Goal: Task Accomplishment & Management: Use online tool/utility

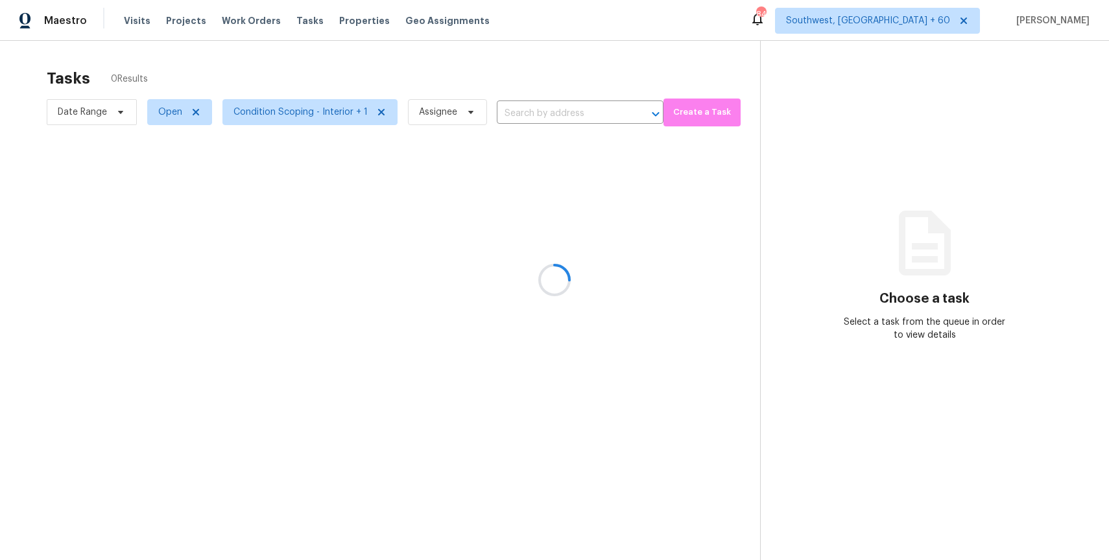
click at [151, 117] on div at bounding box center [554, 280] width 1109 height 560
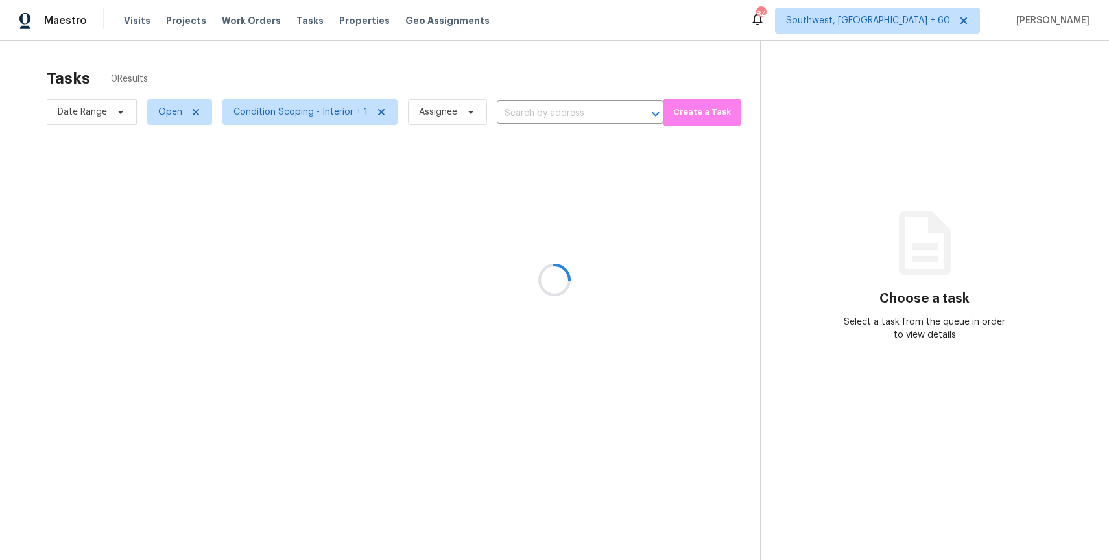
click at [165, 113] on div at bounding box center [554, 280] width 1109 height 560
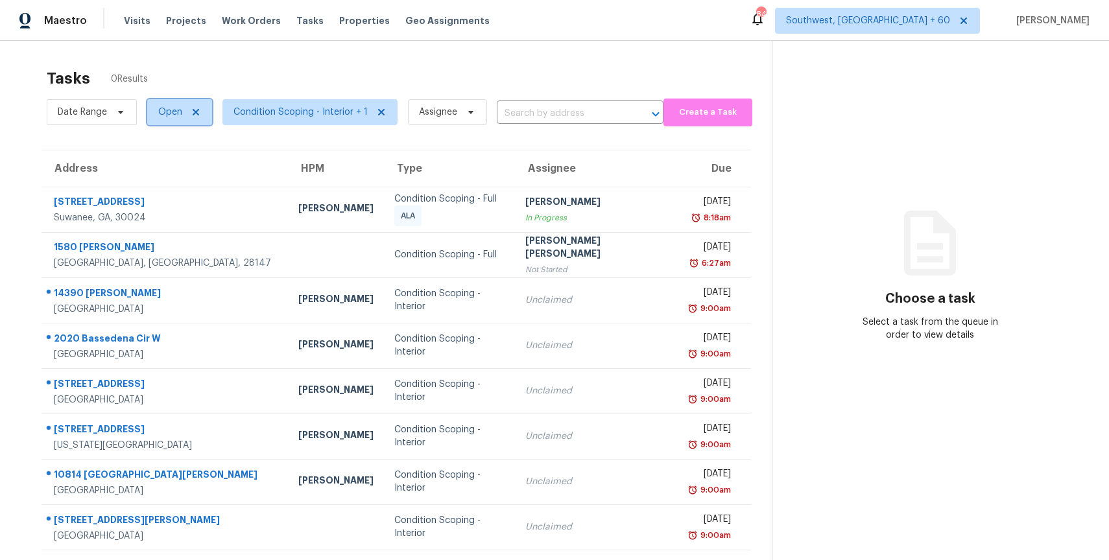
click at [178, 117] on span "Open" at bounding box center [170, 112] width 24 height 13
click at [193, 169] on label "Closed" at bounding box center [177, 167] width 47 height 13
click at [163, 169] on input "Closed" at bounding box center [158, 165] width 8 height 8
checkbox input "true"
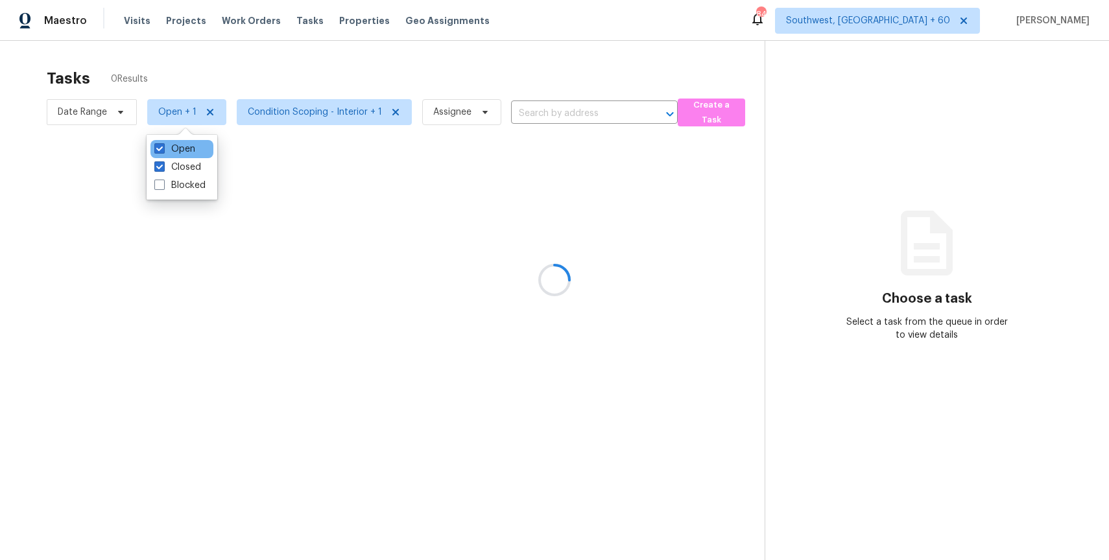
click at [180, 157] on div "Open" at bounding box center [181, 149] width 63 height 18
click at [193, 150] on label "Open" at bounding box center [174, 149] width 41 height 13
click at [163, 150] on input "Open" at bounding box center [158, 147] width 8 height 8
checkbox input "false"
click at [264, 74] on div at bounding box center [554, 280] width 1109 height 560
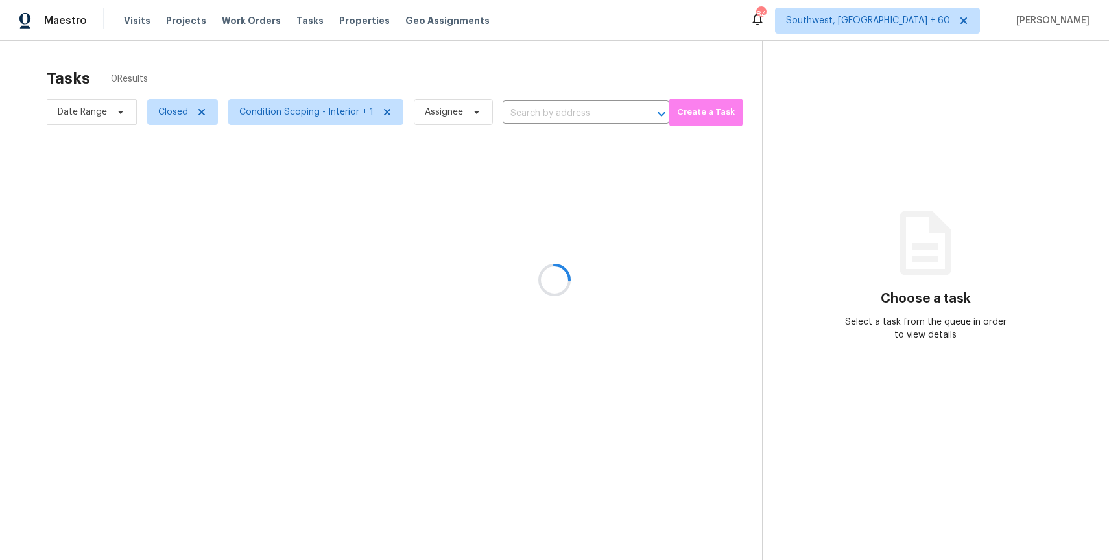
click at [569, 112] on div at bounding box center [554, 280] width 1109 height 560
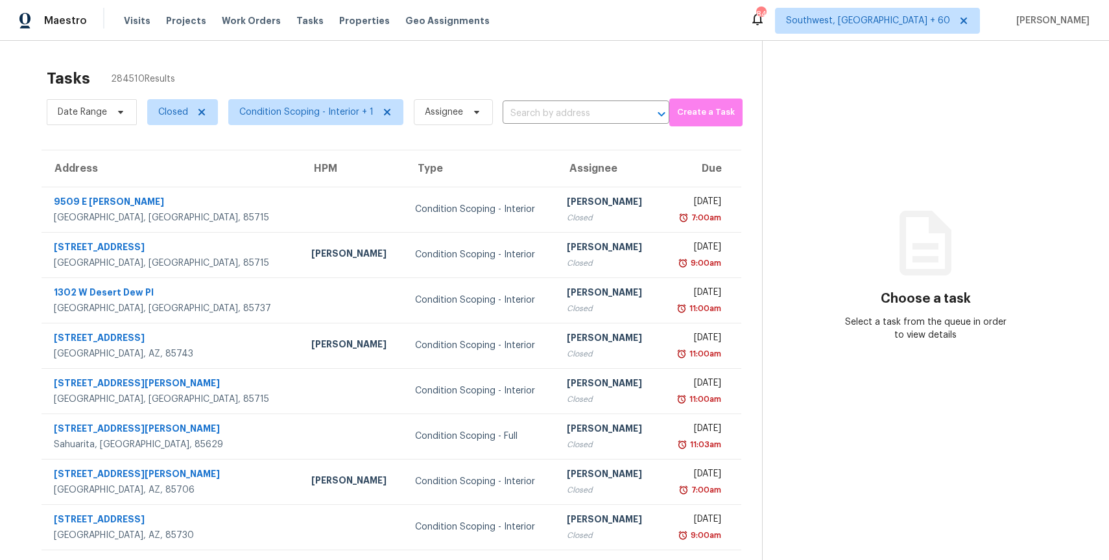
click at [569, 112] on input "text" at bounding box center [567, 114] width 130 height 20
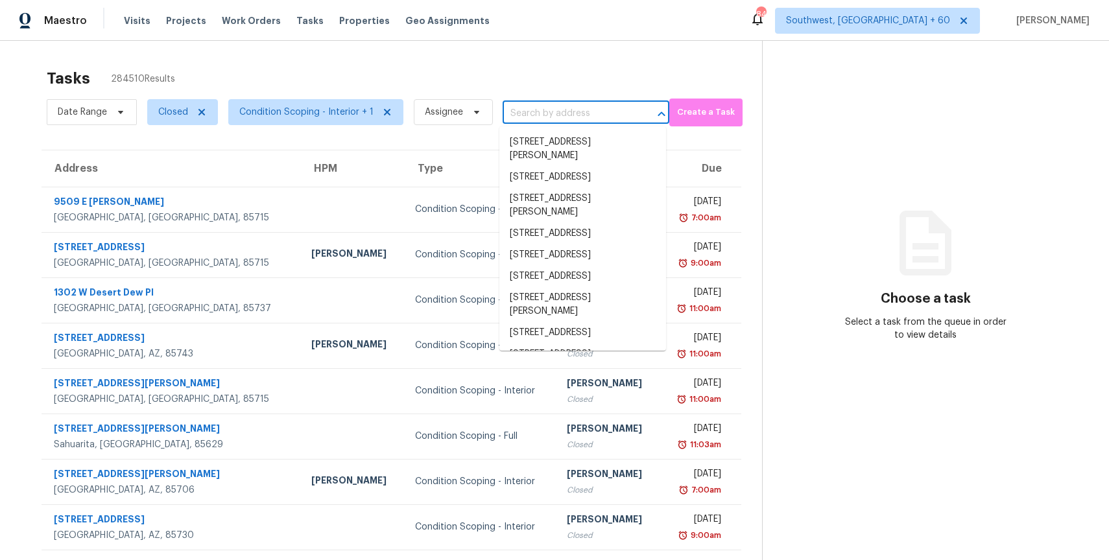
paste input "4322 Archway Ct, Grove City, OH 43123"
type input "4322 Archway Ct, Grove City, OH 43123"
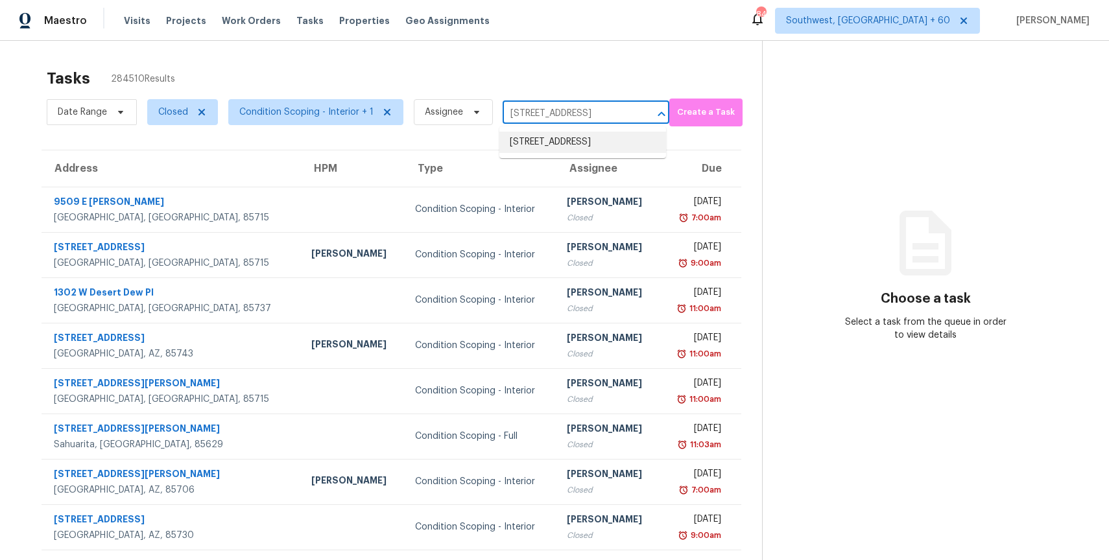
click at [556, 147] on li "4322 Archway Ct, Grove City, OH 43123" at bounding box center [582, 142] width 167 height 21
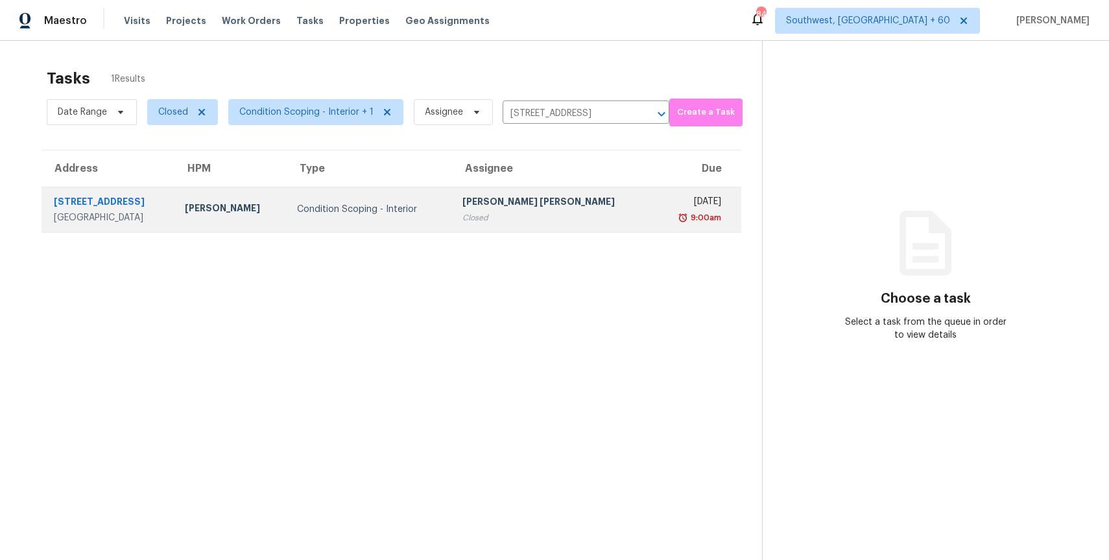
click at [528, 211] on div "Closed" at bounding box center [553, 217] width 182 height 13
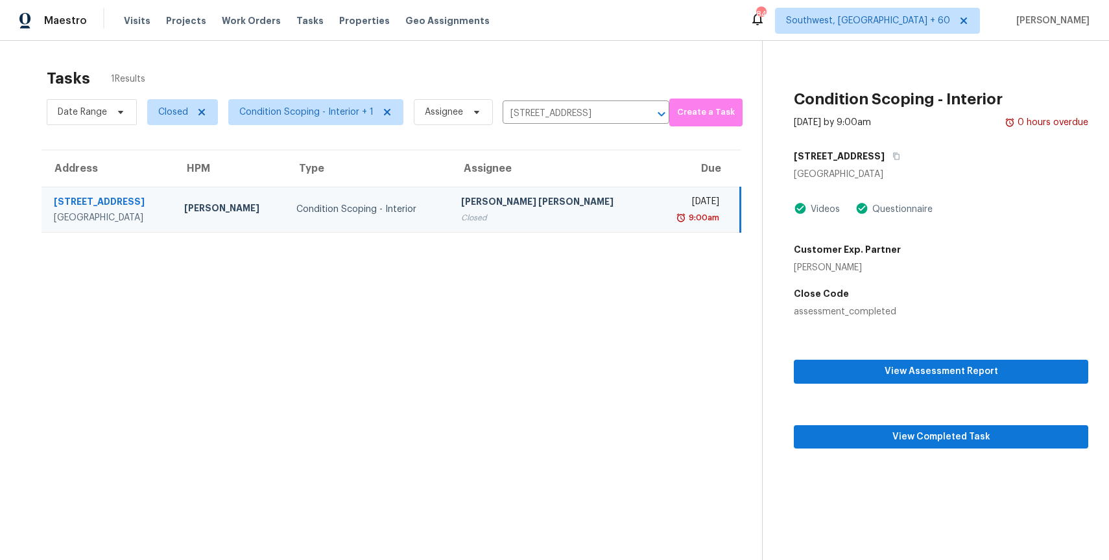
click at [930, 443] on div "View Assessment Report View Completed Task" at bounding box center [940, 383] width 294 height 130
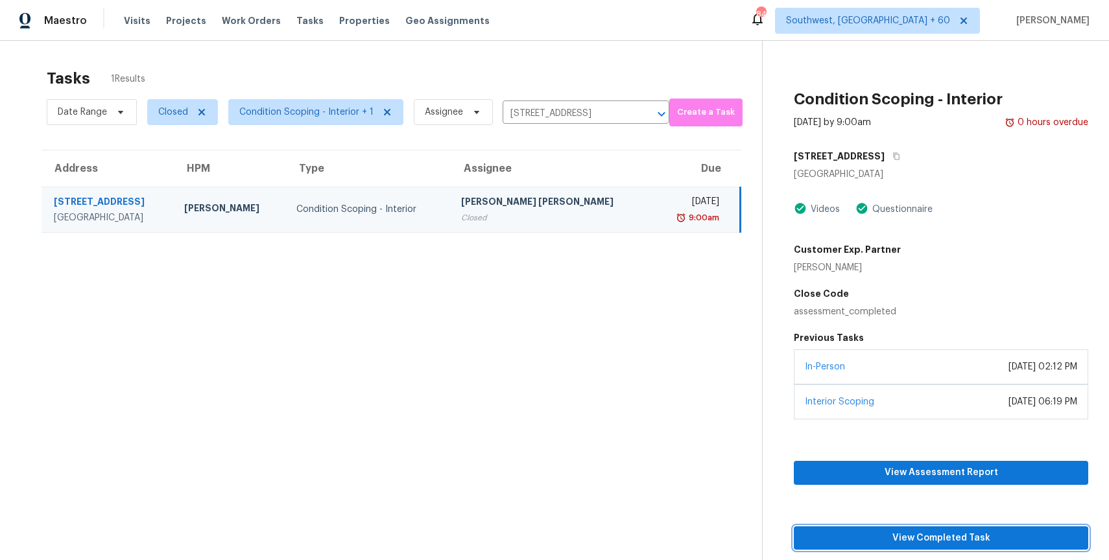
click at [936, 537] on span "View Completed Task" at bounding box center [941, 538] width 274 height 16
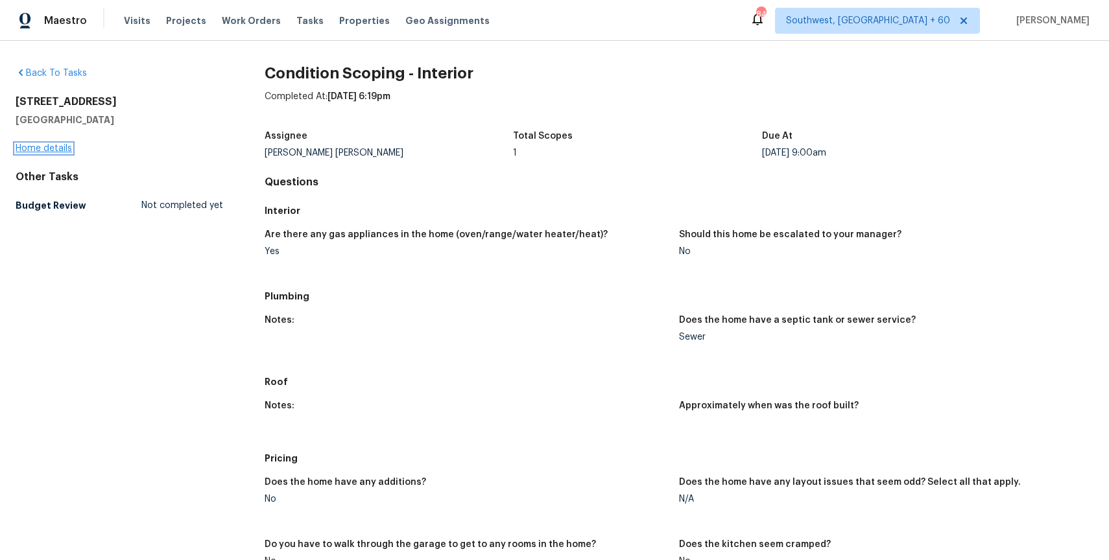
click at [53, 145] on link "Home details" at bounding box center [44, 148] width 56 height 9
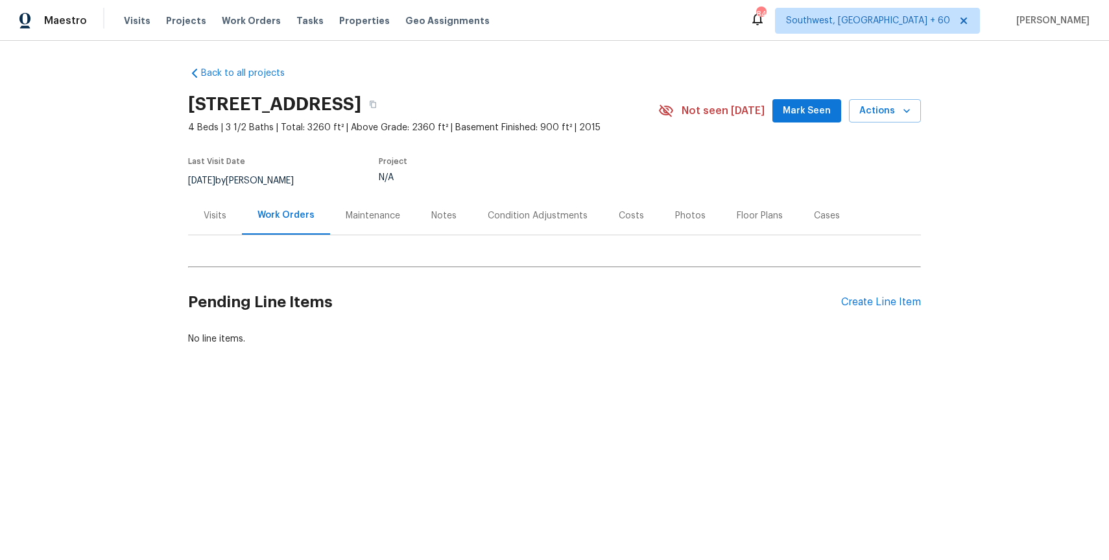
click at [556, 226] on div "Condition Adjustments" at bounding box center [537, 215] width 131 height 38
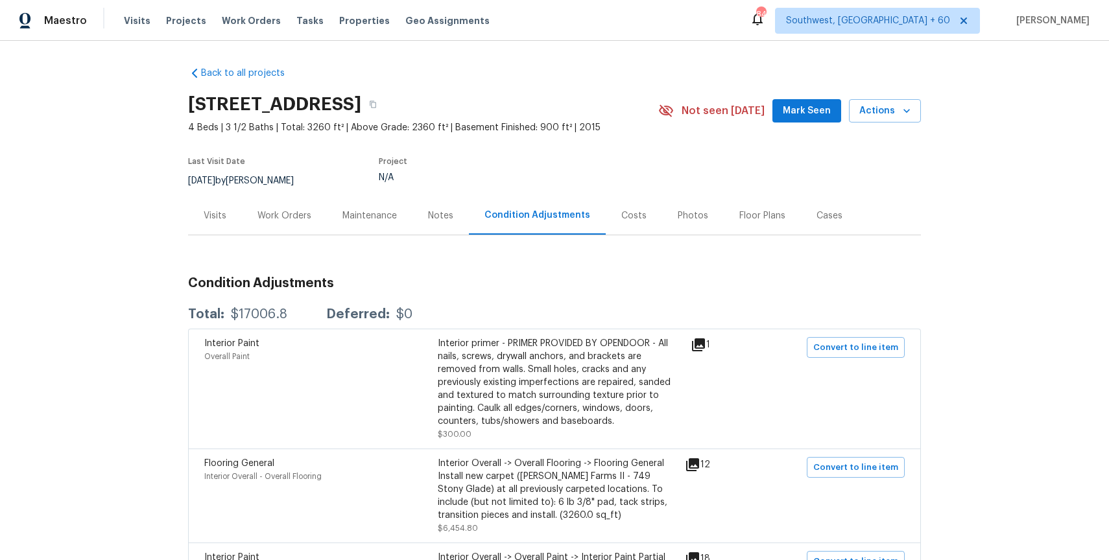
click at [345, 212] on div "Maintenance" at bounding box center [369, 215] width 54 height 13
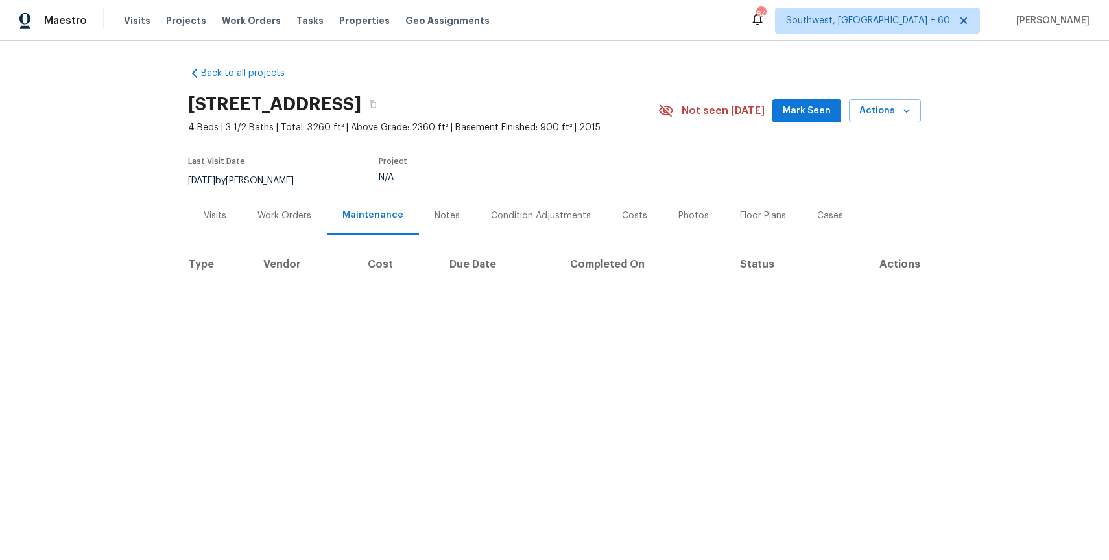
click at [207, 221] on div "Visits" at bounding box center [215, 215] width 23 height 13
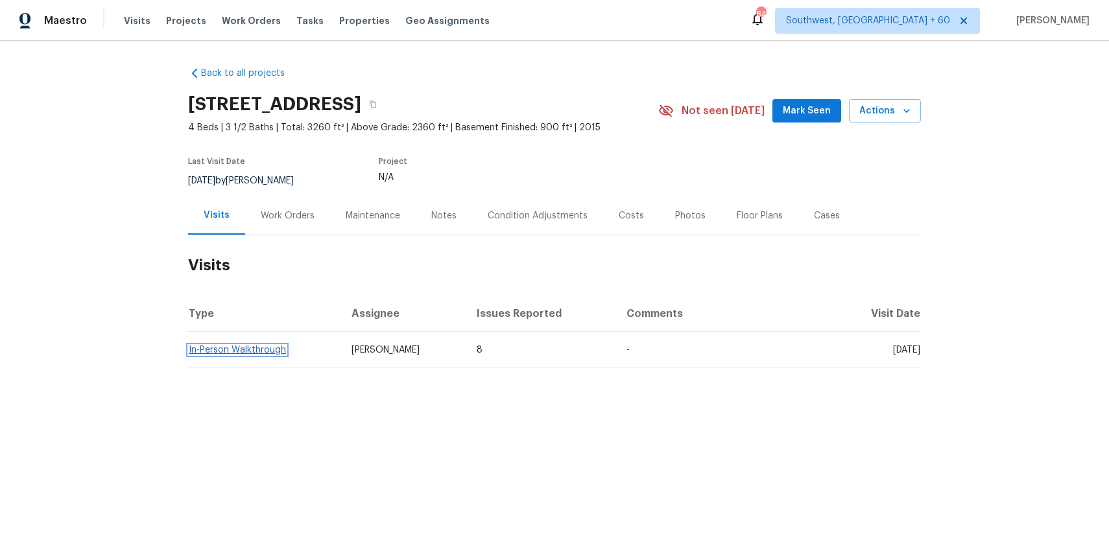
click at [273, 346] on link "In-Person Walkthrough" at bounding box center [237, 350] width 97 height 9
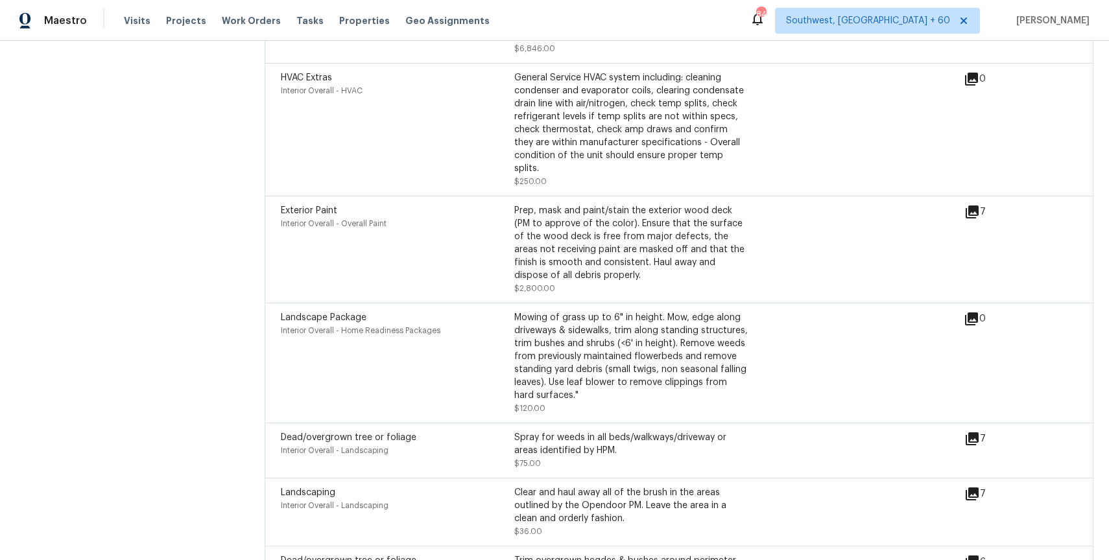
scroll to position [3717, 0]
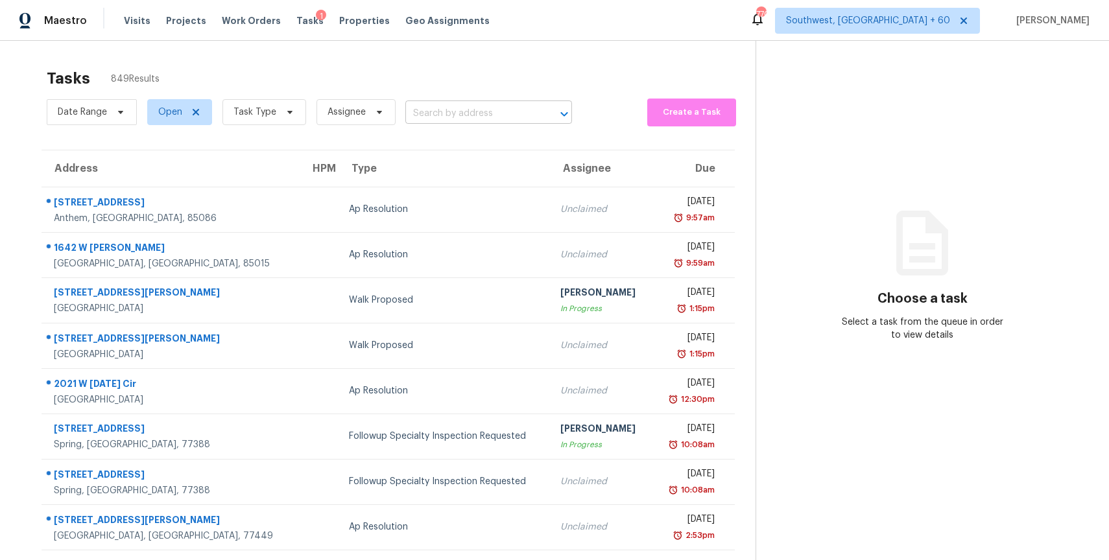
click at [476, 110] on input "text" at bounding box center [470, 114] width 130 height 20
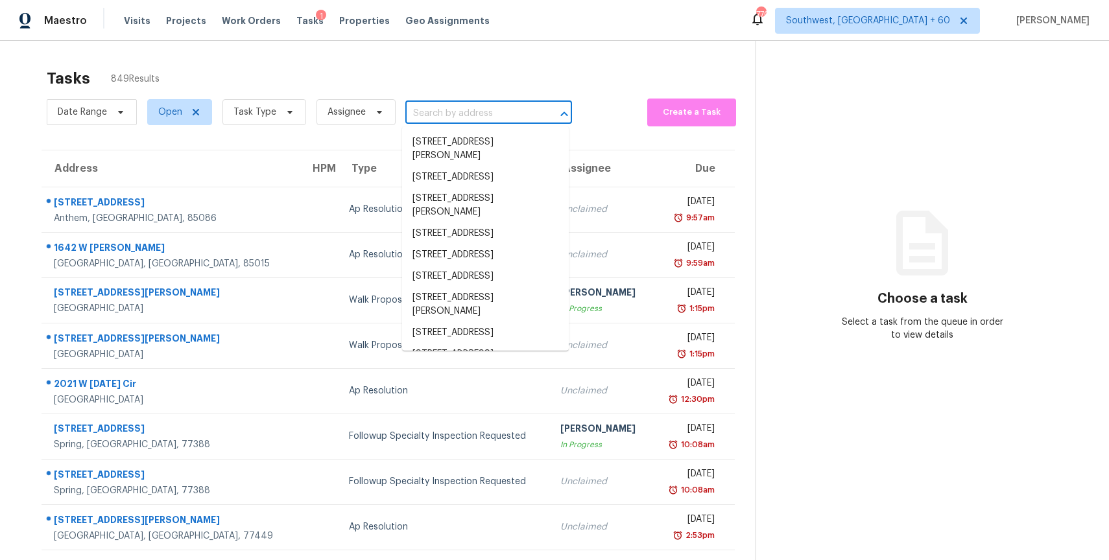
paste input "[STREET_ADDRESS]"
type input "[STREET_ADDRESS]"
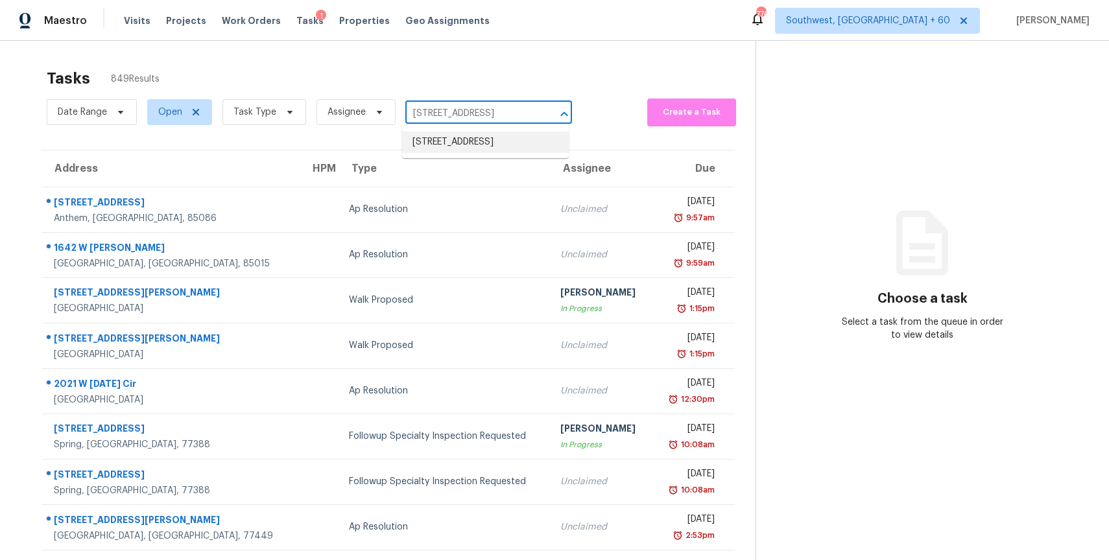
click at [491, 153] on li "[STREET_ADDRESS]" at bounding box center [485, 142] width 167 height 21
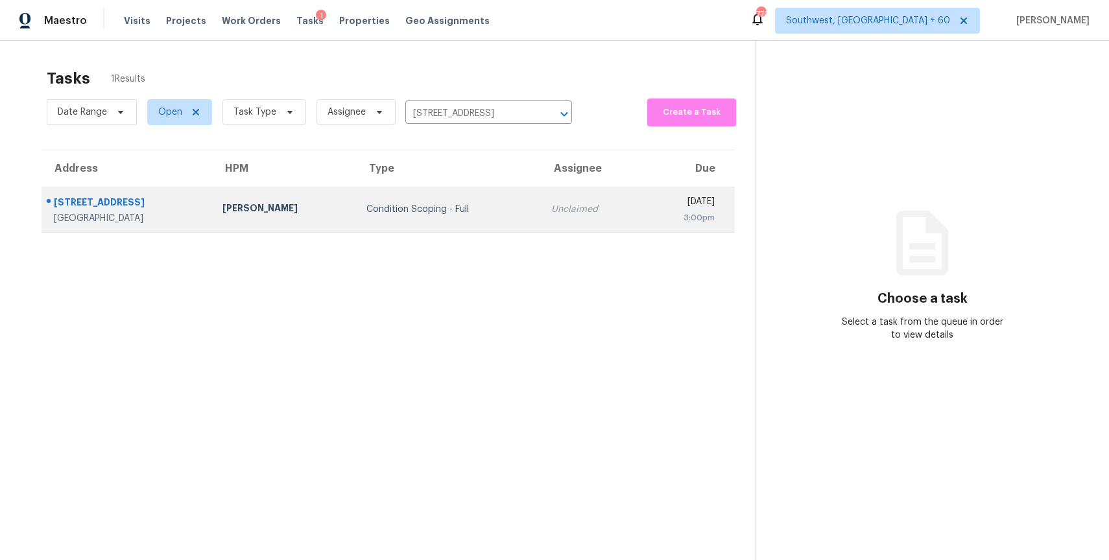
click at [447, 200] on td "Condition Scoping - Full" at bounding box center [448, 209] width 185 height 45
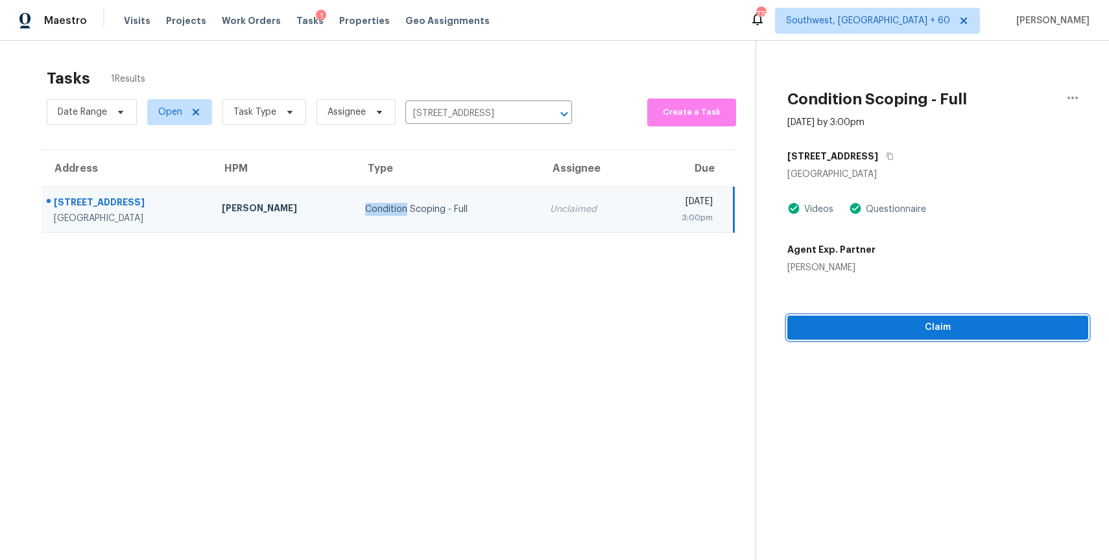
click at [925, 337] on button "Claim" at bounding box center [937, 328] width 301 height 24
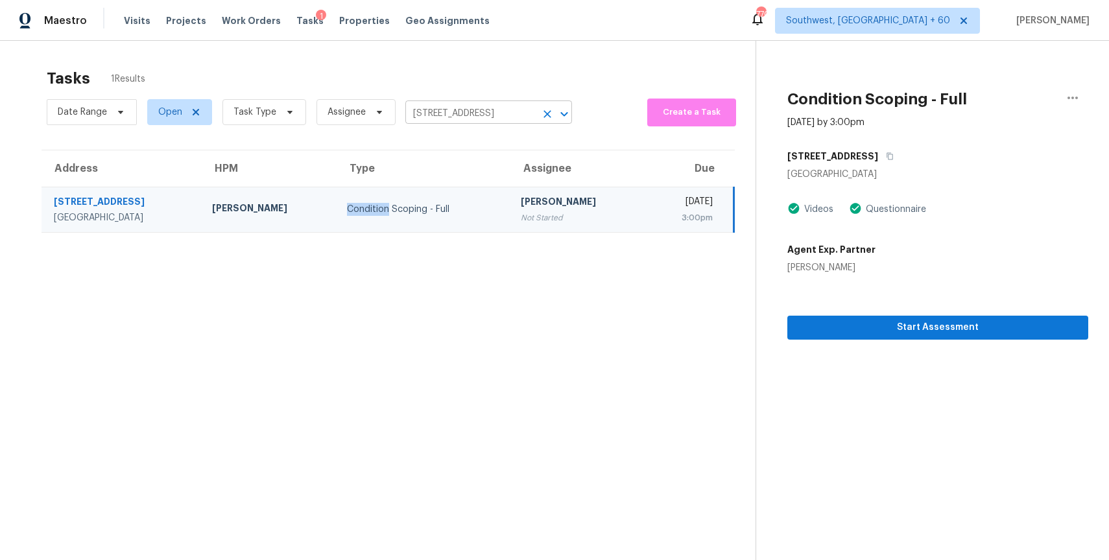
click at [465, 106] on input "3753 The Great Dr, Atlanta, GA 30349" at bounding box center [470, 114] width 130 height 20
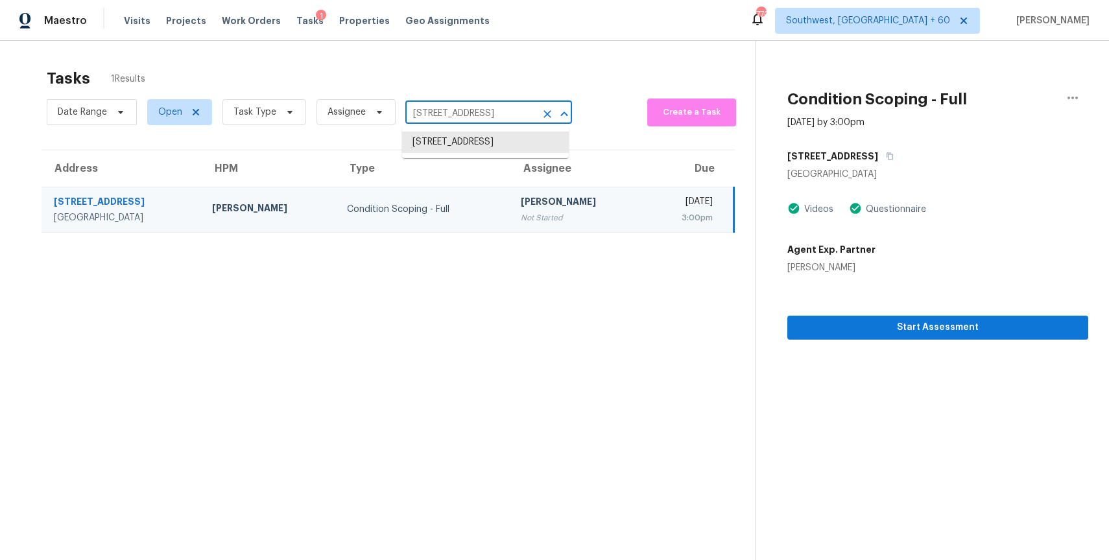
paste input "983 Pike Forest Dr, Lawrenceville, GA 30045"
type input "3753 The Great Dr, Atlanta, GA 30349"
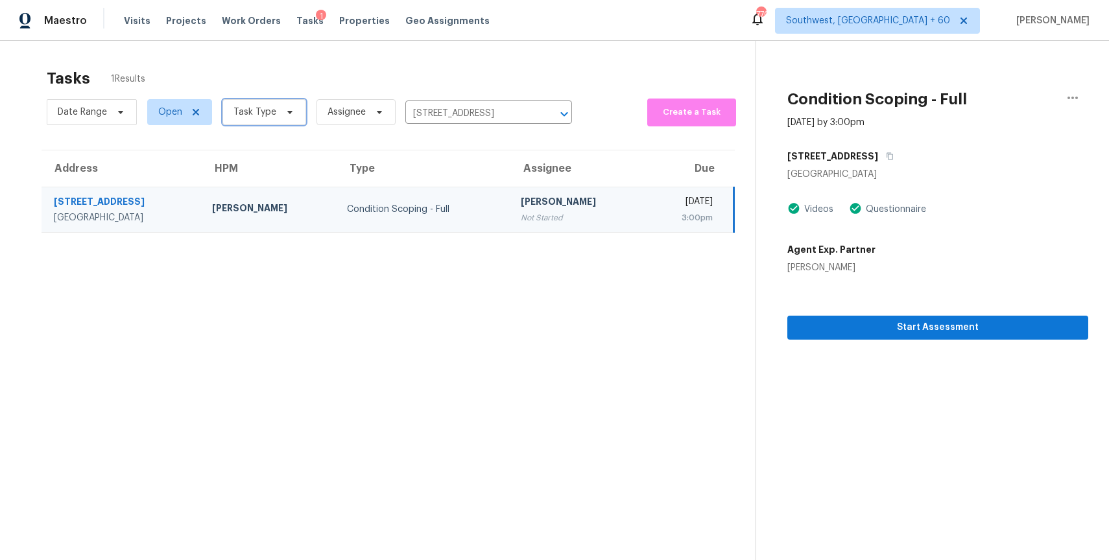
click at [239, 110] on span "Task Type" at bounding box center [254, 112] width 43 height 13
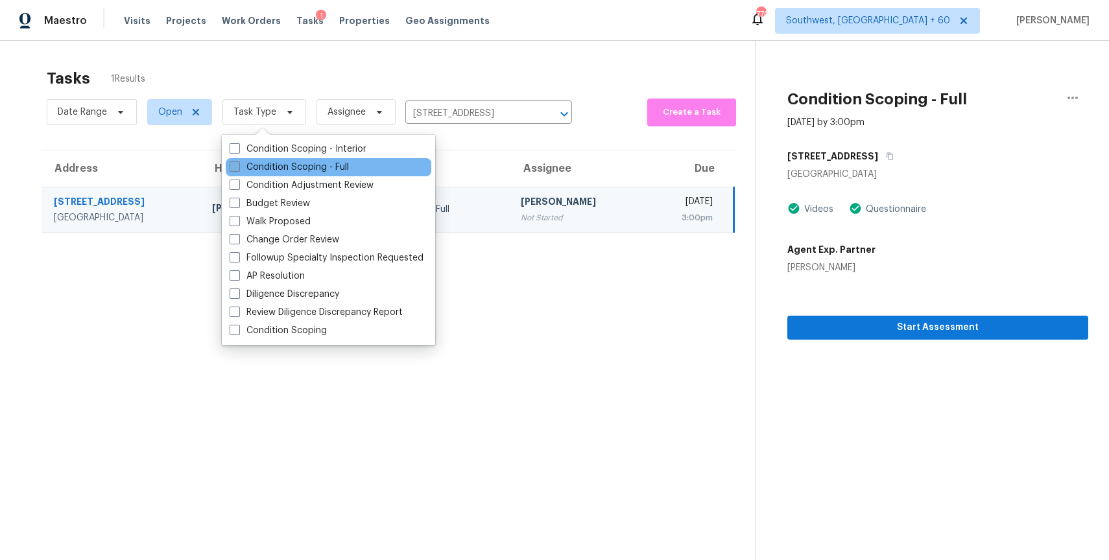
click at [307, 167] on label "Condition Scoping - Full" at bounding box center [288, 167] width 119 height 13
click at [238, 167] on input "Condition Scoping - Full" at bounding box center [233, 165] width 8 height 8
checkbox input "true"
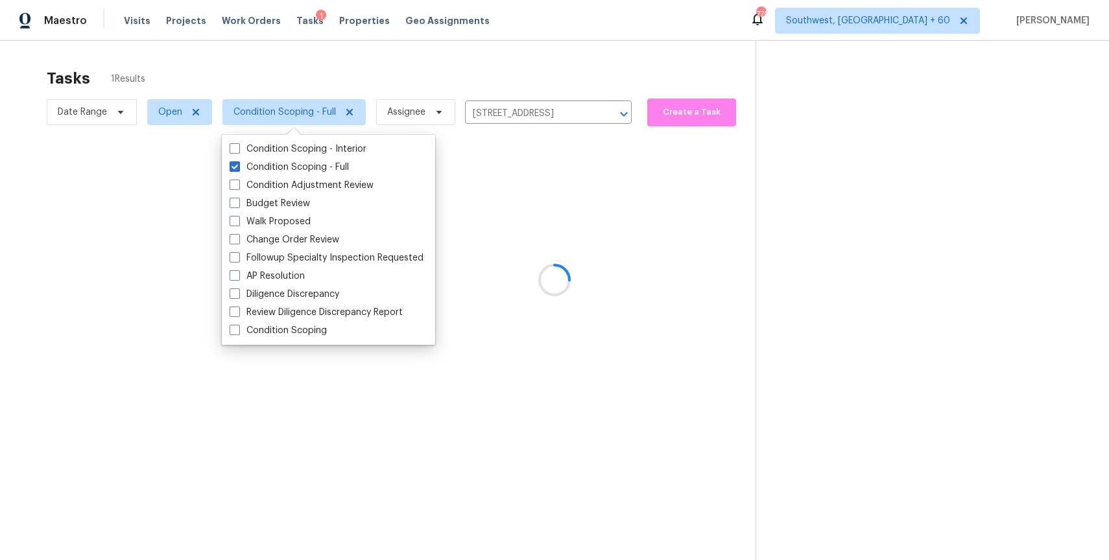
click at [295, 59] on div at bounding box center [554, 280] width 1109 height 560
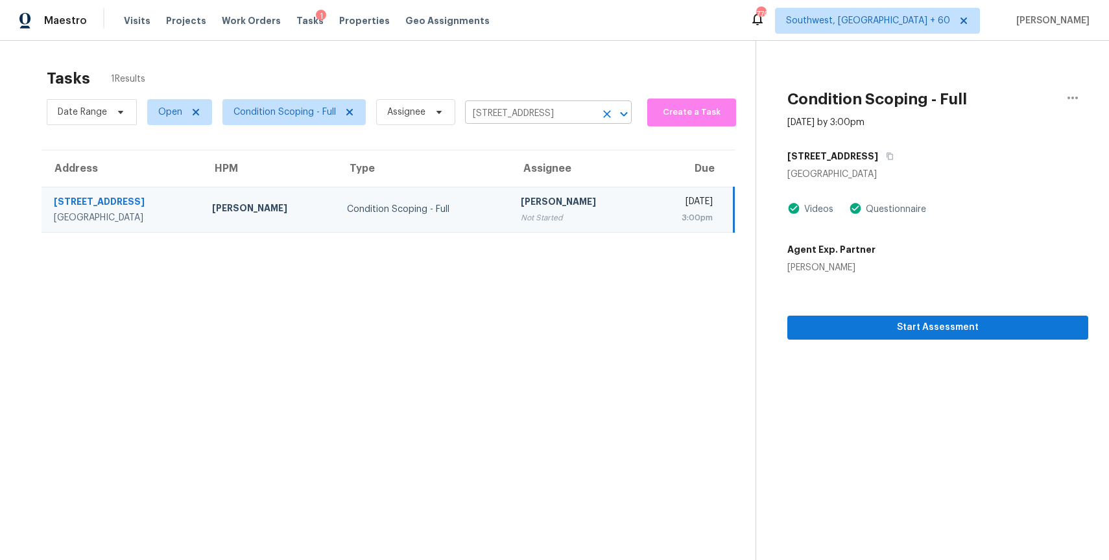
click at [613, 121] on div at bounding box center [615, 114] width 34 height 18
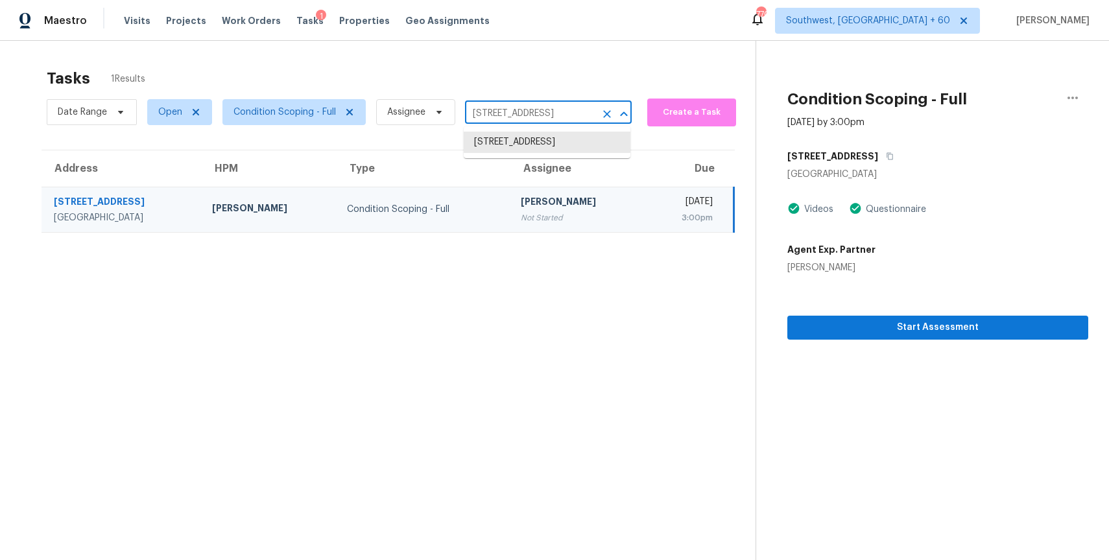
click at [600, 111] on icon "Clear" at bounding box center [606, 114] width 13 height 13
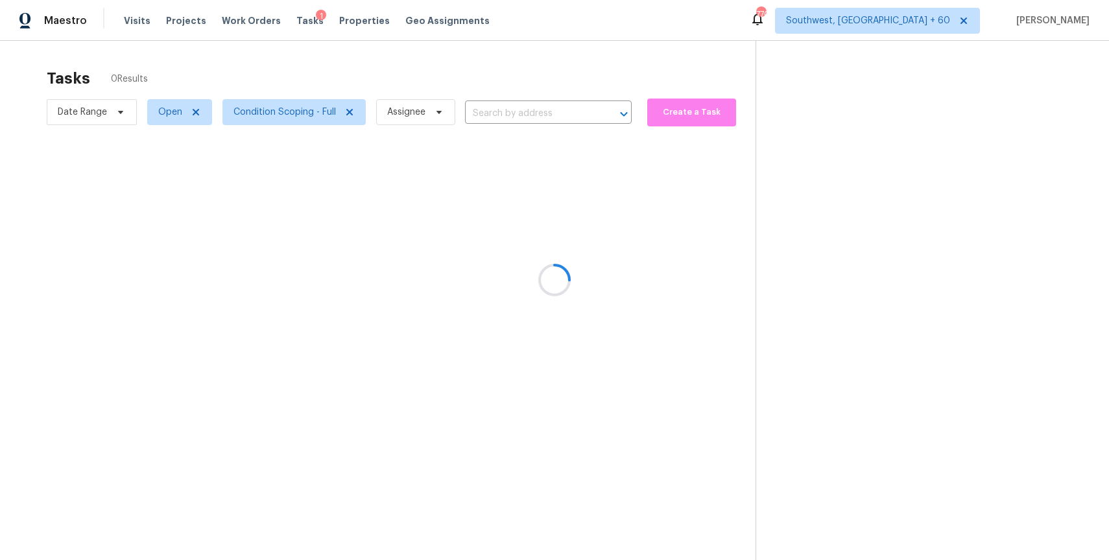
click at [82, 108] on div at bounding box center [554, 280] width 1109 height 560
click at [88, 110] on div at bounding box center [554, 280] width 1109 height 560
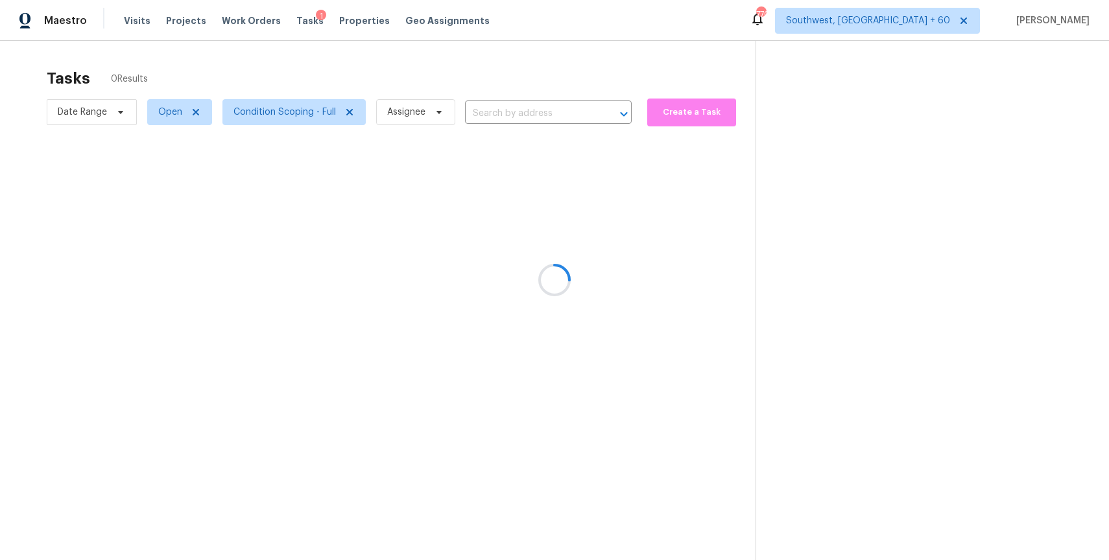
click at [110, 108] on div at bounding box center [554, 280] width 1109 height 560
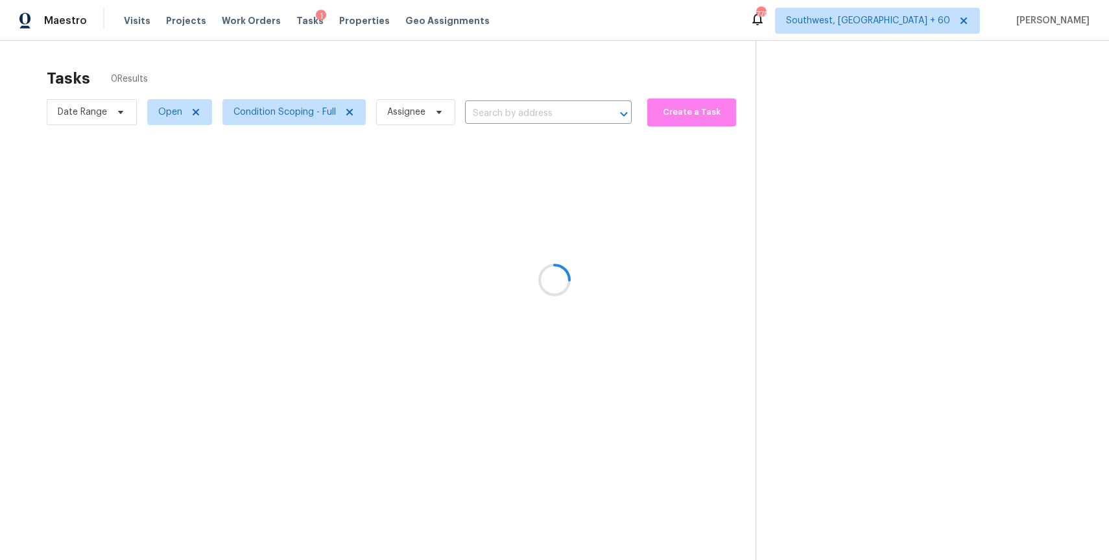
click at [110, 108] on div at bounding box center [554, 280] width 1109 height 560
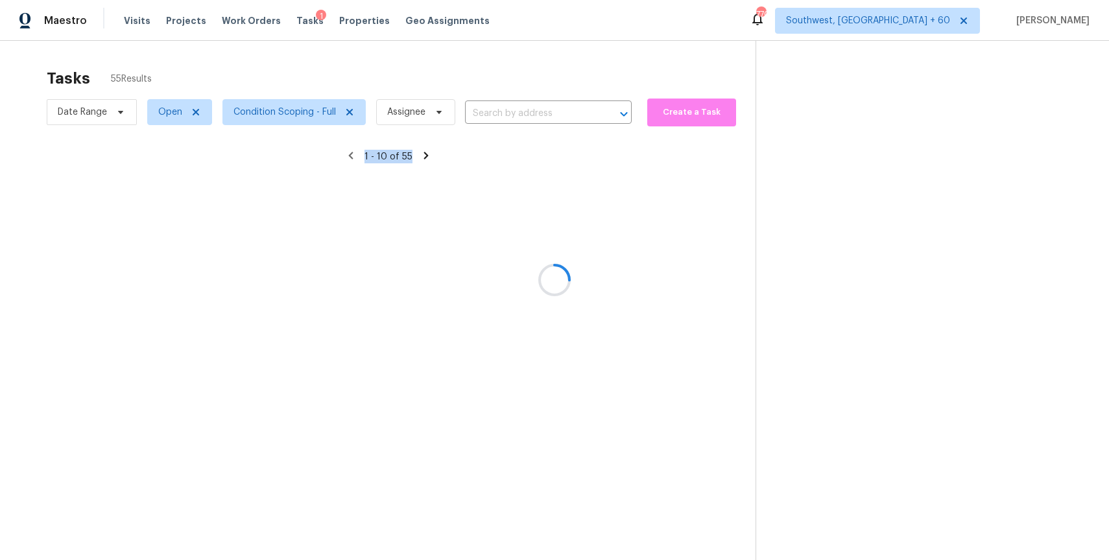
click at [110, 108] on div at bounding box center [554, 280] width 1109 height 560
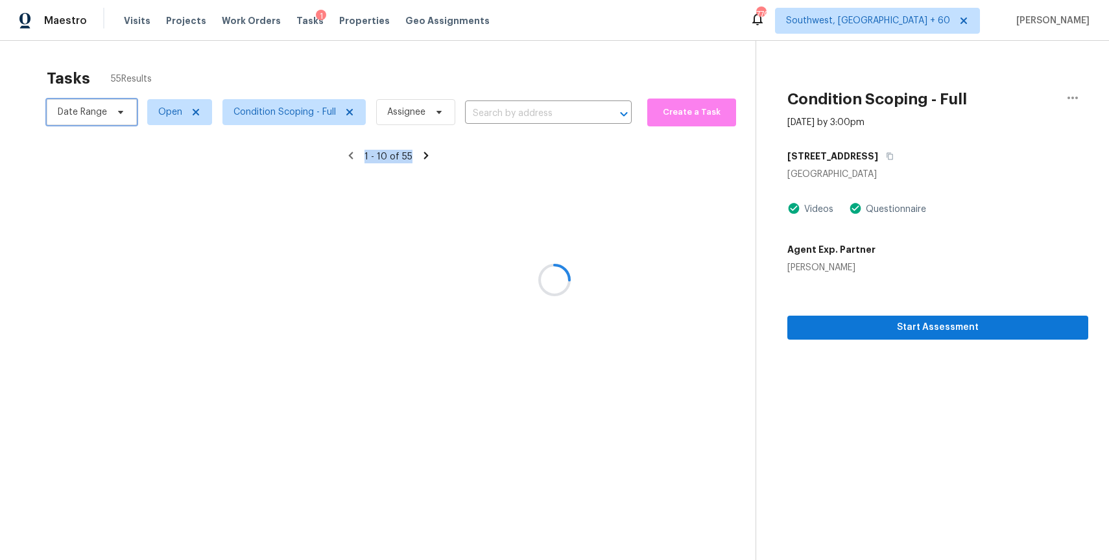
click at [117, 112] on icon at bounding box center [120, 112] width 10 height 10
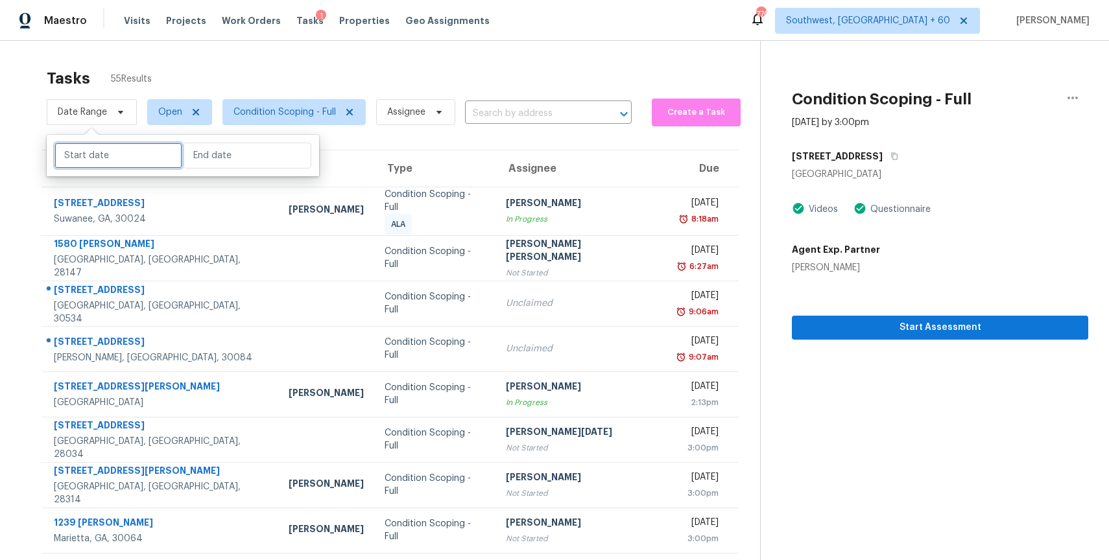
click at [114, 154] on input "text" at bounding box center [118, 156] width 128 height 26
select select "7"
select select "2025"
select select "8"
select select "2025"
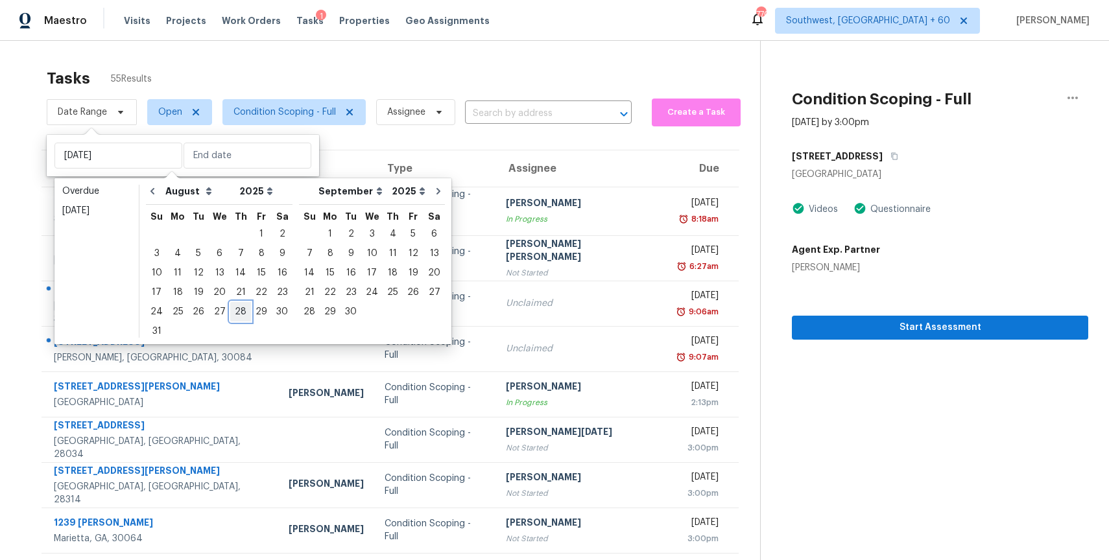
click at [237, 311] on div "28" at bounding box center [240, 312] width 21 height 18
type input "Thu, Aug 28"
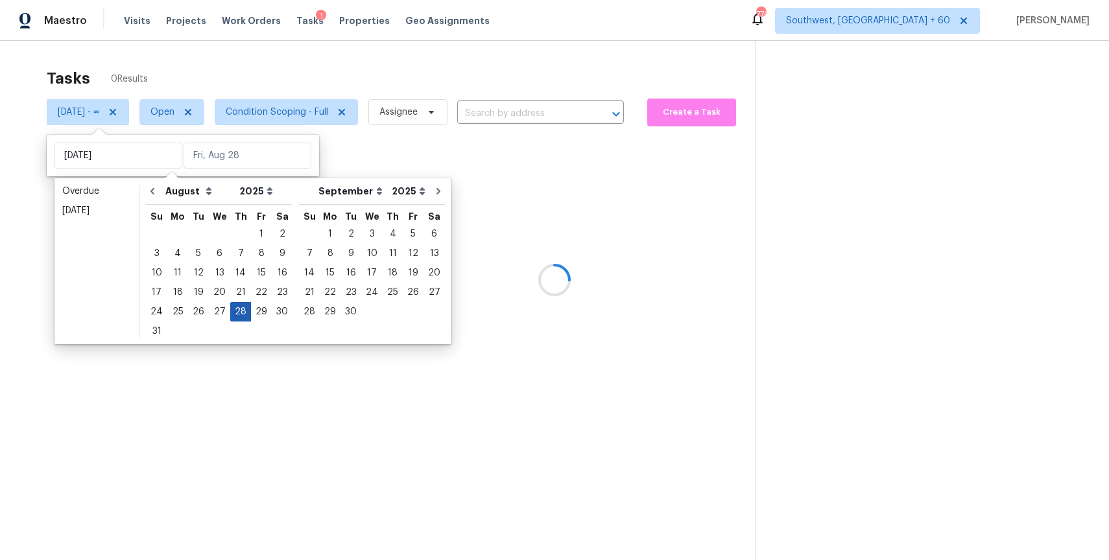
click at [237, 311] on div "28" at bounding box center [240, 312] width 21 height 18
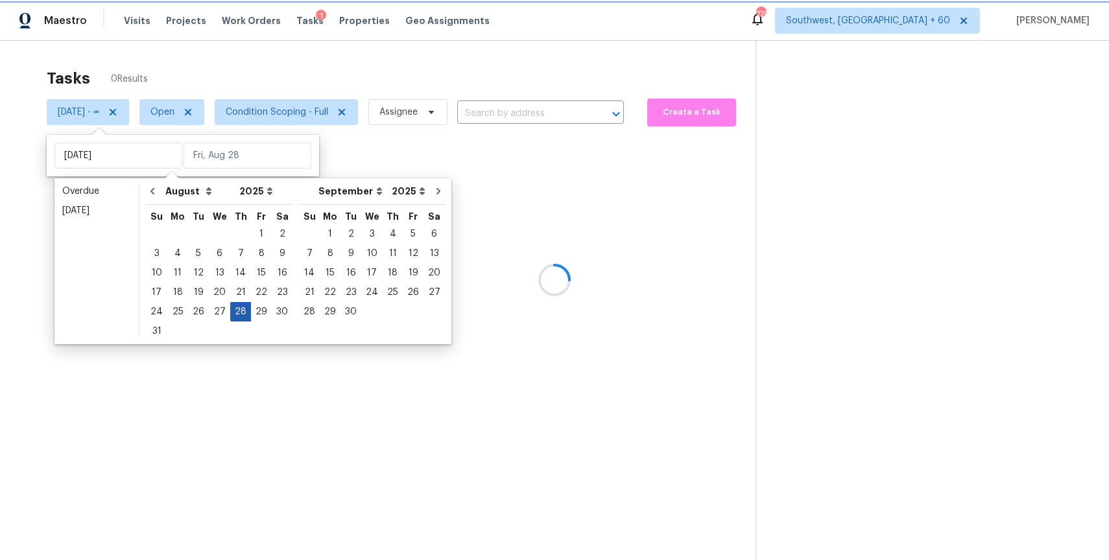
type input "Thu, Aug 28"
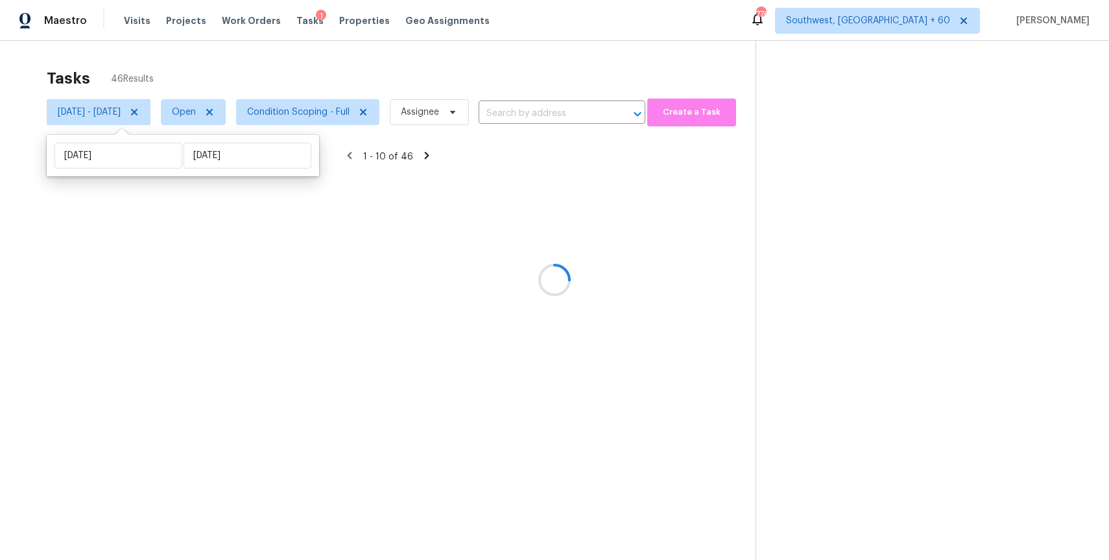
click at [372, 49] on div at bounding box center [554, 280] width 1109 height 560
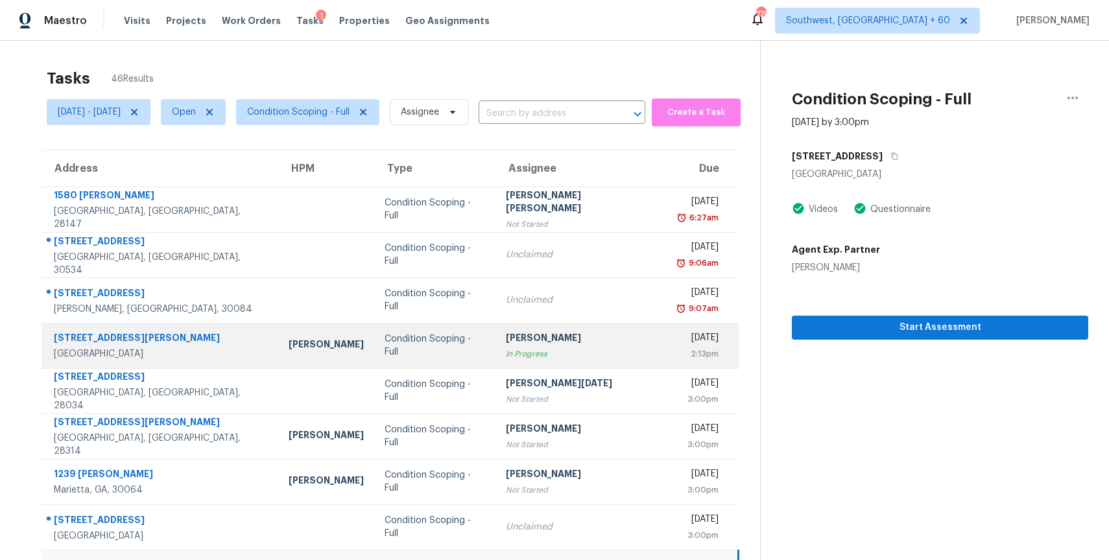
scroll to position [10, 0]
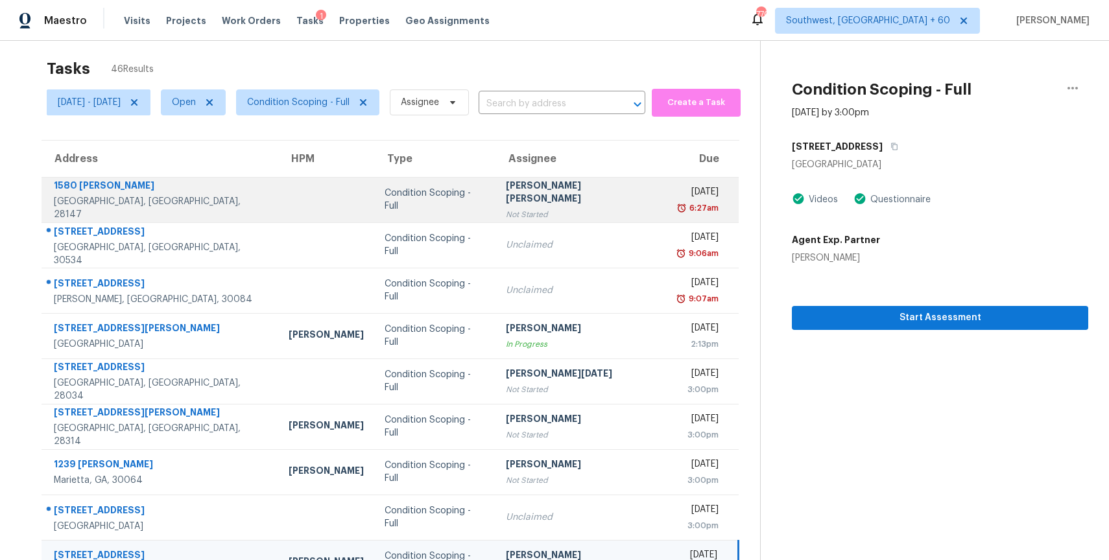
click at [585, 213] on div "Not Started" at bounding box center [580, 214] width 149 height 13
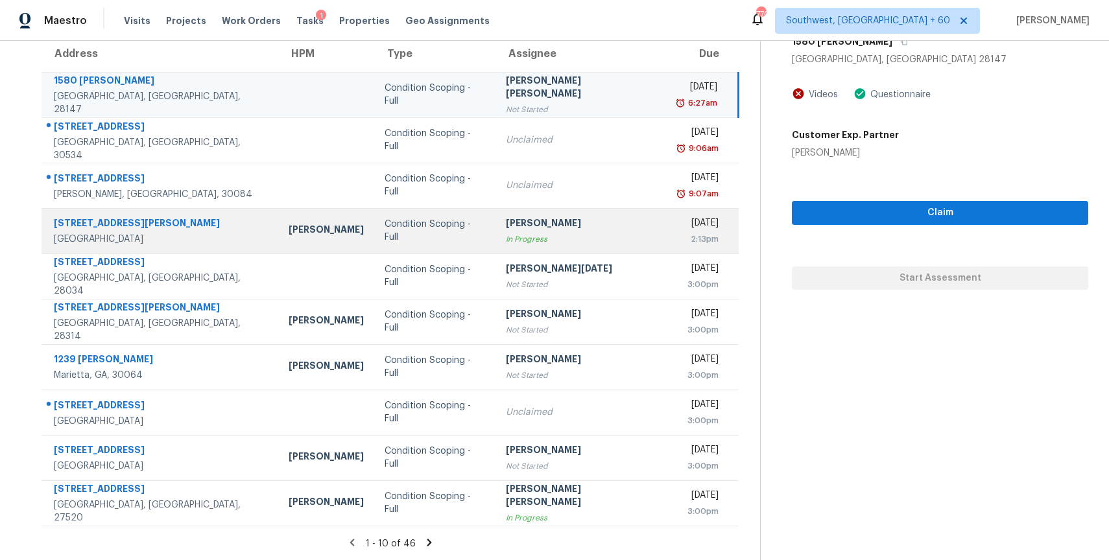
scroll to position [0, 0]
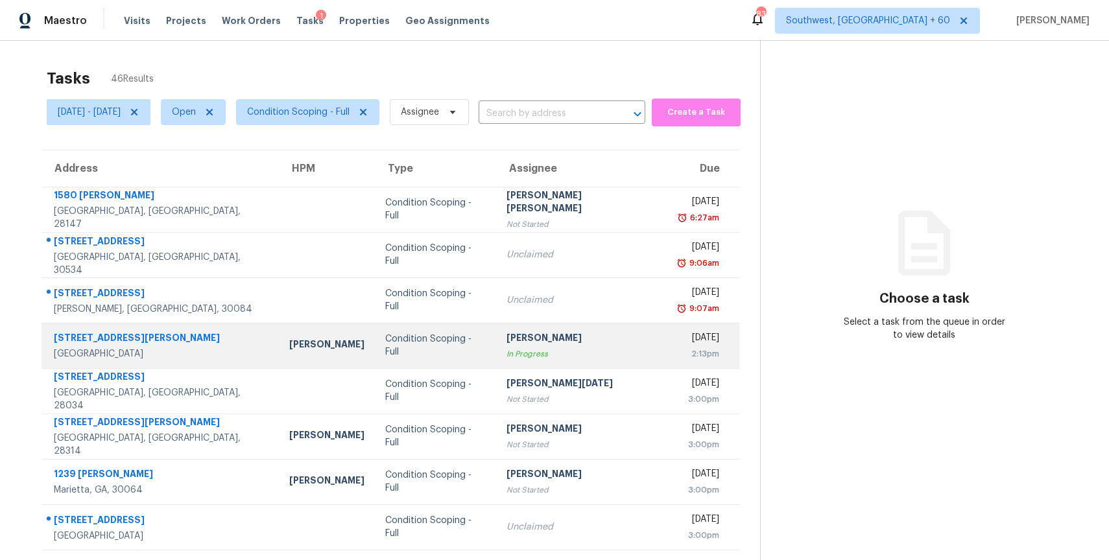
scroll to position [115, 0]
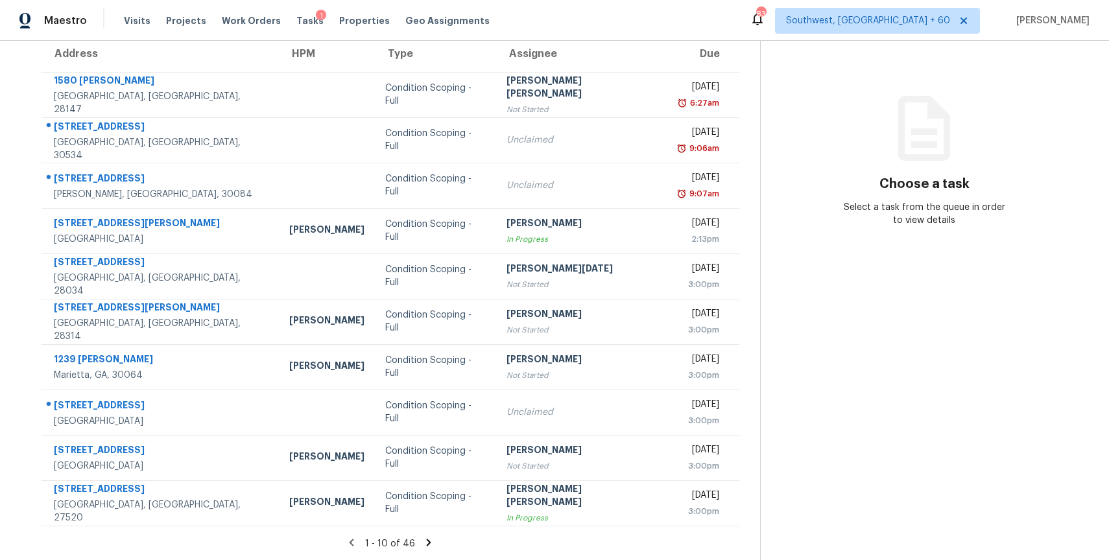
click at [425, 540] on div "1 - 10 of 46" at bounding box center [390, 544] width 739 height 14
click at [431, 543] on icon at bounding box center [429, 542] width 5 height 7
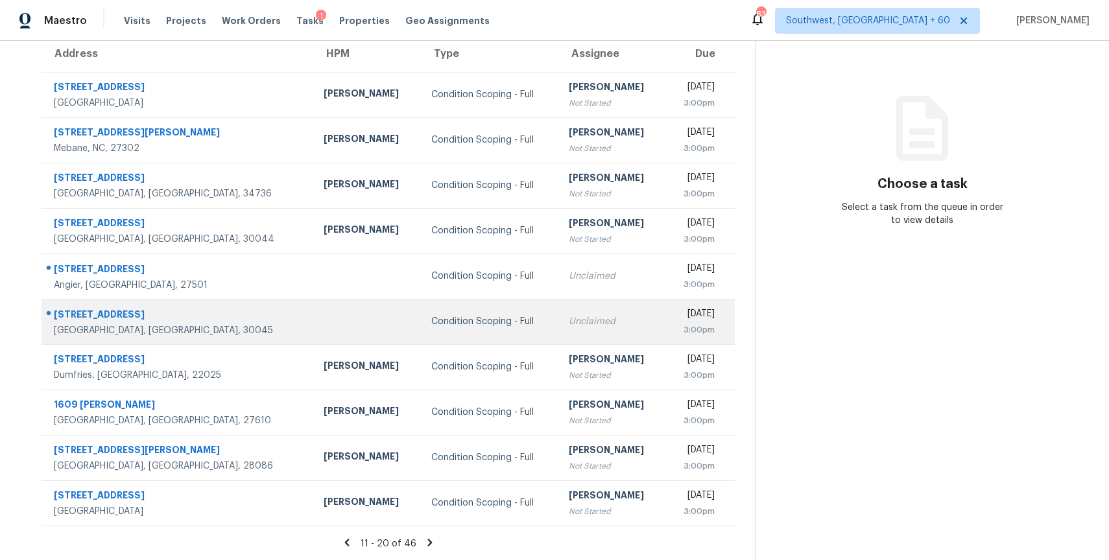
click at [558, 332] on td "Unclaimed" at bounding box center [611, 321] width 107 height 45
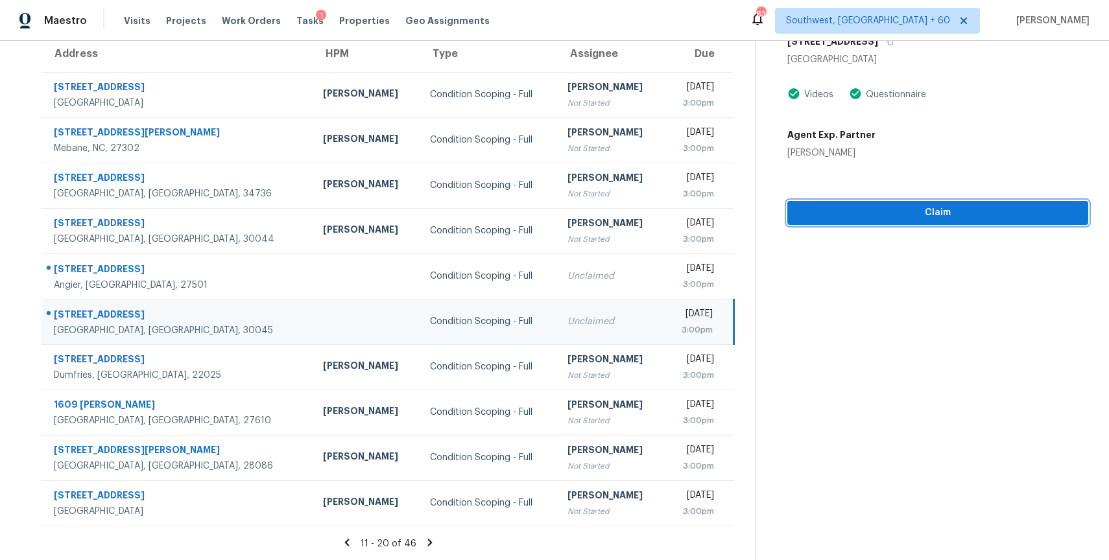
click at [969, 213] on span "Claim" at bounding box center [937, 213] width 280 height 16
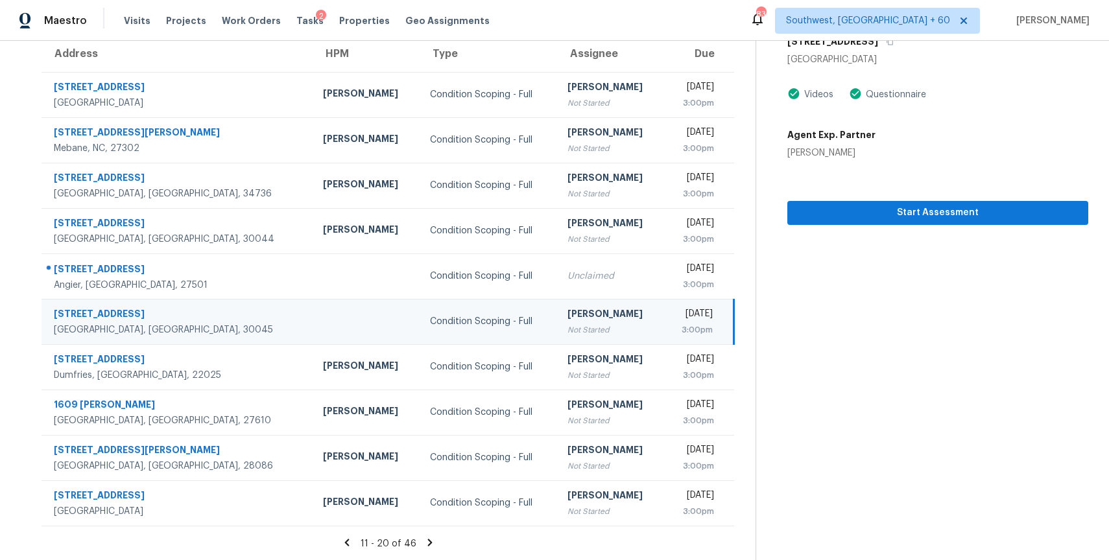
click at [353, 541] on icon at bounding box center [347, 543] width 12 height 12
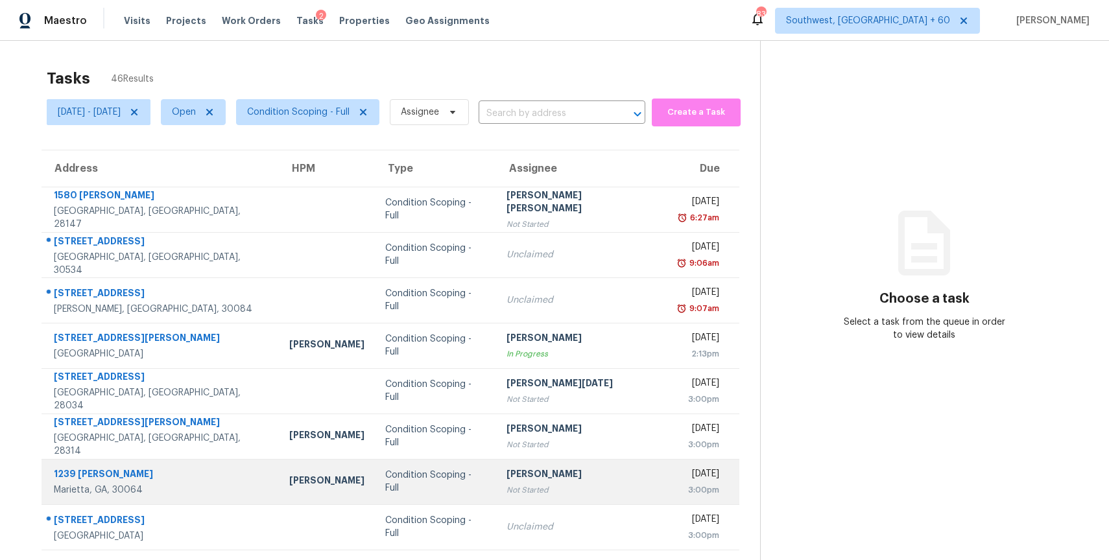
scroll to position [115, 0]
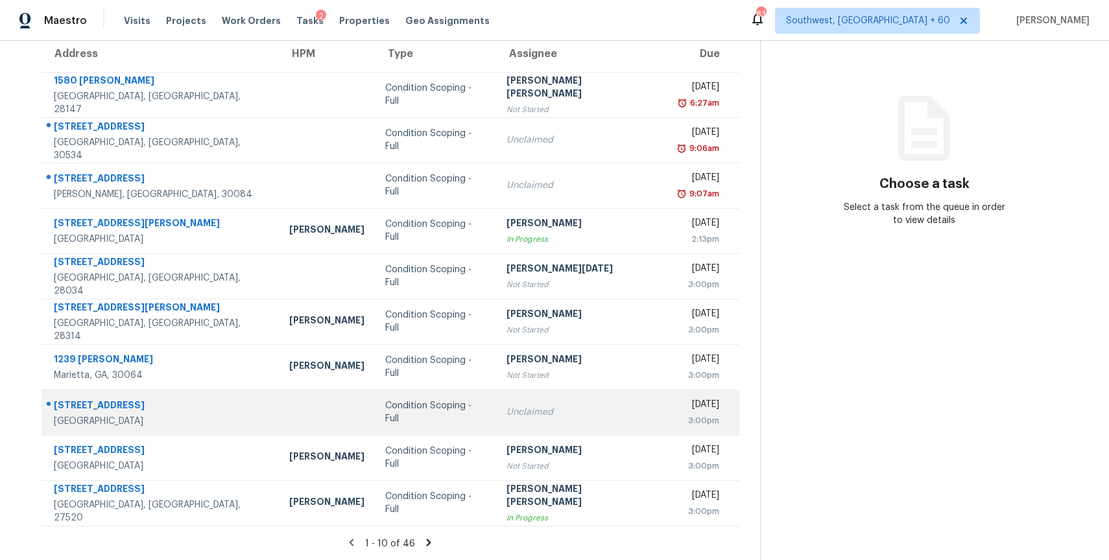
click at [190, 402] on div "37049 Suwanee Way" at bounding box center [161, 407] width 215 height 16
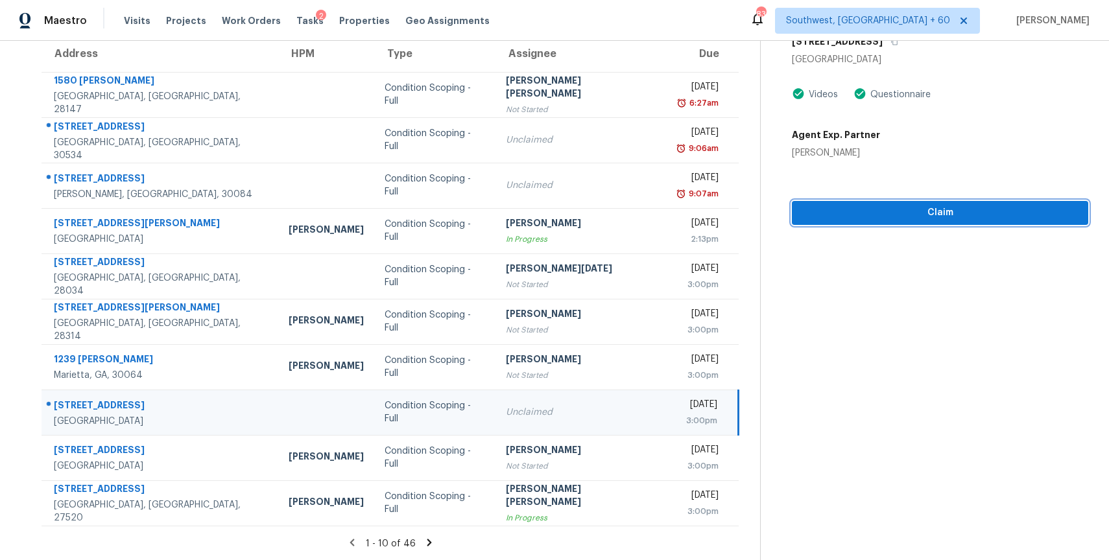
click at [989, 211] on span "Claim" at bounding box center [940, 213] width 276 height 16
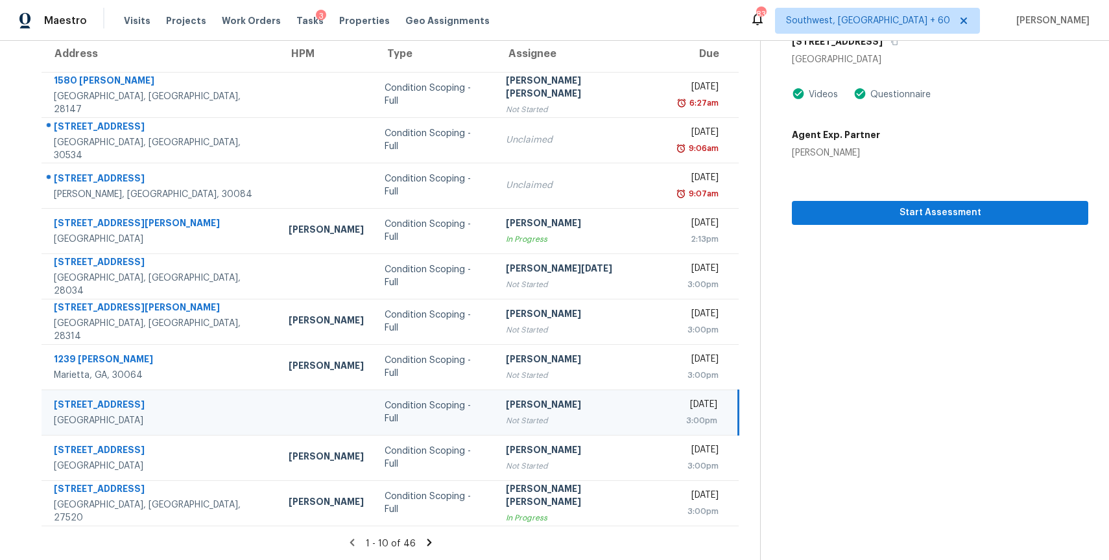
click at [429, 543] on icon at bounding box center [429, 543] width 12 height 12
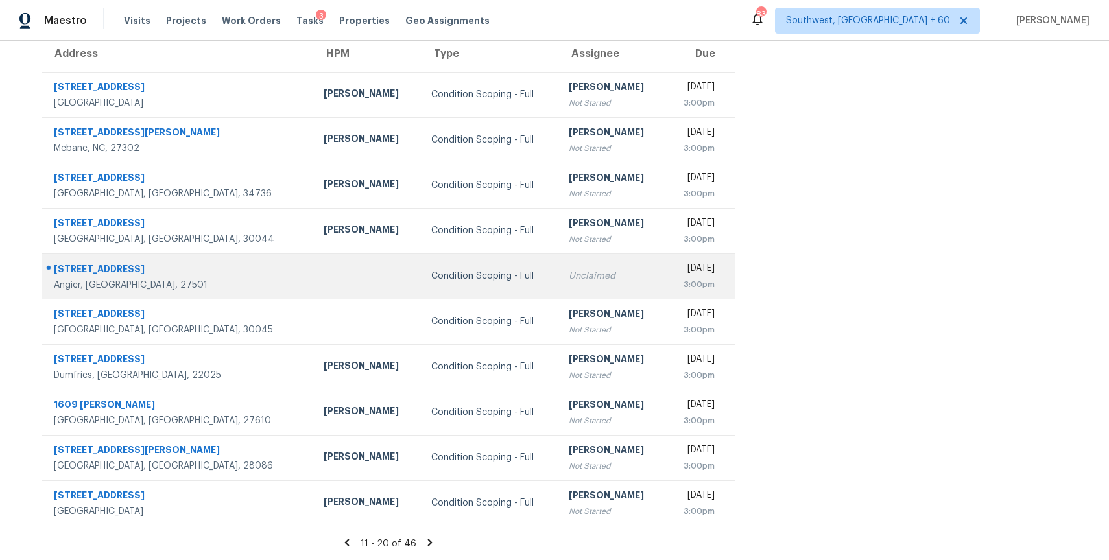
click at [431, 279] on div "Condition Scoping - Full" at bounding box center [489, 276] width 117 height 13
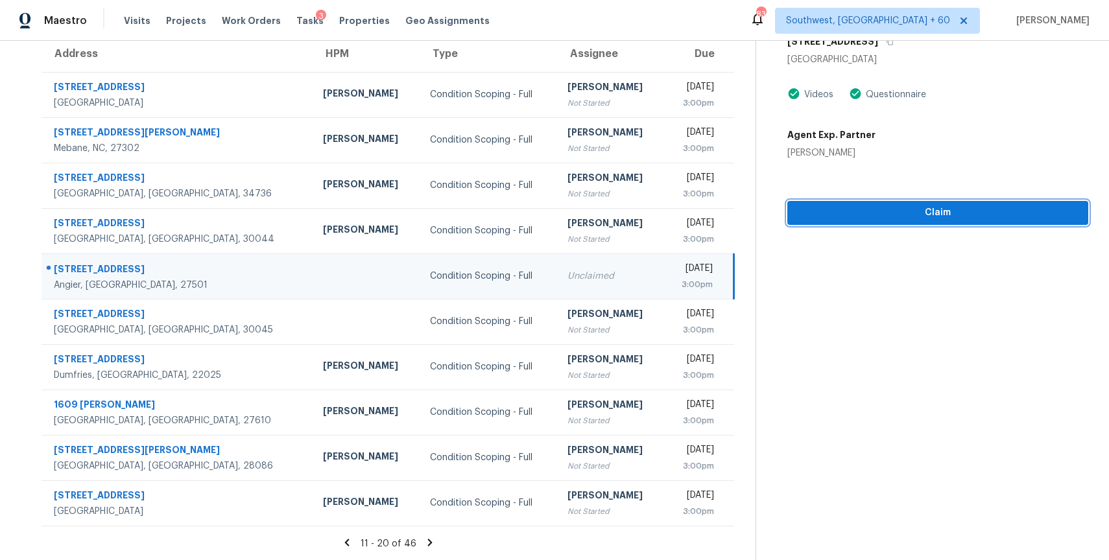
click at [1016, 216] on span "Claim" at bounding box center [937, 213] width 280 height 16
click at [431, 542] on icon at bounding box center [430, 543] width 12 height 12
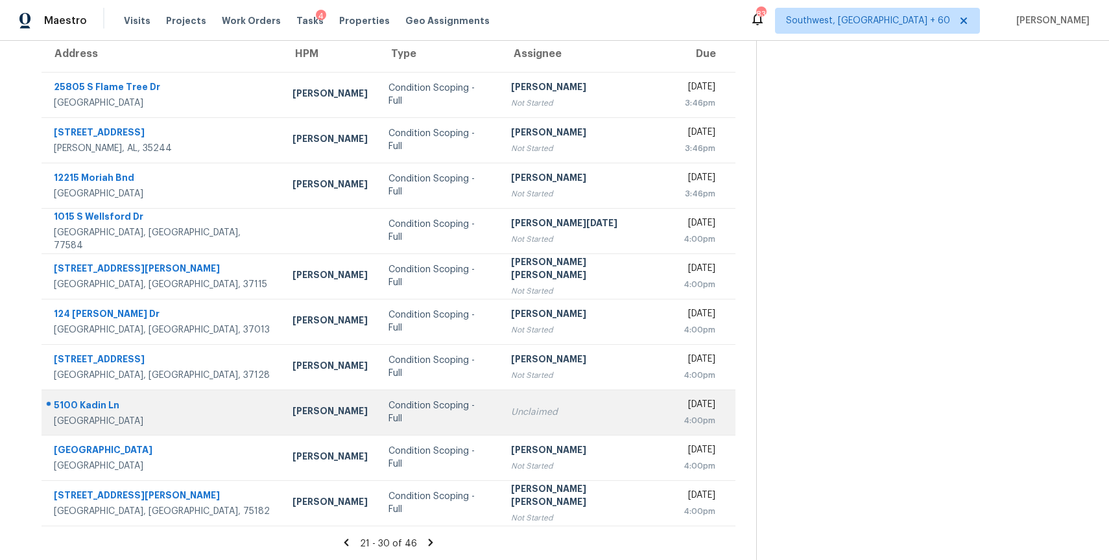
click at [429, 393] on td "Condition Scoping - Full" at bounding box center [439, 412] width 123 height 45
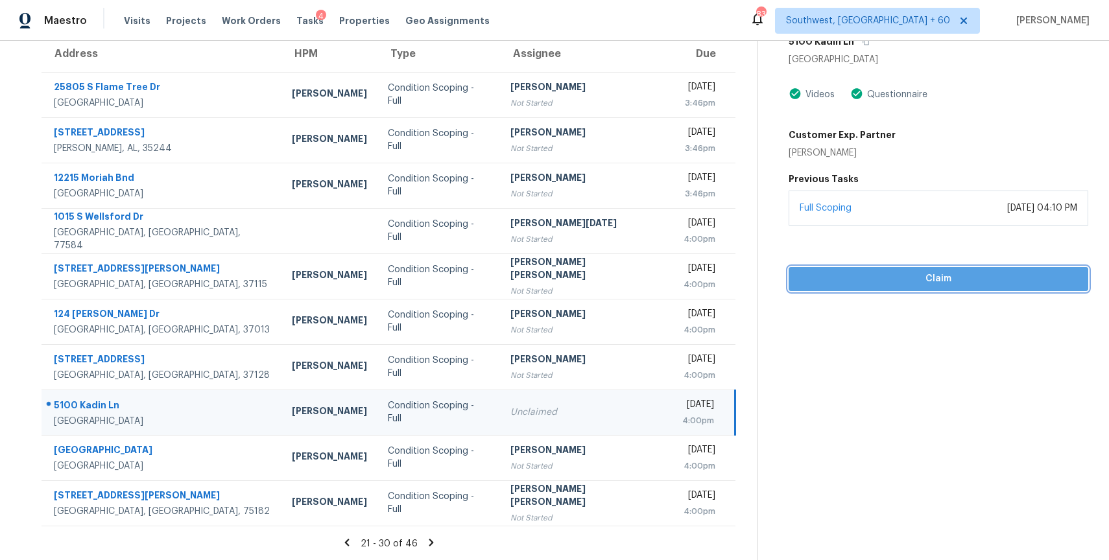
click at [960, 283] on span "Claim" at bounding box center [938, 279] width 279 height 16
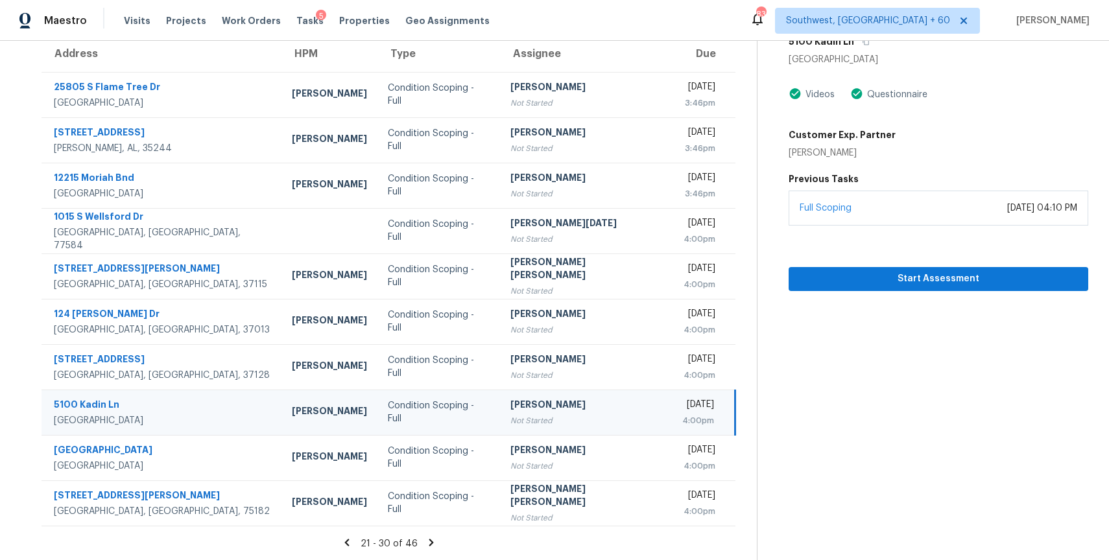
click at [432, 543] on icon at bounding box center [431, 543] width 12 height 12
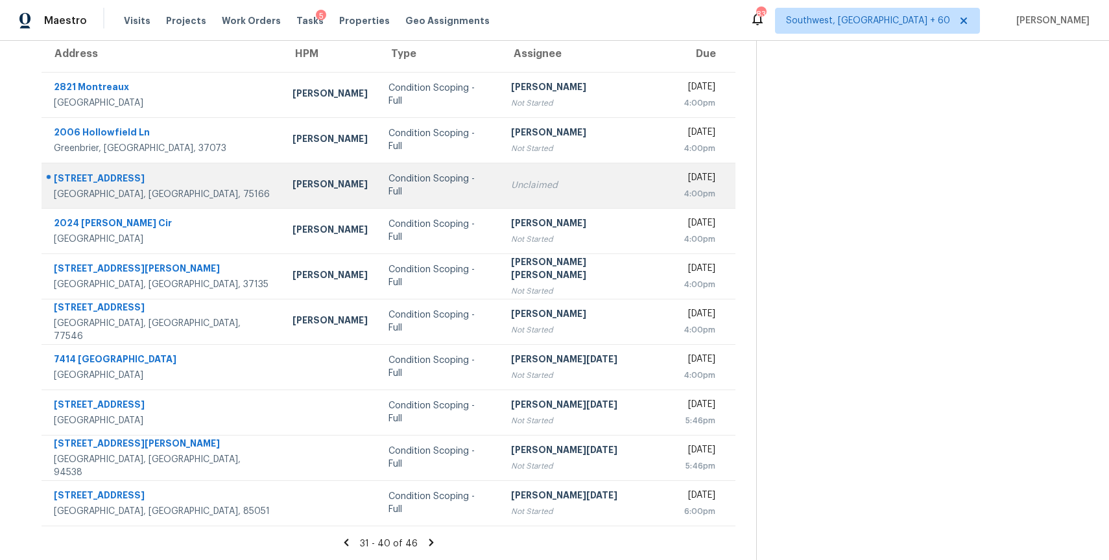
click at [500, 192] on td "Unclaimed" at bounding box center [586, 185] width 172 height 45
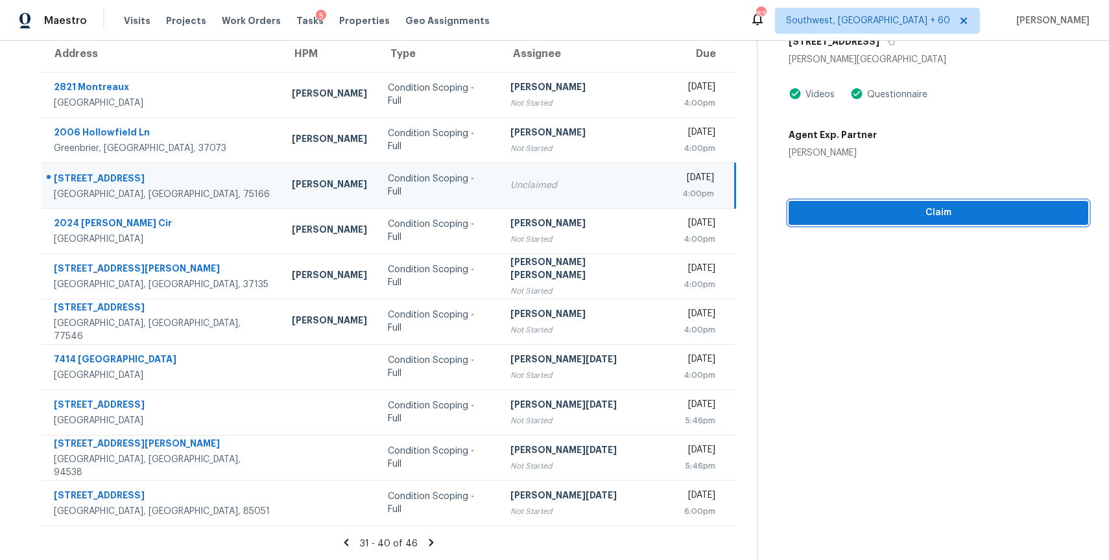
click at [948, 218] on span "Claim" at bounding box center [938, 213] width 279 height 16
click at [438, 529] on section "Tasks 46 Results Thu, Aug 28 - Thu, Aug 28 Open Condition Scoping - Full Assign…" at bounding box center [389, 254] width 736 height 614
click at [437, 540] on icon at bounding box center [431, 543] width 12 height 12
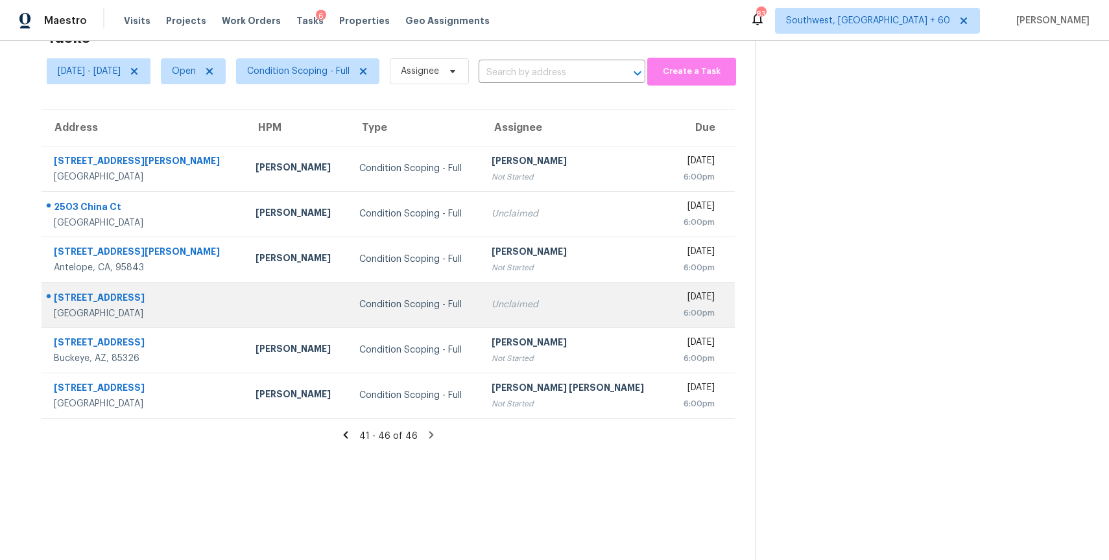
click at [453, 323] on td "Condition Scoping - Full" at bounding box center [415, 304] width 133 height 45
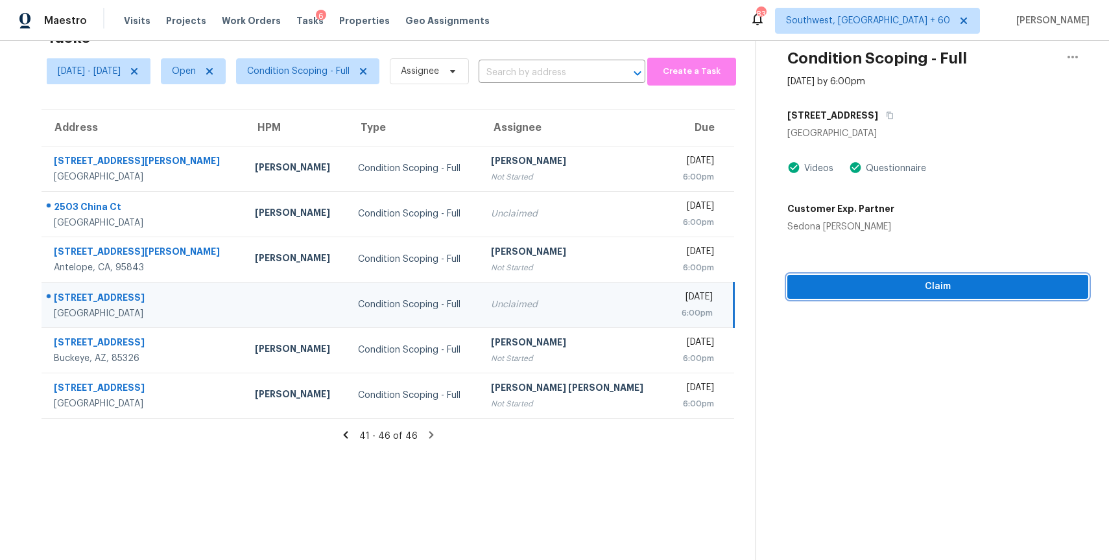
click at [1002, 295] on button "Claim" at bounding box center [937, 287] width 301 height 24
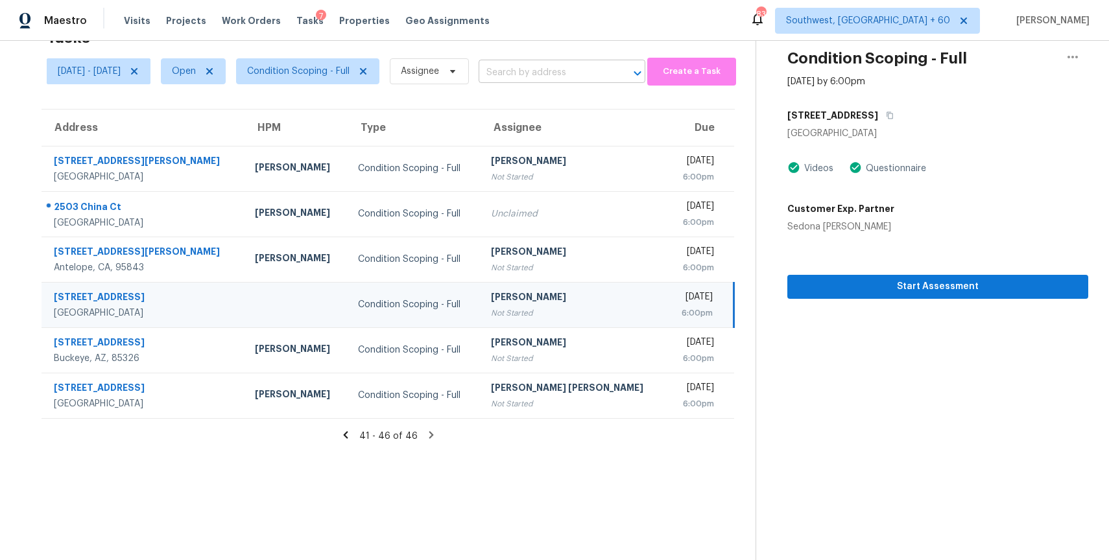
click at [590, 70] on input "text" at bounding box center [543, 73] width 130 height 20
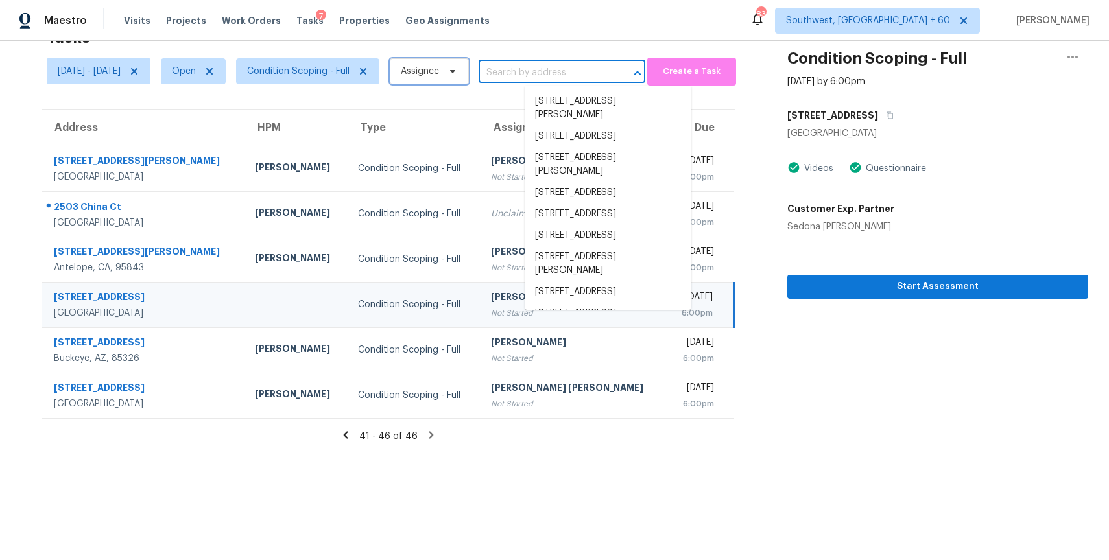
click at [439, 65] on span "Assignee" at bounding box center [420, 71] width 38 height 13
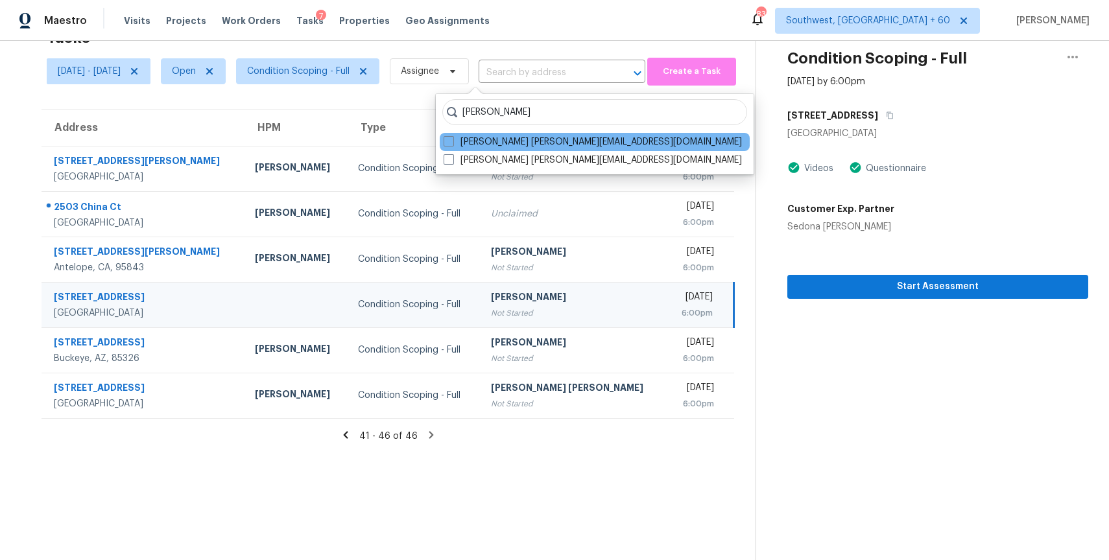
type input "ranjith"
click at [500, 134] on div "Ranjith Kumar P ranjith.kumar@opendoor.com" at bounding box center [595, 142] width 310 height 18
click at [504, 141] on label "Ranjith Kumar P ranjith.kumar@opendoor.com" at bounding box center [592, 141] width 298 height 13
click at [452, 141] on input "Ranjith Kumar P ranjith.kumar@opendoor.com" at bounding box center [447, 139] width 8 height 8
checkbox input "true"
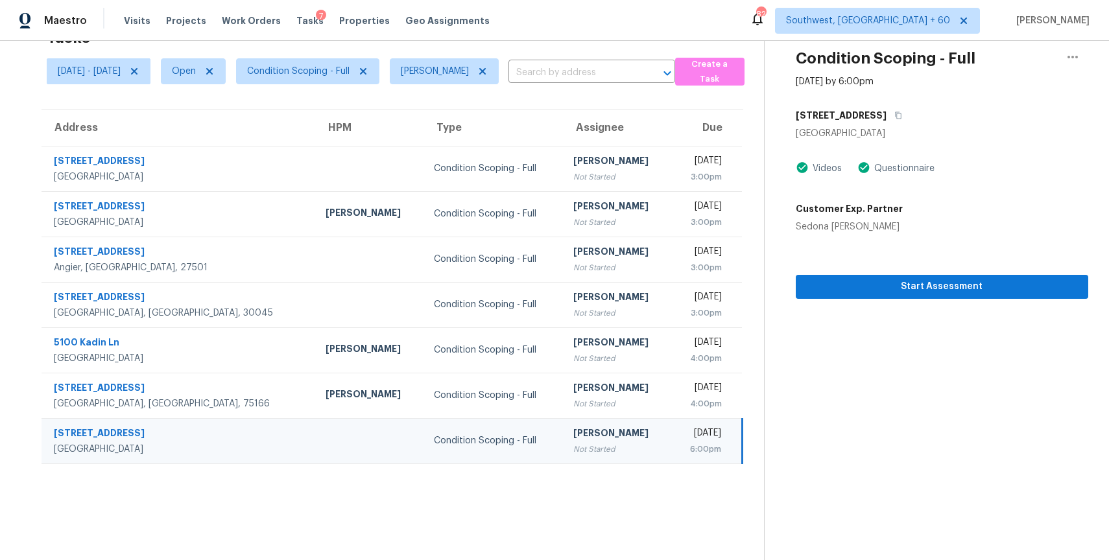
click at [283, 548] on section "Tasks 7 Results Thu, Aug 28 - Thu, Aug 28 Open Condition Scoping - Full Ranjith…" at bounding box center [392, 290] width 743 height 539
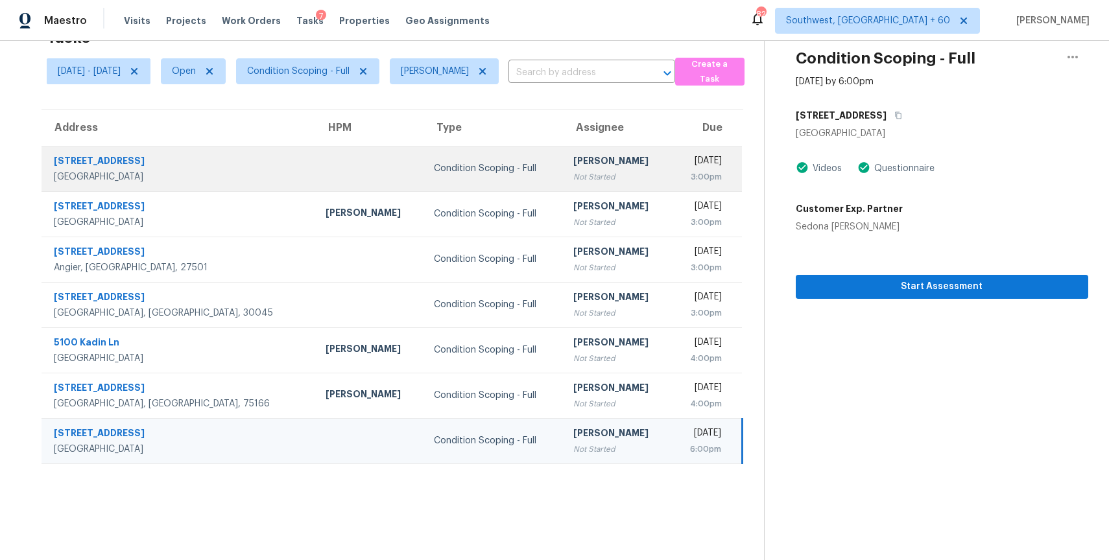
click at [423, 176] on td "Condition Scoping - Full" at bounding box center [492, 168] width 139 height 45
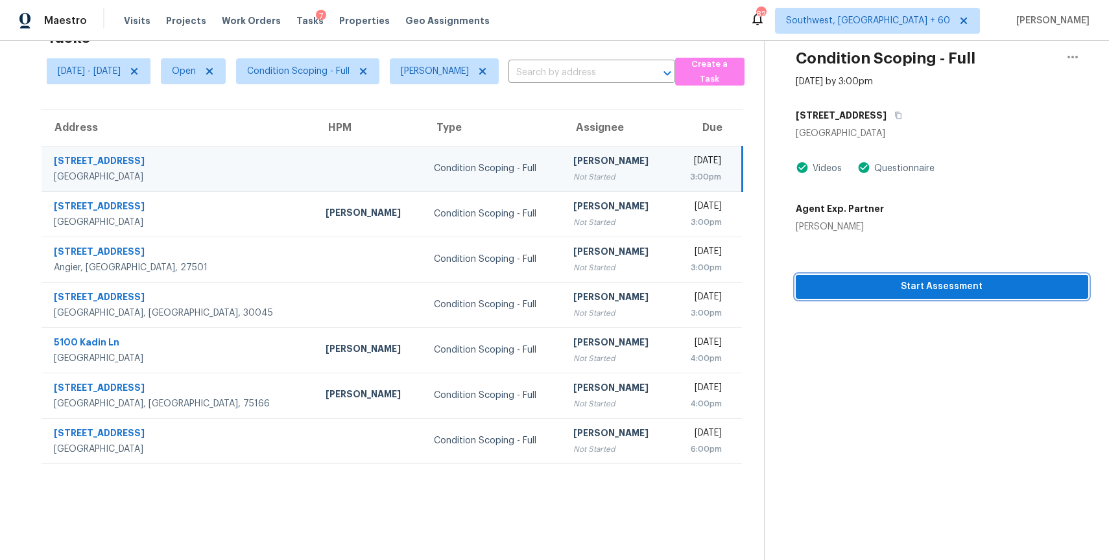
click at [913, 292] on span "Start Assessment" at bounding box center [942, 287] width 272 height 16
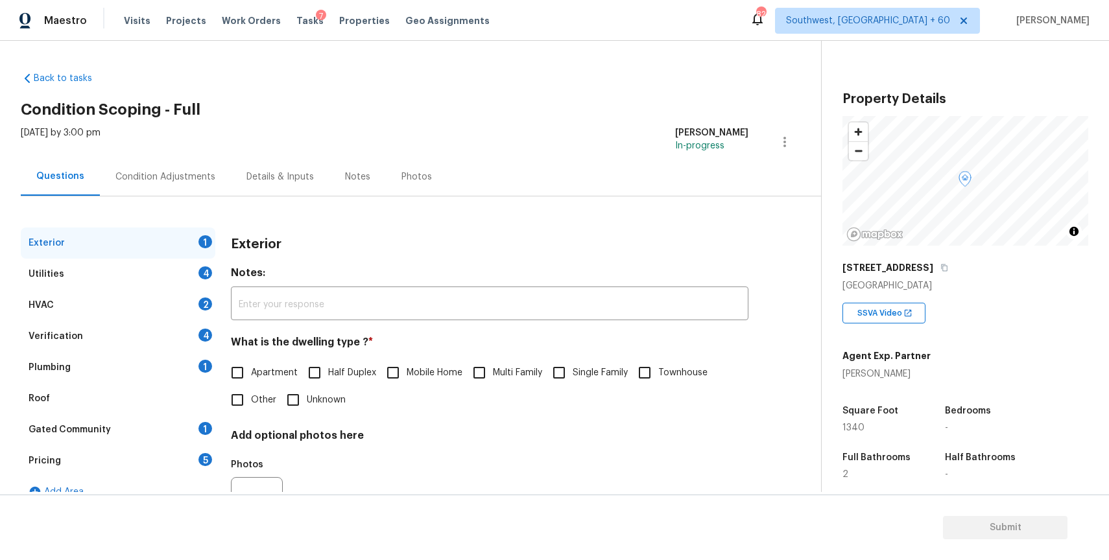
click at [941, 272] on div "[STREET_ADDRESS]" at bounding box center [965, 267] width 246 height 23
click at [948, 264] on icon "button" at bounding box center [944, 268] width 8 height 8
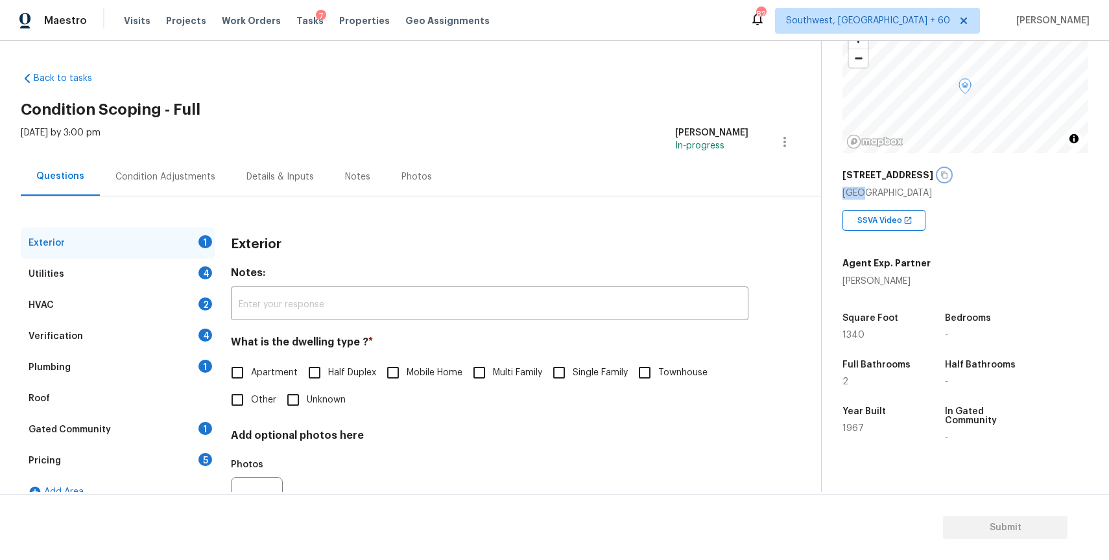
scroll to position [92, 0]
click at [156, 177] on div "Condition Adjustments" at bounding box center [165, 176] width 100 height 13
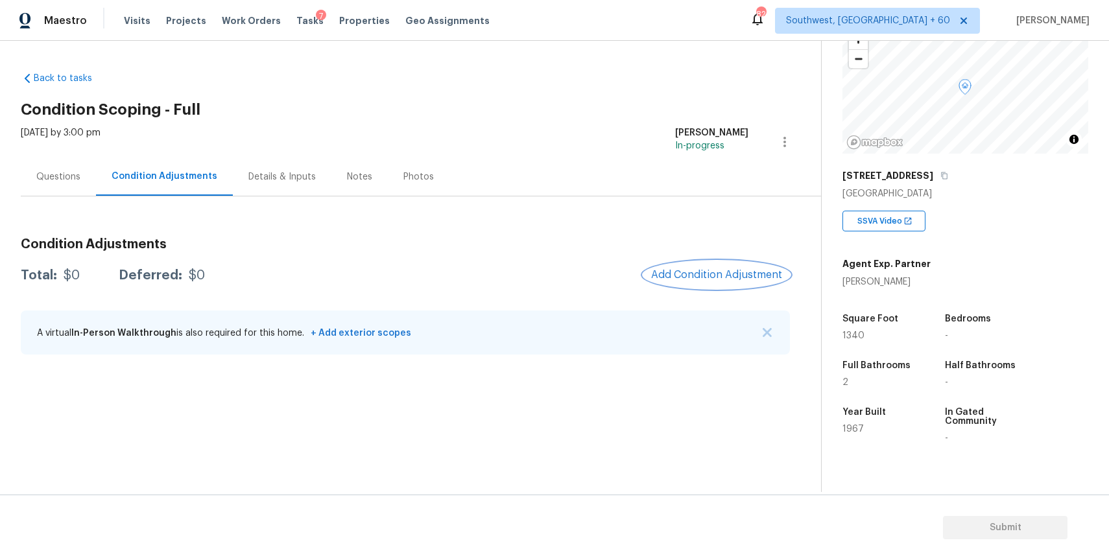
click at [730, 270] on span "Add Condition Adjustment" at bounding box center [716, 275] width 131 height 12
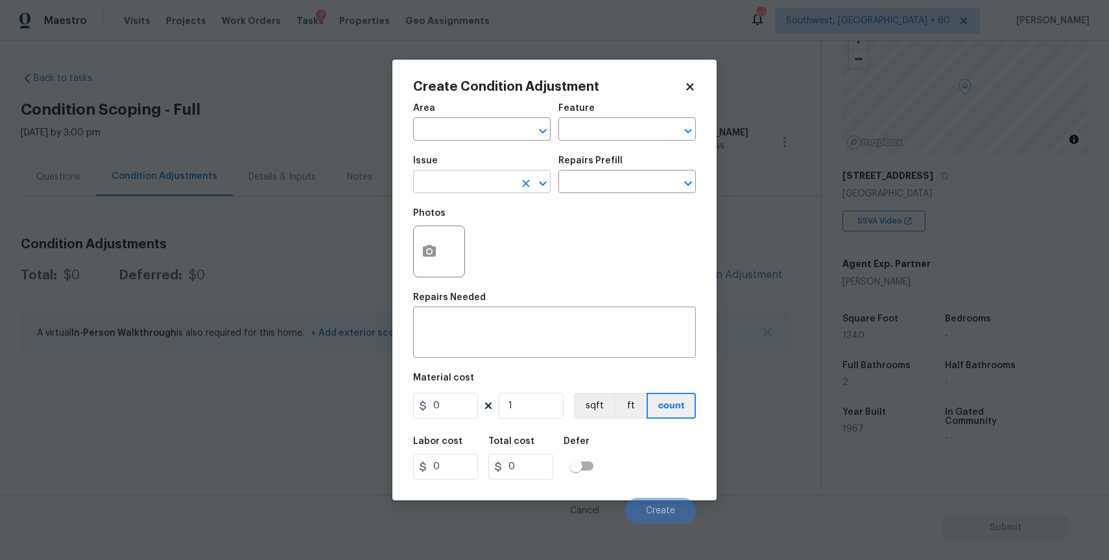
click at [483, 192] on input "text" at bounding box center [463, 183] width 101 height 20
type input "h"
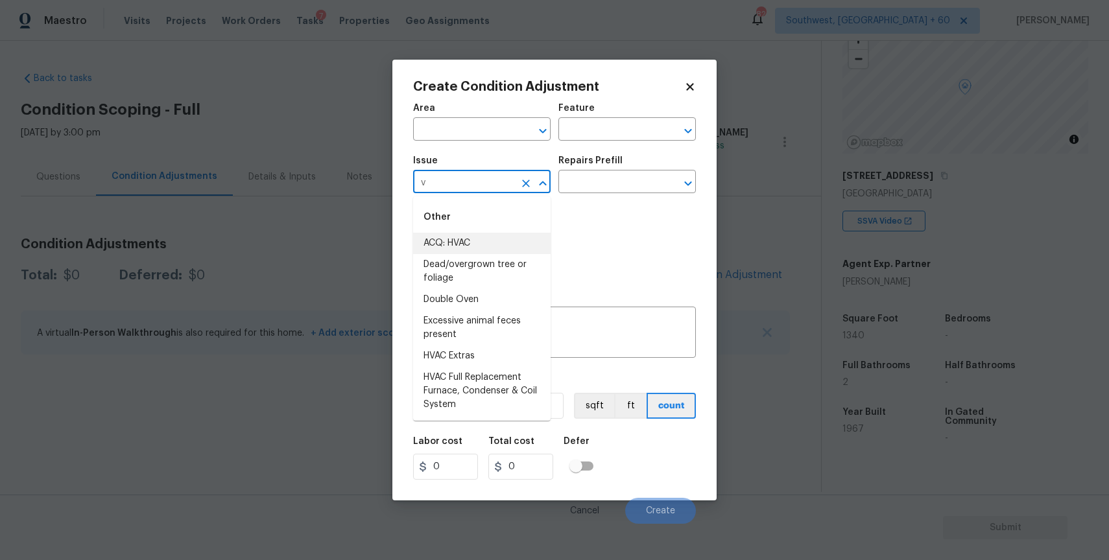
click at [504, 236] on li "ACQ: HVAC" at bounding box center [481, 243] width 137 height 21
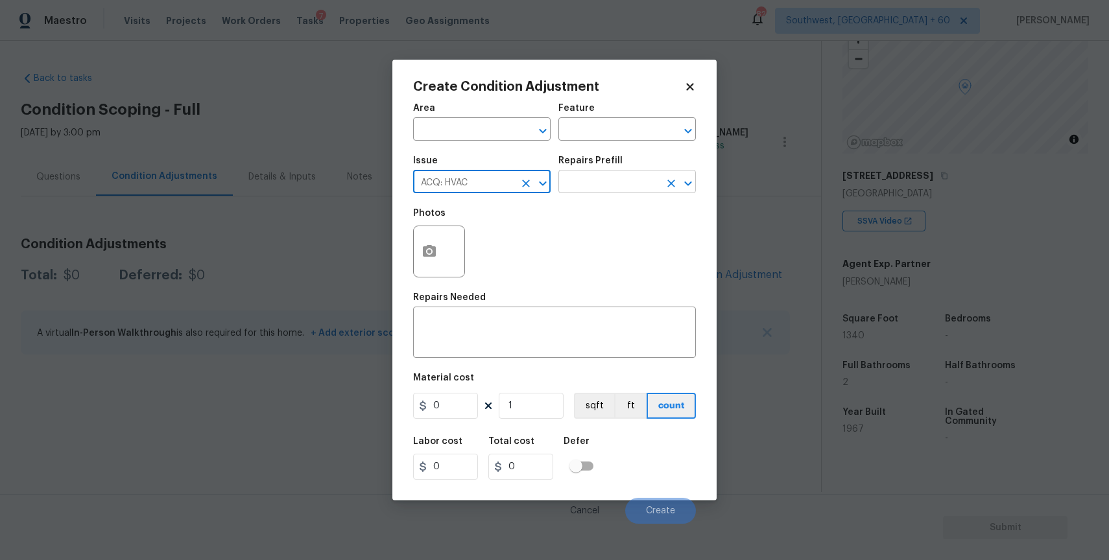
type input "ACQ: HVAC"
click at [608, 174] on input "text" at bounding box center [608, 183] width 101 height 20
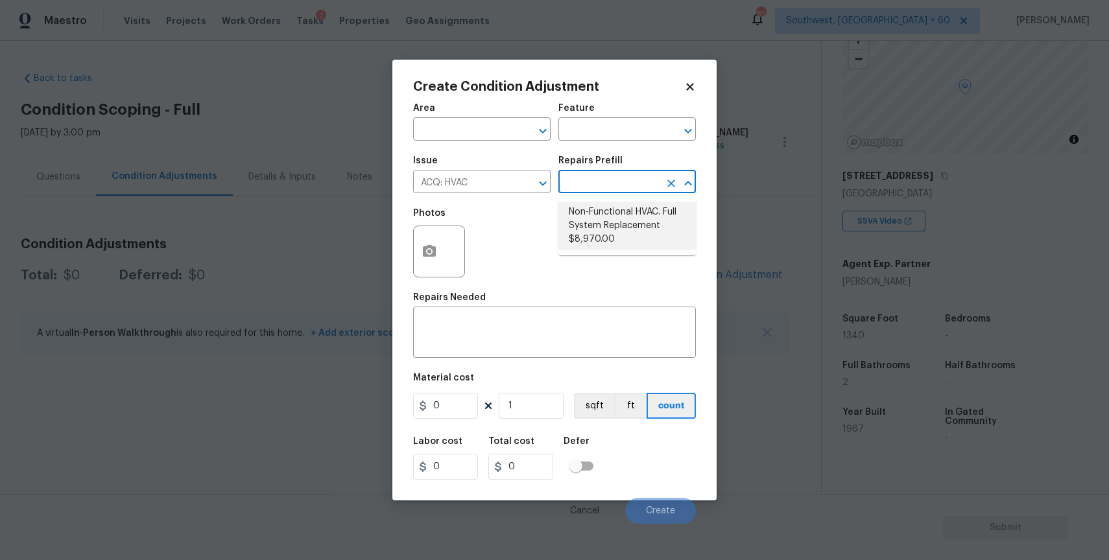
click at [589, 241] on li "Non-Functional HVAC. Full System Replacement $8,970.00" at bounding box center [626, 226] width 137 height 49
type input "Acquisition"
type textarea "Acquisition Scope: Full System Replacement"
type input "8970"
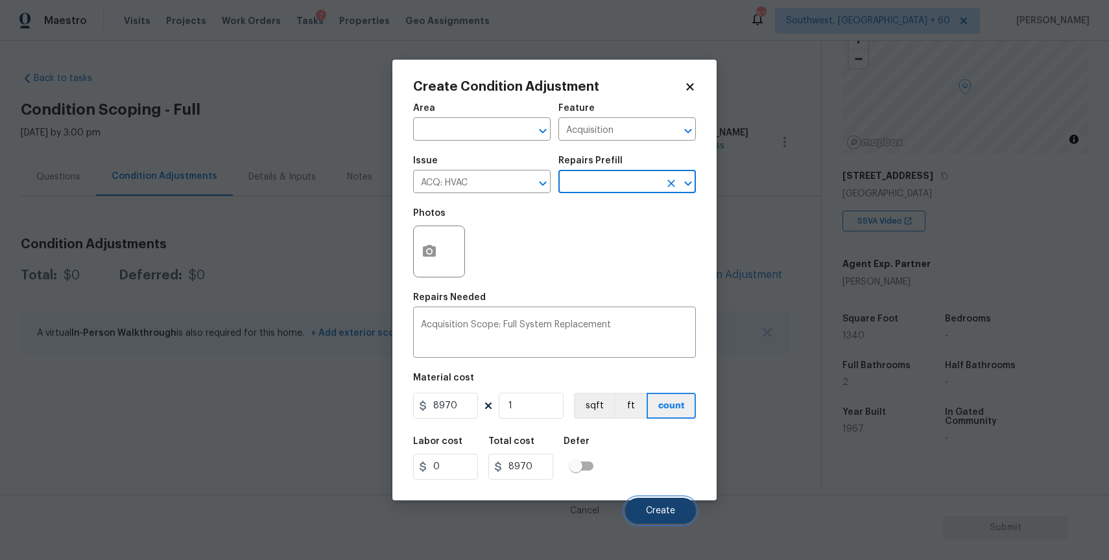
click at [661, 503] on button "Create" at bounding box center [660, 511] width 71 height 26
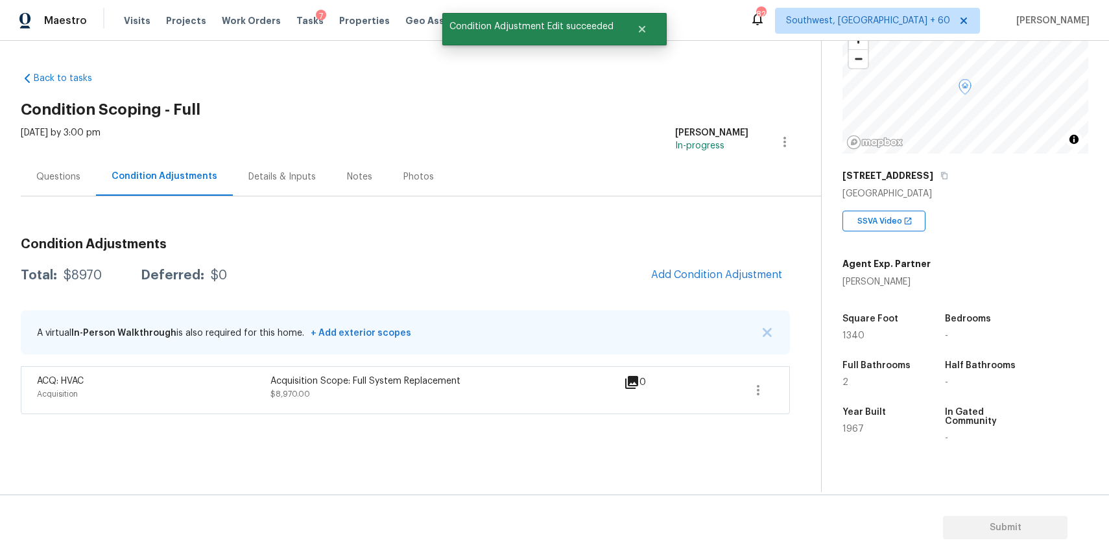
click at [725, 259] on div "Condition Adjustments Total: $8970 Deferred: $0 Add Condition Adjustment A virt…" at bounding box center [405, 321] width 769 height 187
click at [743, 279] on span "Add Condition Adjustment" at bounding box center [716, 275] width 131 height 12
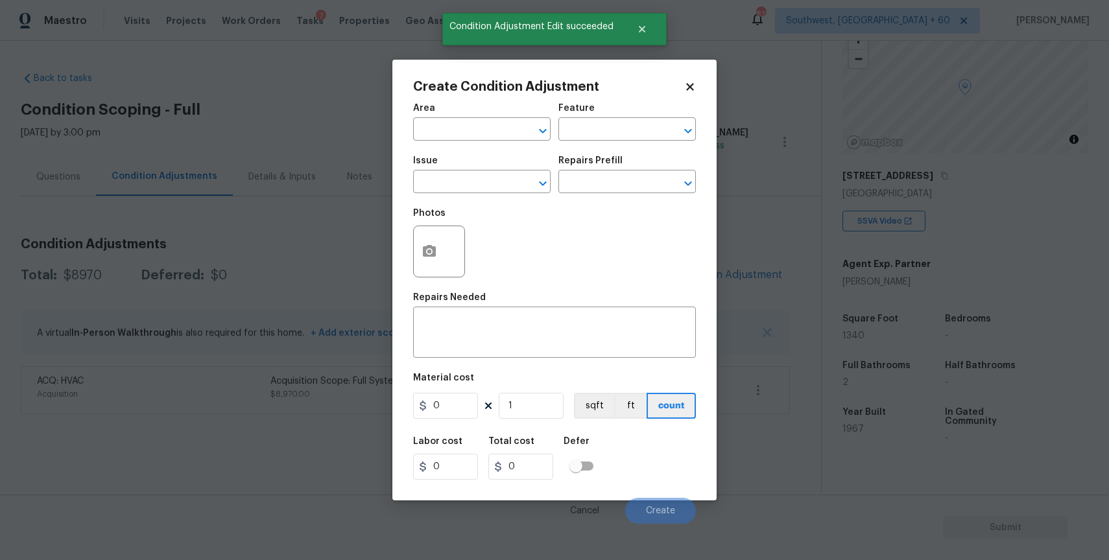
click at [486, 167] on div "Issue" at bounding box center [481, 164] width 137 height 17
click at [507, 185] on input "text" at bounding box center [463, 183] width 101 height 20
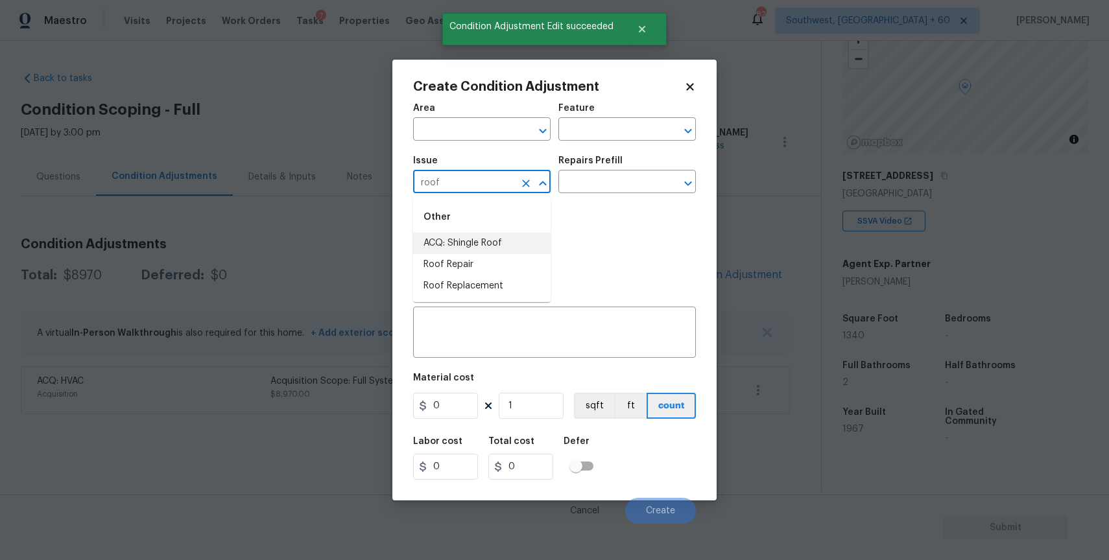
click at [506, 241] on li "ACQ: Shingle Roof" at bounding box center [481, 243] width 137 height 21
type input "ACQ: Shingle Roof"
click at [610, 169] on div "Repairs Prefill" at bounding box center [626, 164] width 137 height 17
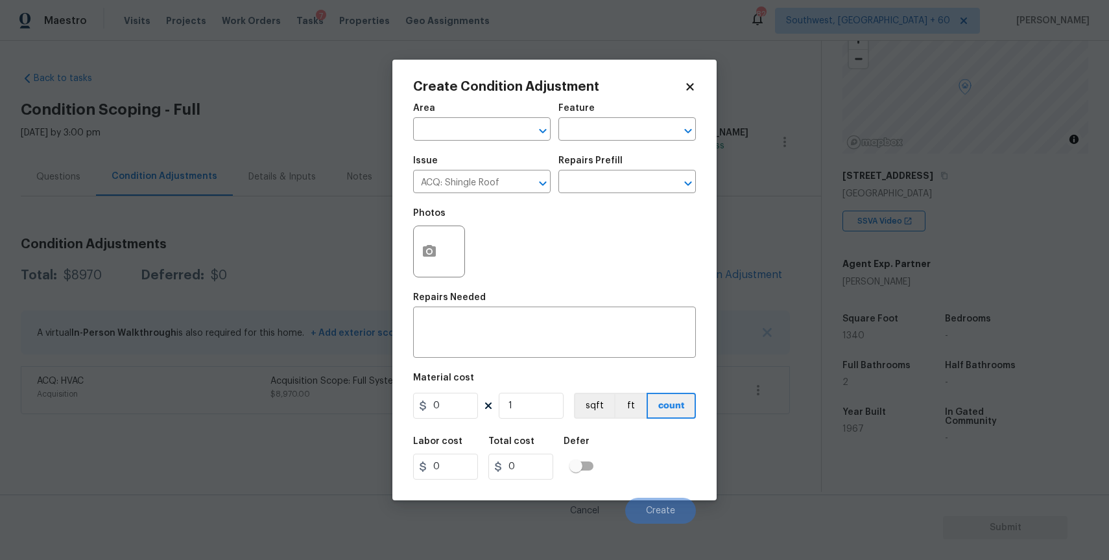
click at [576, 167] on div "Repairs Prefill" at bounding box center [626, 164] width 137 height 17
click at [631, 182] on input "text" at bounding box center [608, 183] width 101 height 20
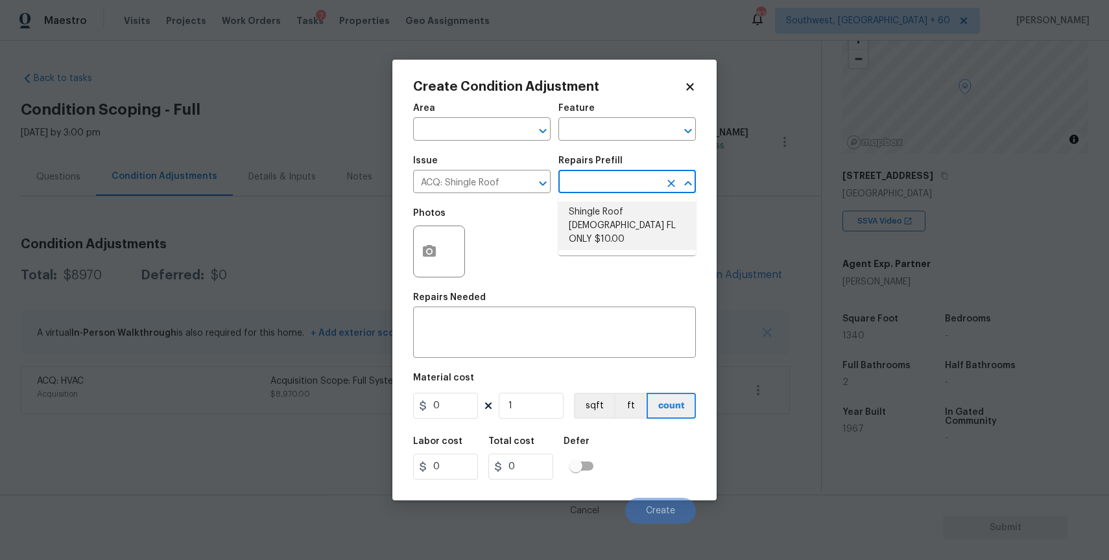
click at [570, 241] on ul "Shingle Roof 15+ Years Old FL ONLY $10.00" at bounding box center [626, 225] width 137 height 59
click at [608, 224] on li "Shingle Roof 15+ Years Old FL ONLY $10.00" at bounding box center [626, 226] width 137 height 49
type input "Acquisition"
type textarea "Acquisition Scope (Florida Only): Shingle Roof 15+ years in age maintenance."
type input "10"
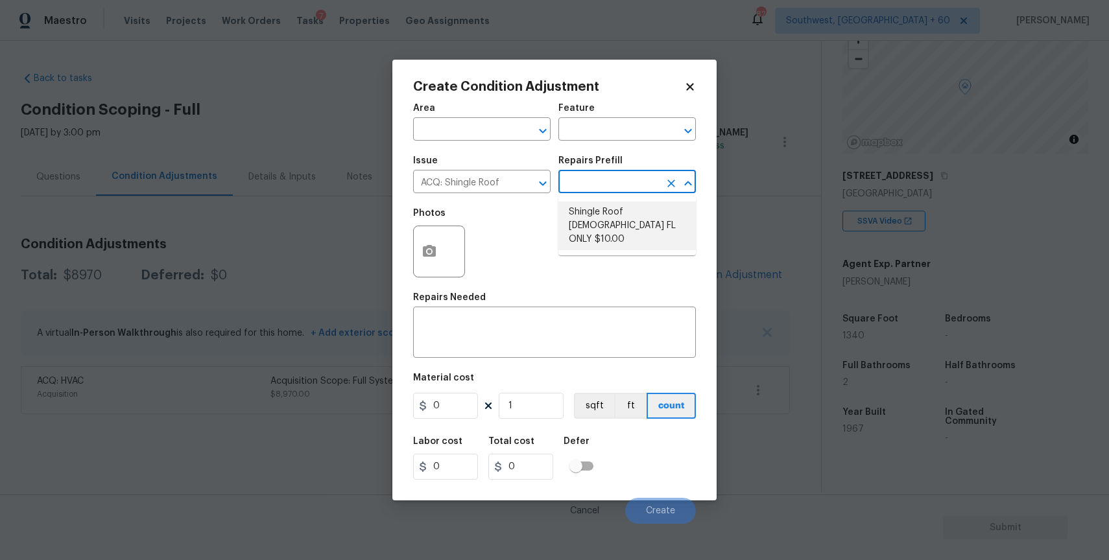
type input "10"
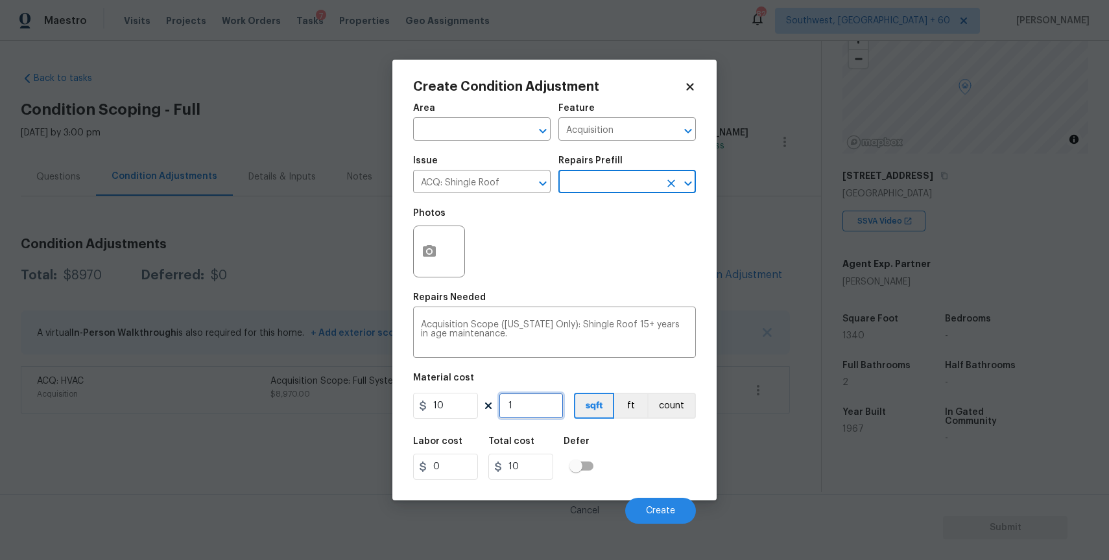
click at [539, 417] on input "1" at bounding box center [531, 406] width 65 height 26
type input "13"
type input "130"
type input "134"
type input "1340"
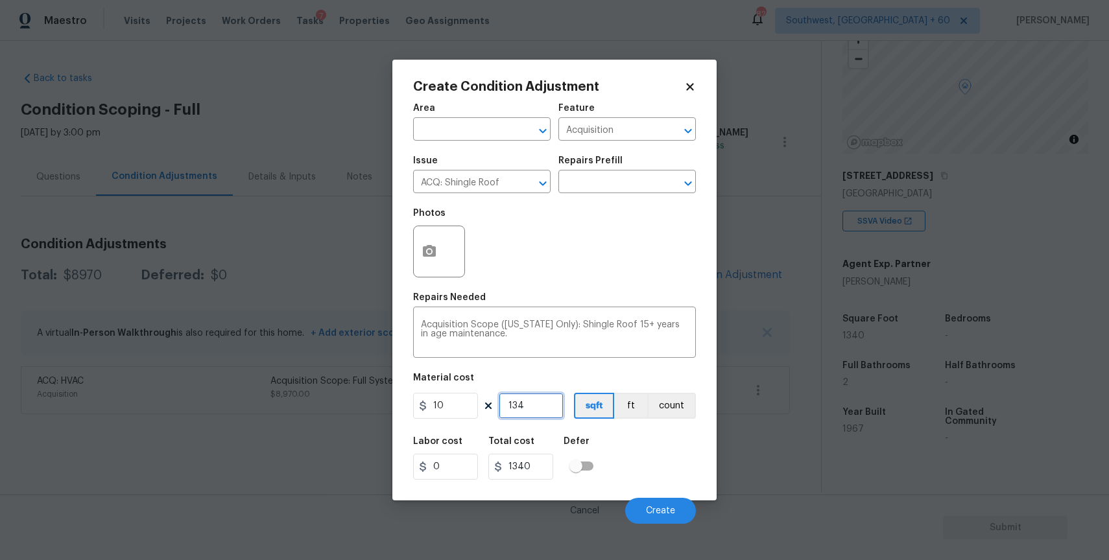
type input "1349"
type input "13490"
type input "134"
type input "1340"
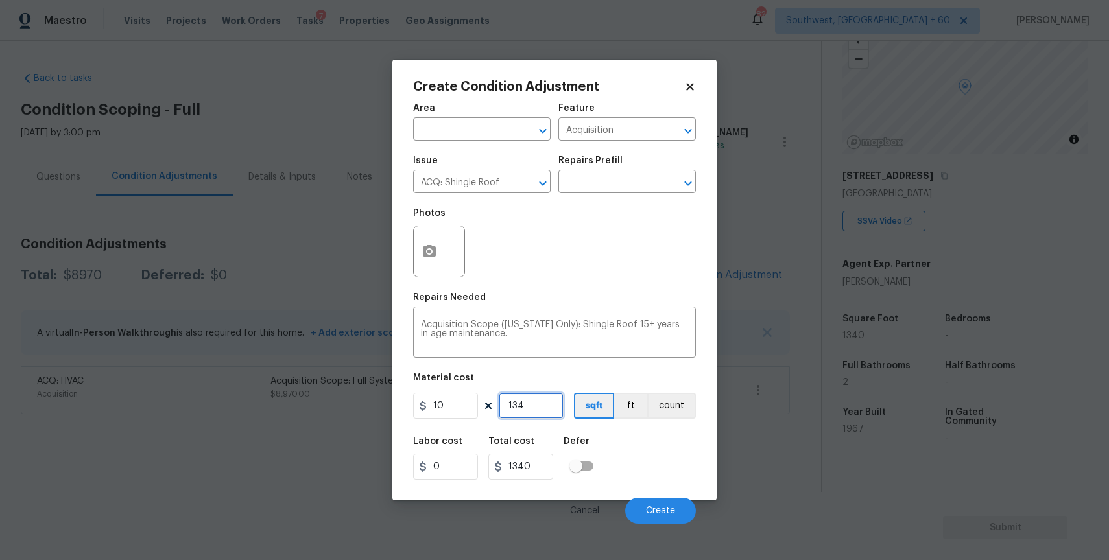
type input "13400"
type input "1340"
click at [664, 515] on span "Create" at bounding box center [660, 511] width 29 height 10
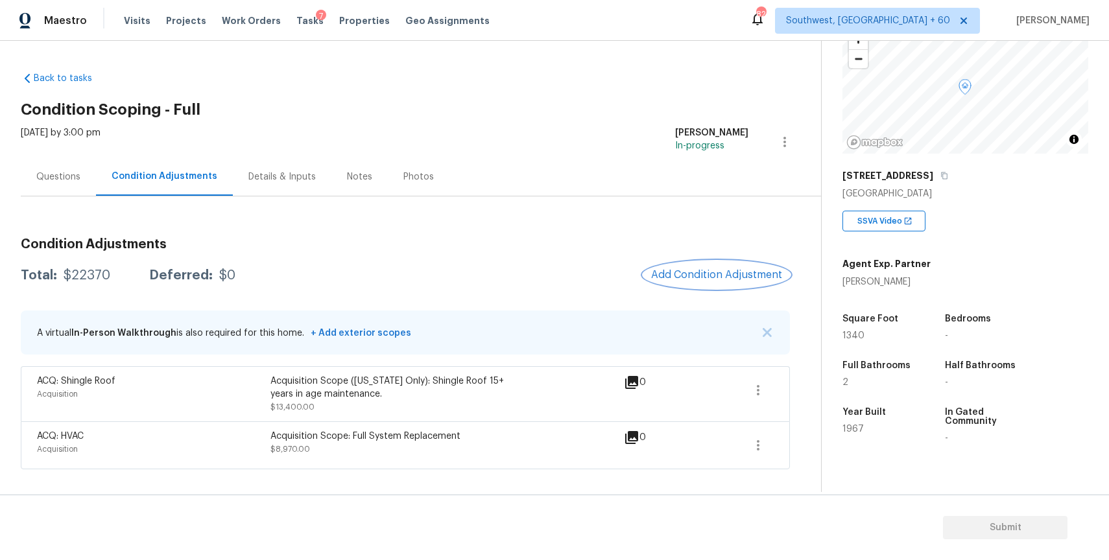
scroll to position [193, 0]
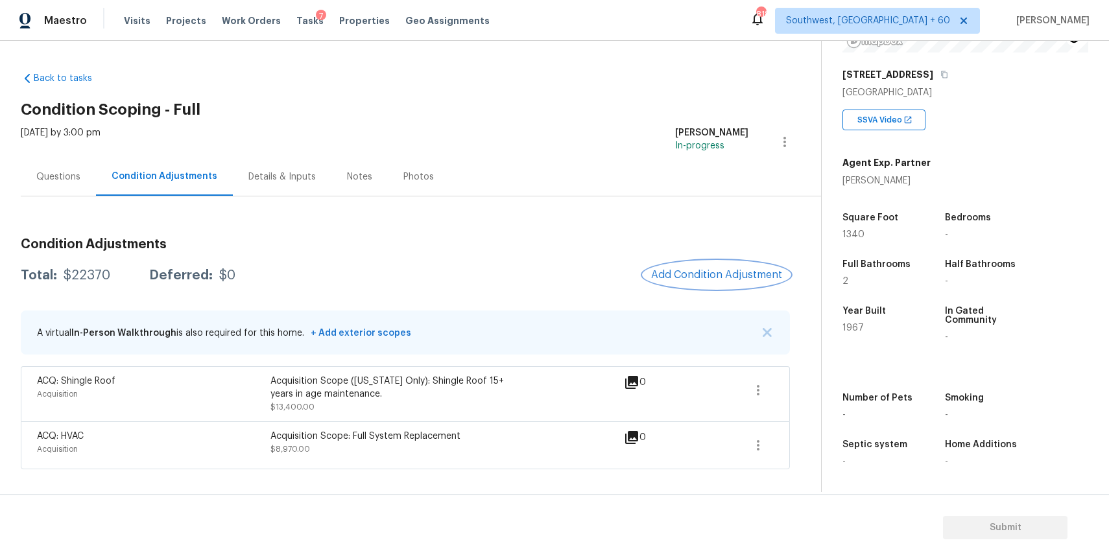
click at [727, 275] on span "Add Condition Adjustment" at bounding box center [716, 275] width 131 height 12
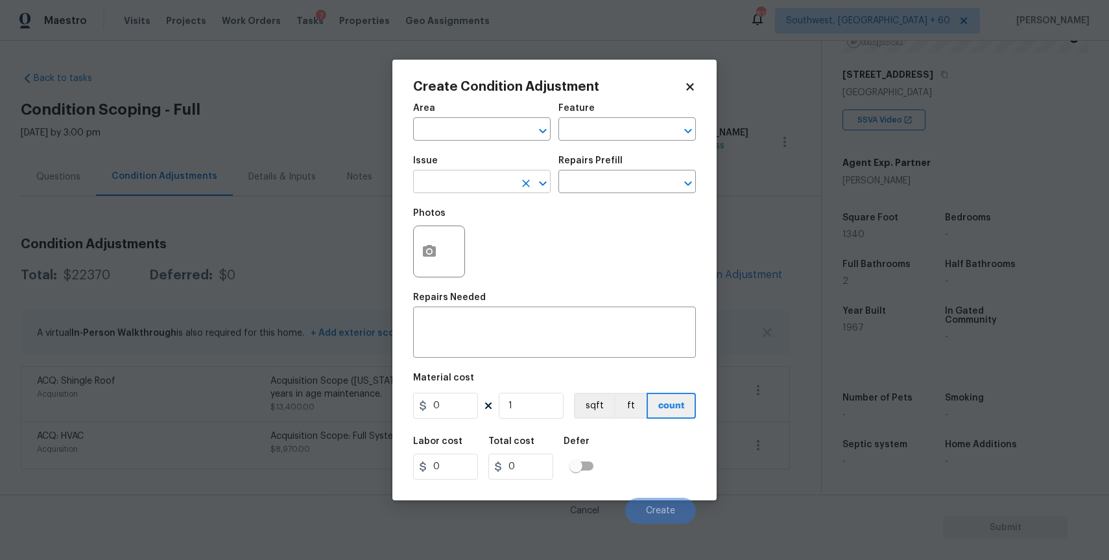
click at [476, 183] on input "text" at bounding box center [463, 183] width 101 height 20
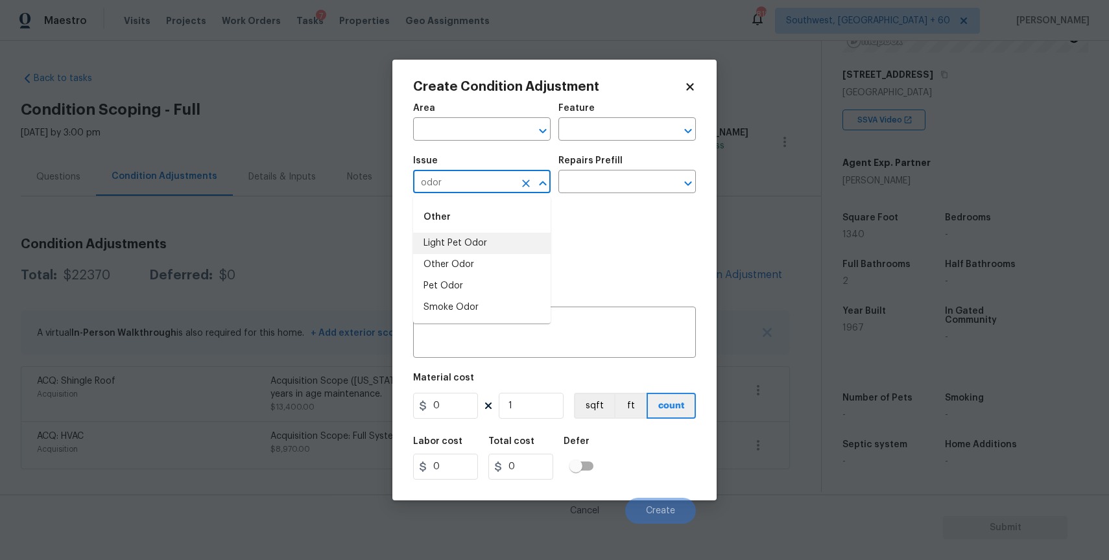
click at [484, 245] on li "Light Pet Odor" at bounding box center [481, 243] width 137 height 21
type input "Light Pet Odor"
click at [612, 191] on input "text" at bounding box center [608, 183] width 101 height 20
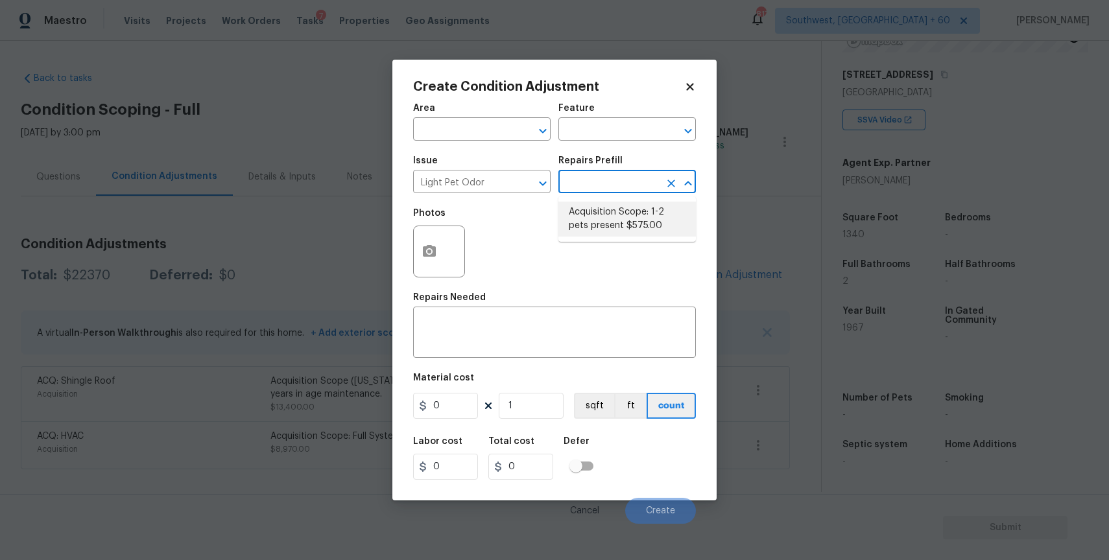
click at [635, 214] on li "Acquisition Scope: 1-2 pets present $575.00" at bounding box center [626, 219] width 137 height 35
type textarea "Acquisition Scope: 1-2 pets present"
type input "575"
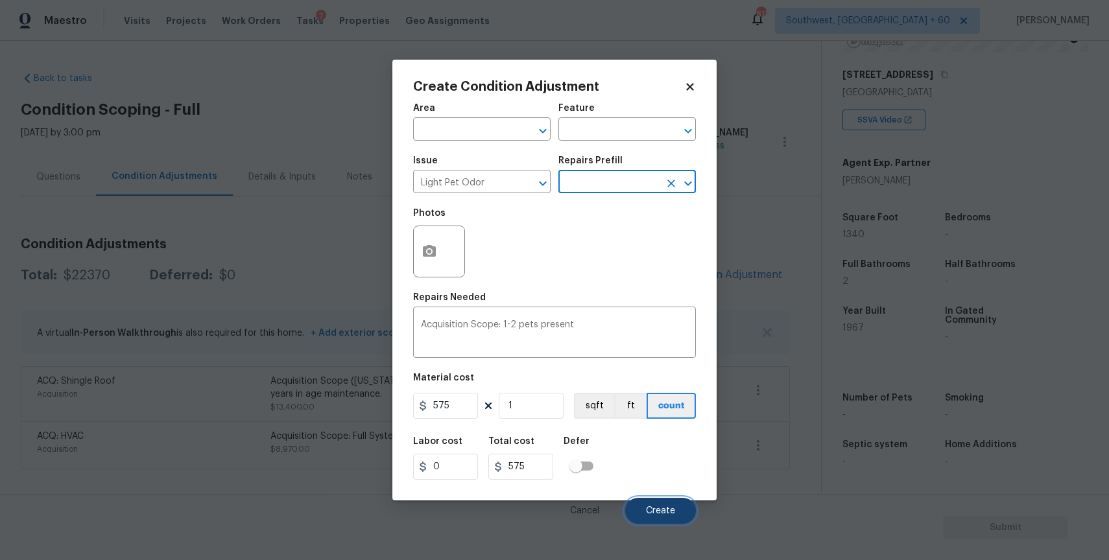
click at [669, 511] on span "Create" at bounding box center [660, 511] width 29 height 10
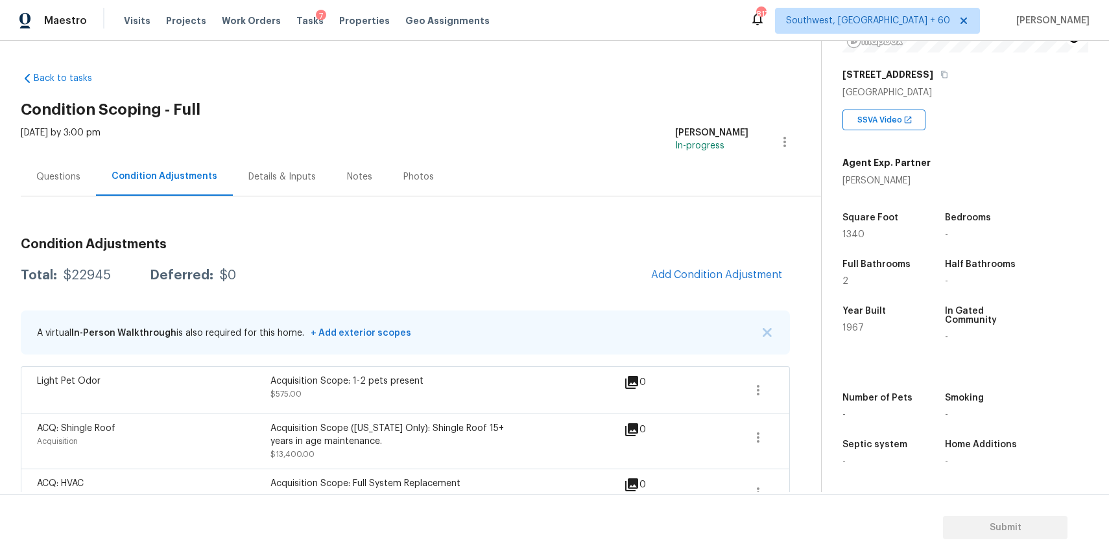
scroll to position [29, 0]
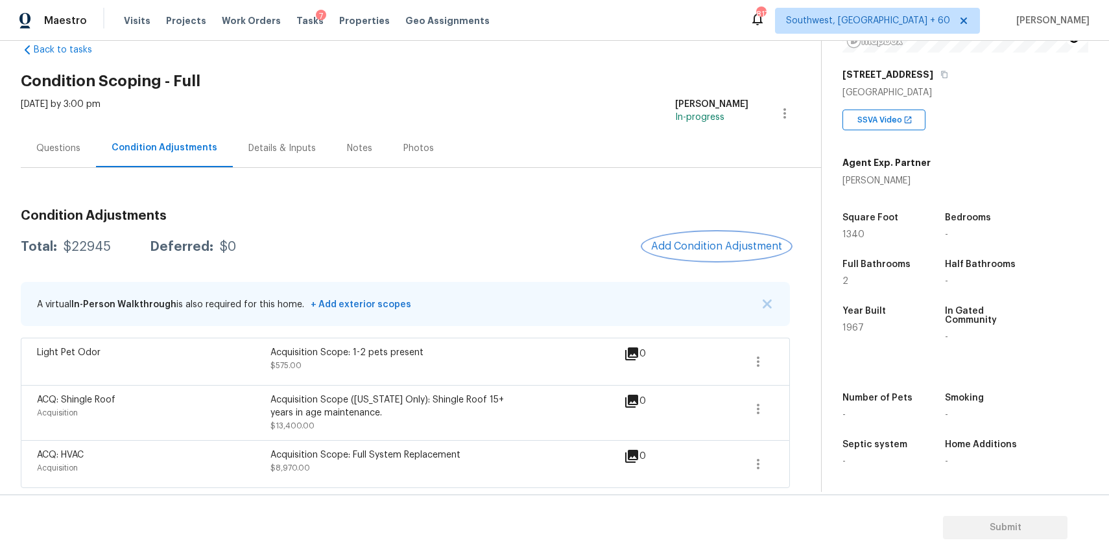
click at [744, 241] on span "Add Condition Adjustment" at bounding box center [716, 247] width 131 height 12
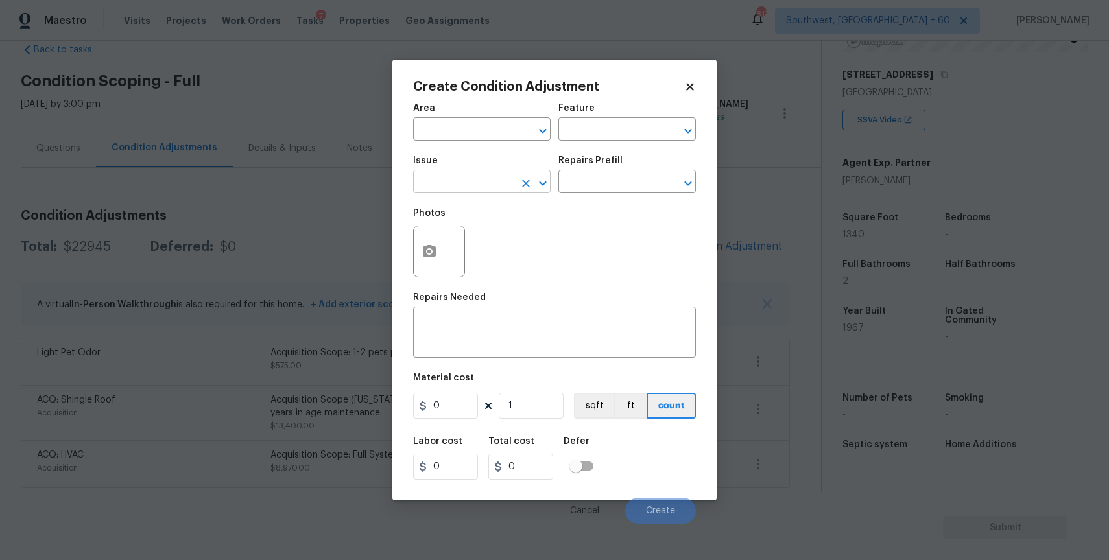
click at [496, 185] on input "text" at bounding box center [463, 183] width 101 height 20
type input ";"
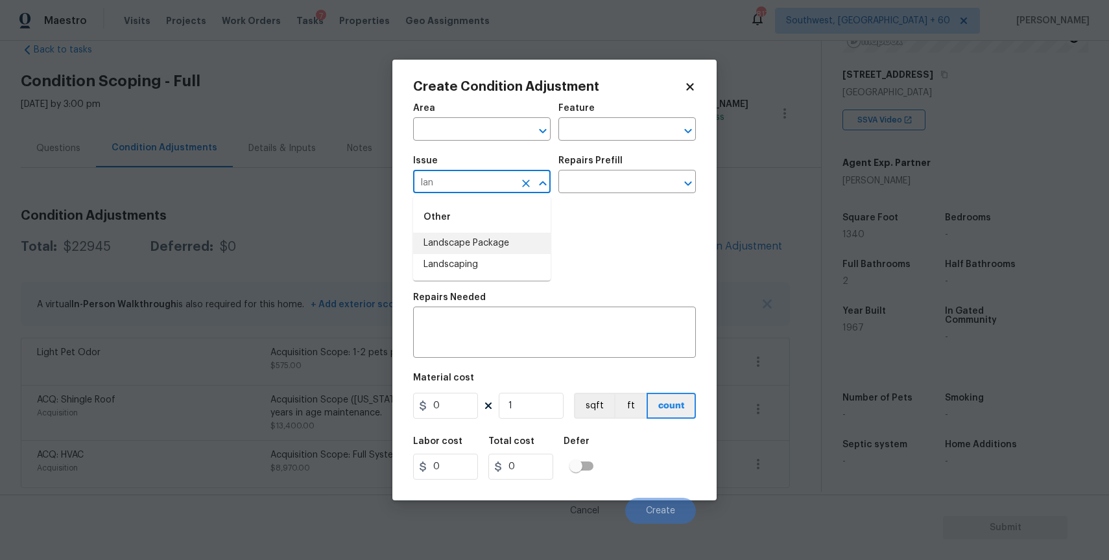
click at [532, 241] on li "Landscape Package" at bounding box center [481, 243] width 137 height 21
type input "Landscape Package"
click at [581, 194] on div "Issue Landscape Package ​ Repairs Prefill ​" at bounding box center [554, 174] width 283 height 53
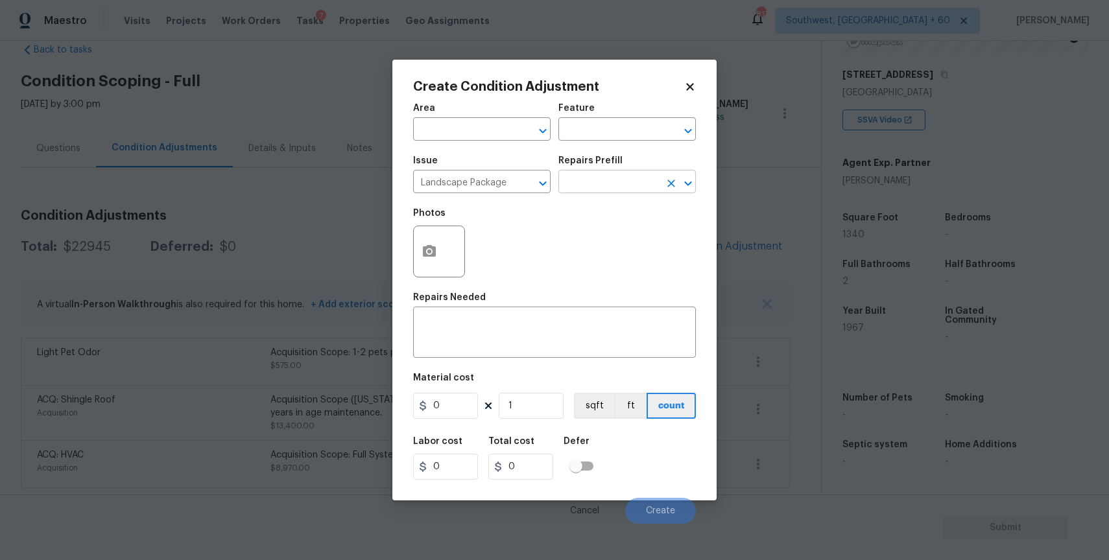
click at [618, 180] on input "text" at bounding box center [608, 183] width 101 height 20
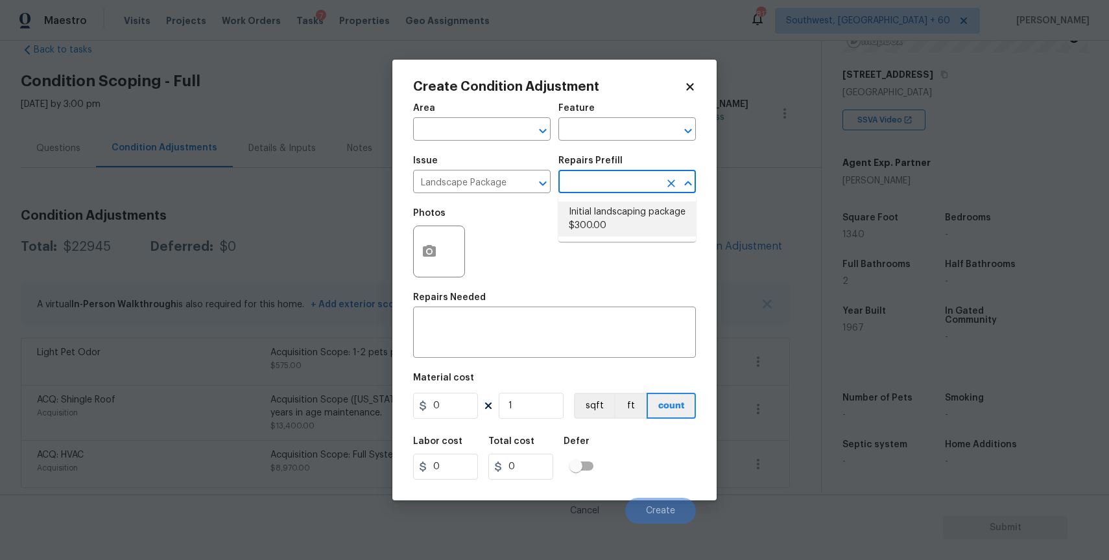
click at [619, 217] on li "Initial landscaping package $300.00" at bounding box center [626, 219] width 137 height 35
type input "Home Readiness Packages"
type textarea "Mowing of grass up to 6" in height. Mow, edge along driveways & sidewalks, trim…"
type input "300"
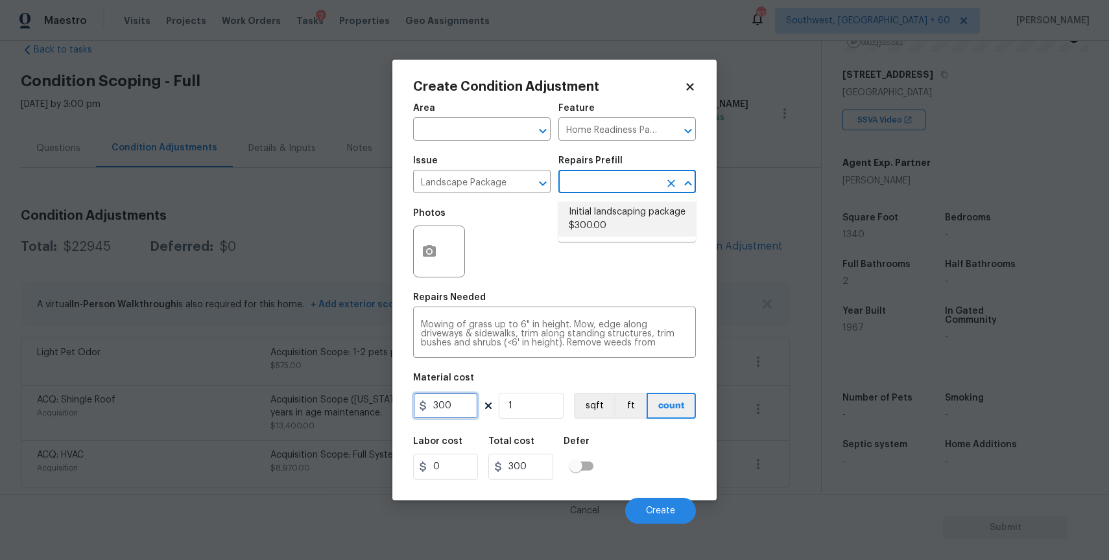
click at [462, 411] on input "300" at bounding box center [445, 406] width 65 height 26
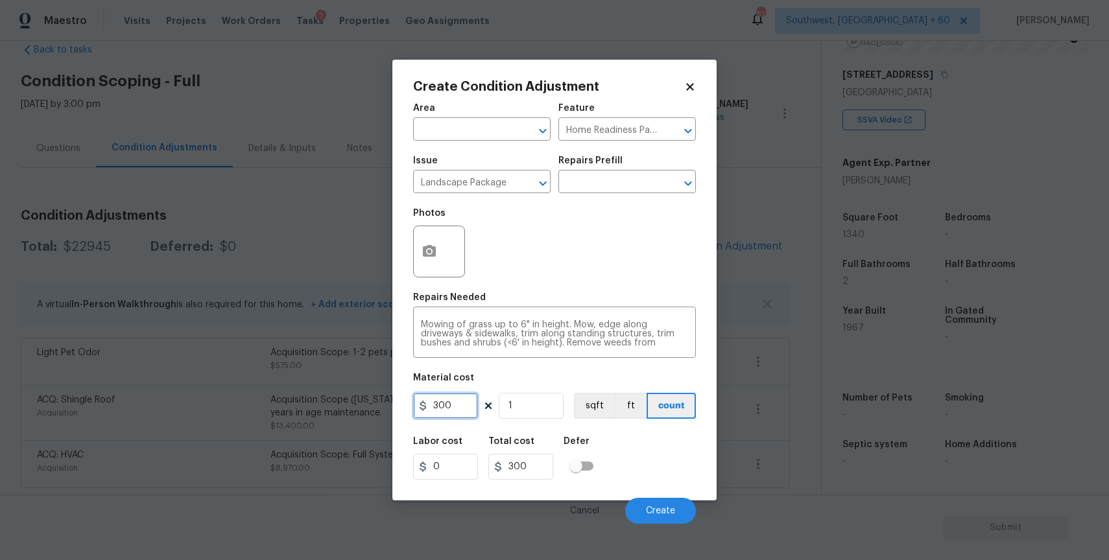
click at [462, 411] on input "300" at bounding box center [445, 406] width 65 height 26
type input "2000"
click at [436, 257] on icon "button" at bounding box center [429, 252] width 16 height 16
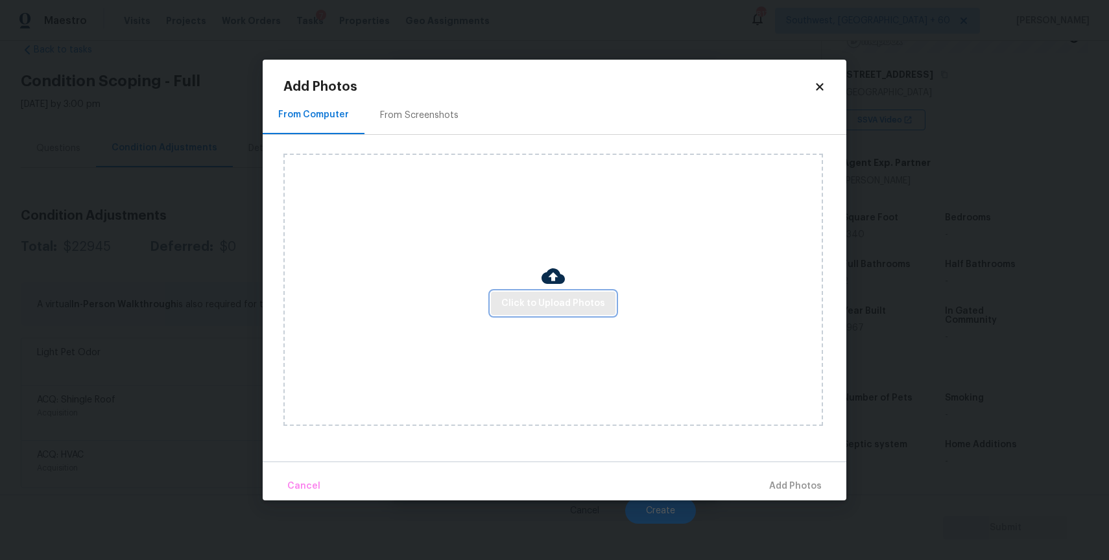
click at [561, 297] on span "Click to Upload Photos" at bounding box center [553, 304] width 104 height 16
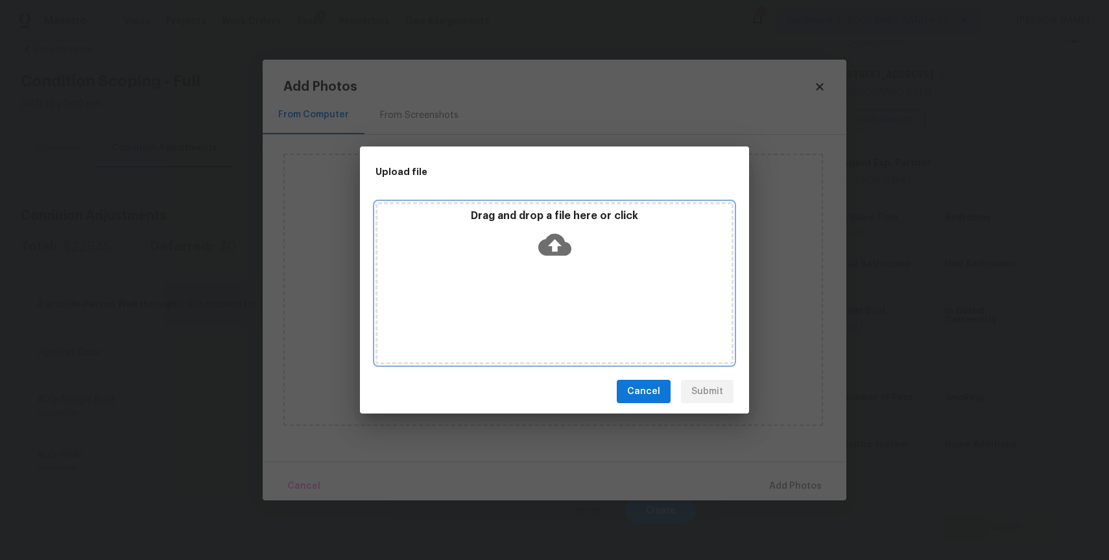
click at [561, 297] on div "Drag and drop a file here or click" at bounding box center [554, 283] width 358 height 162
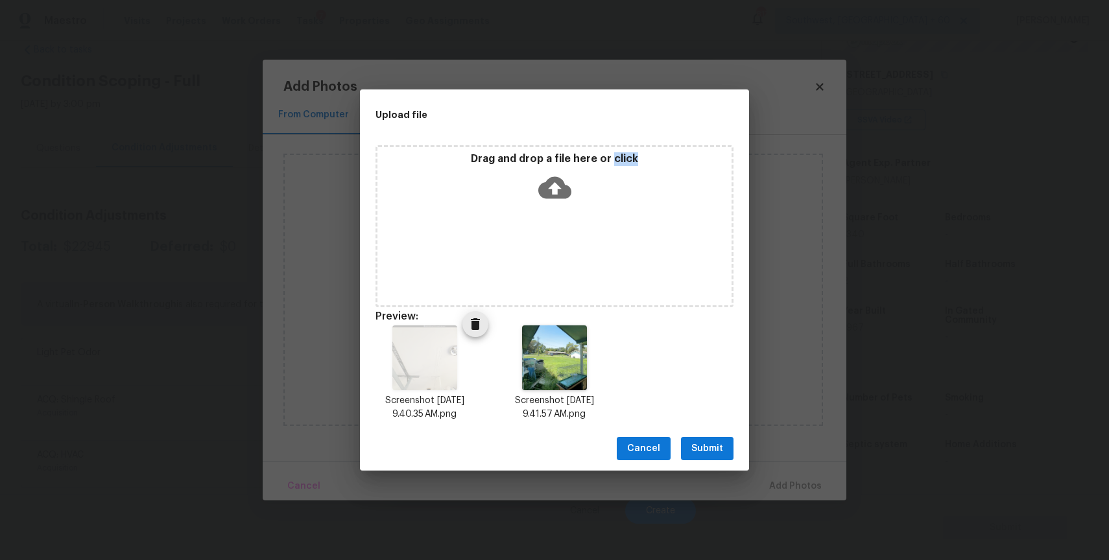
click at [466, 325] on span "Delete" at bounding box center [475, 324] width 26 height 16
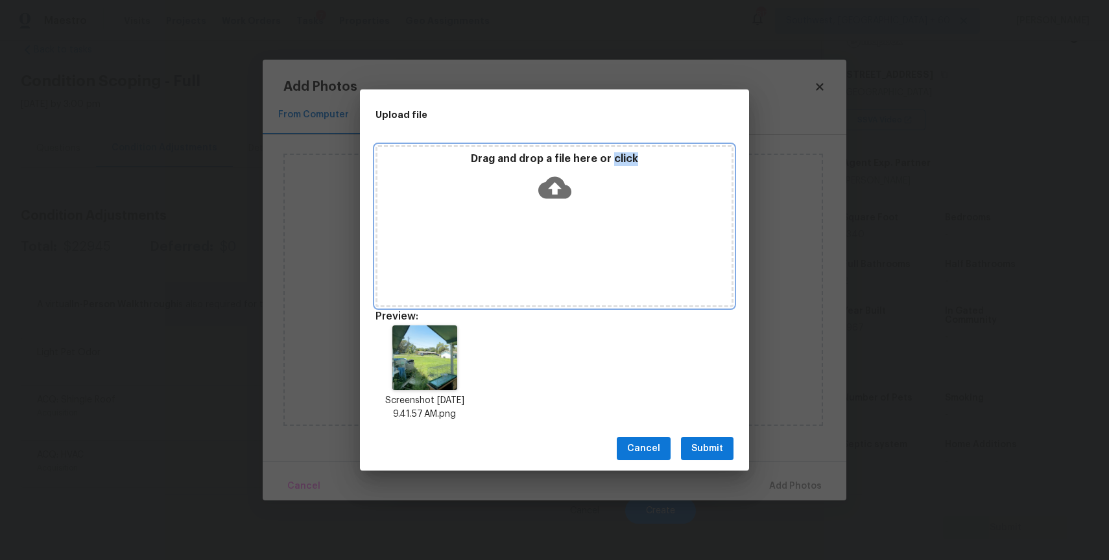
click at [505, 291] on div "Drag and drop a file here or click" at bounding box center [554, 226] width 358 height 162
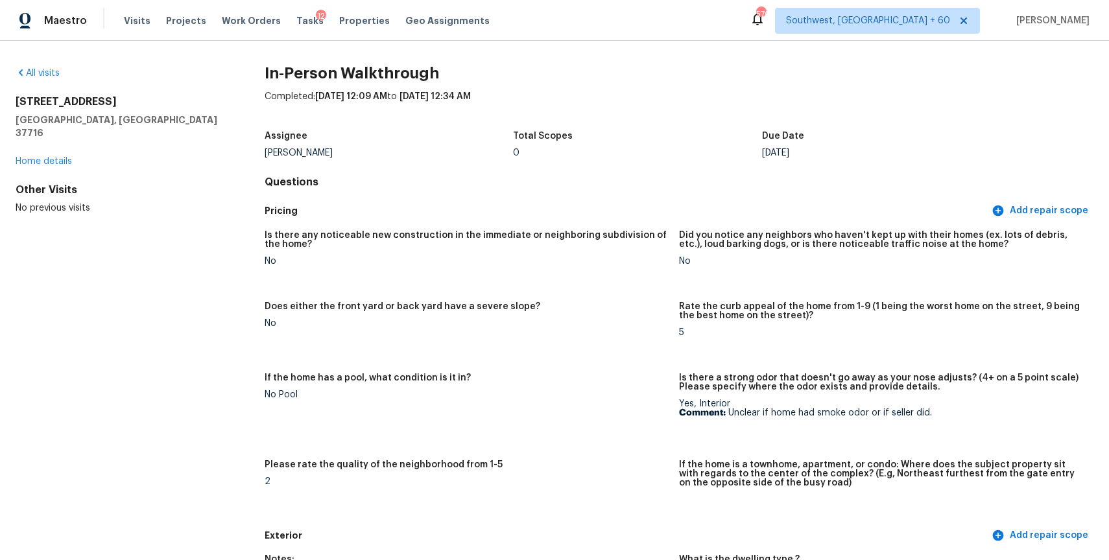
scroll to position [2543, 0]
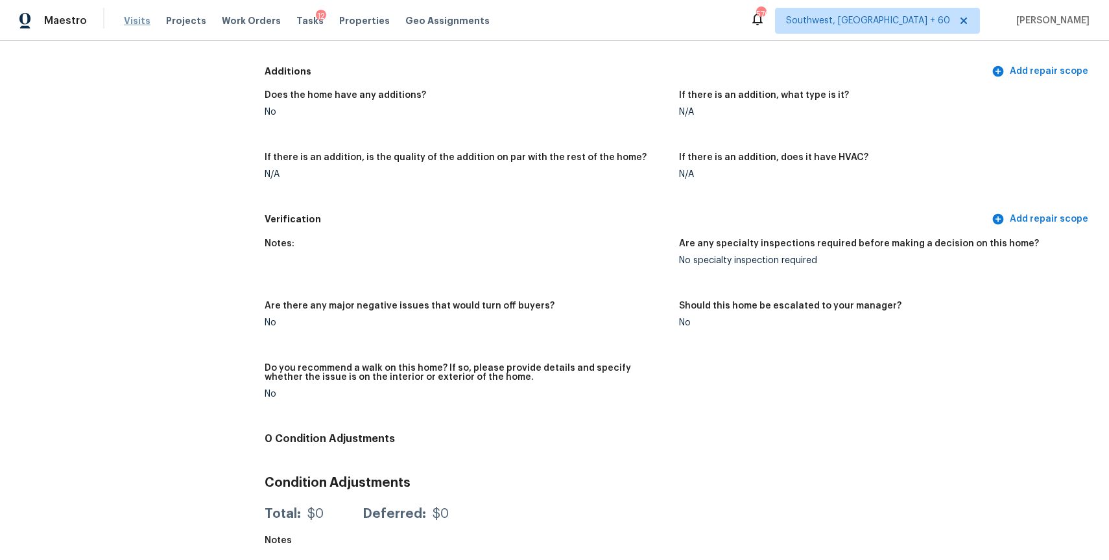
click at [129, 19] on span "Visits" at bounding box center [137, 20] width 27 height 13
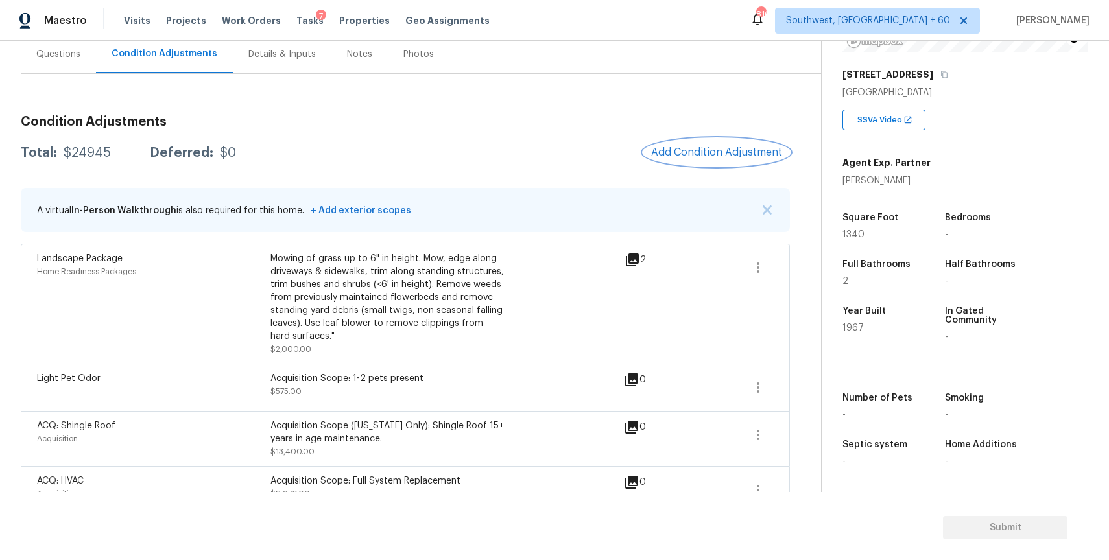
scroll to position [149, 0]
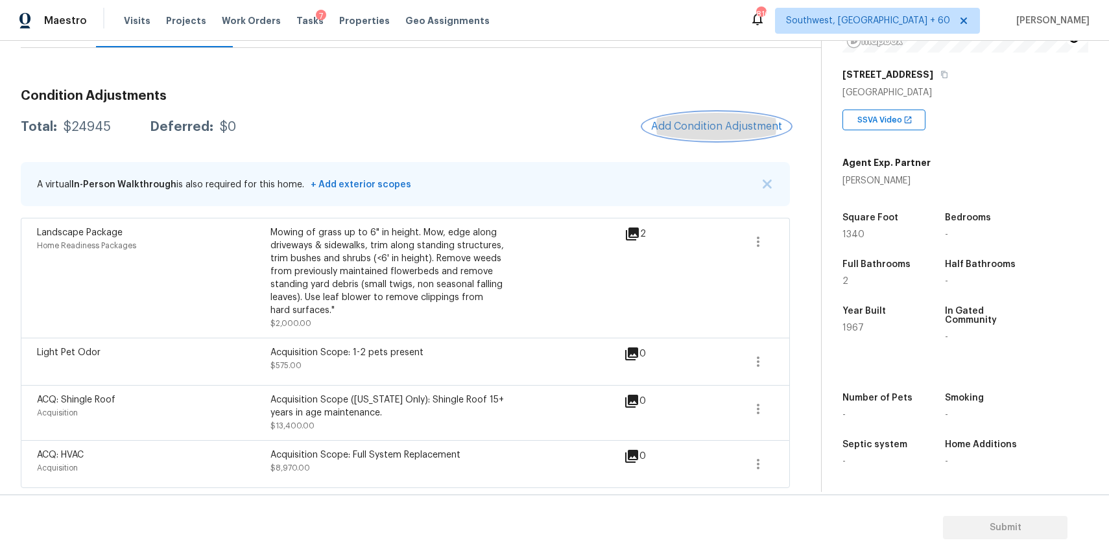
click at [725, 117] on button "Add Condition Adjustment" at bounding box center [716, 126] width 147 height 27
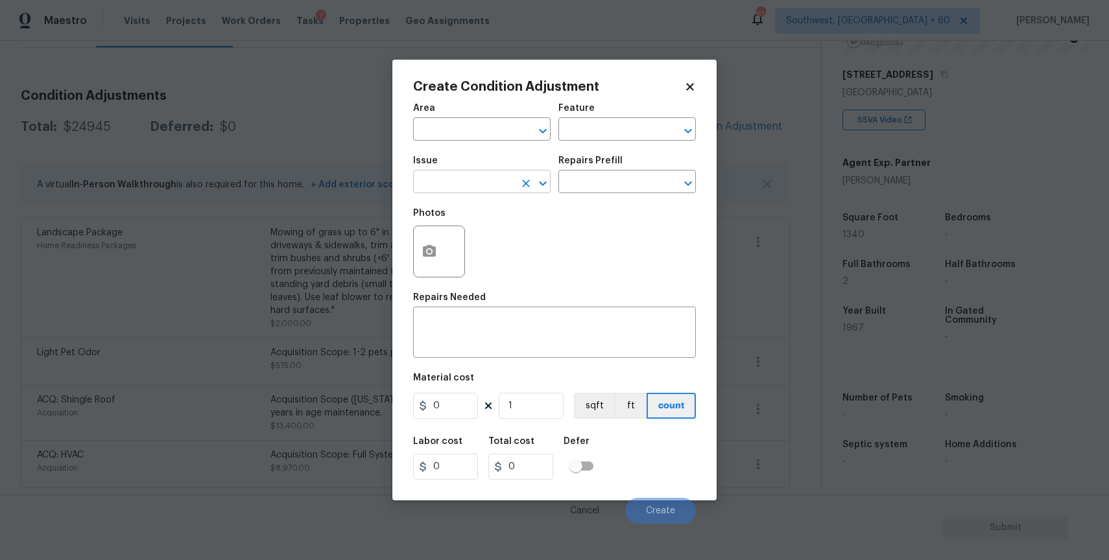
click at [459, 185] on input "text" at bounding box center [463, 183] width 101 height 20
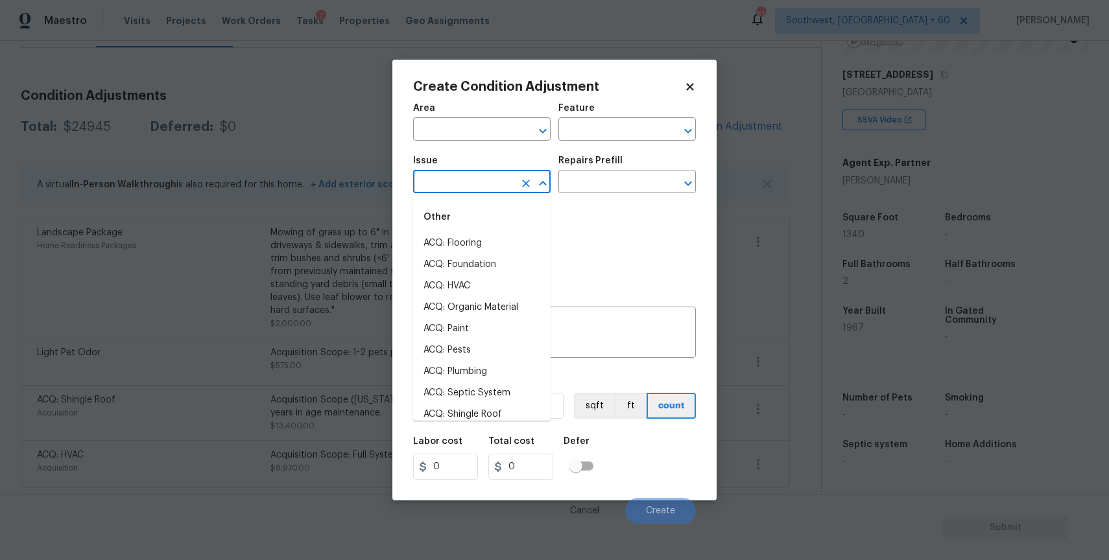
click at [459, 185] on input "text" at bounding box center [463, 183] width 101 height 20
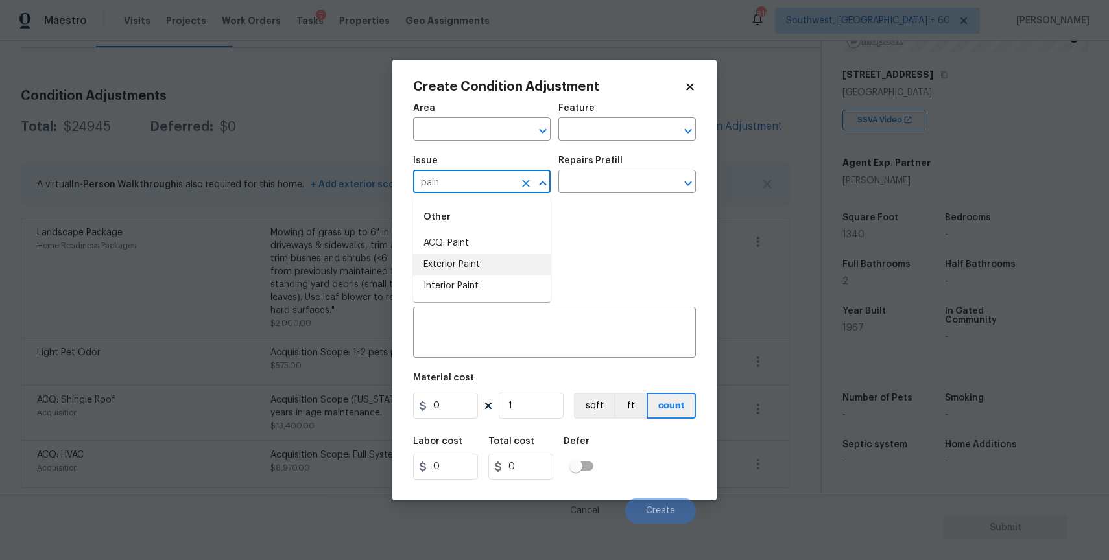
click at [470, 246] on li "ACQ: Paint" at bounding box center [481, 243] width 137 height 21
type input "ACQ: Paint"
click at [603, 187] on input "text" at bounding box center [608, 183] width 101 height 20
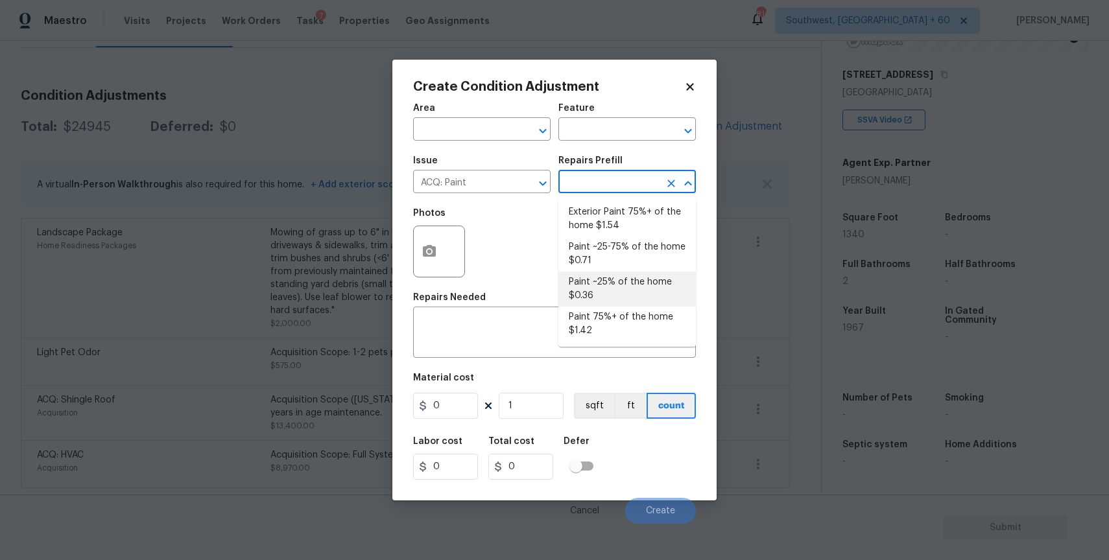
click at [645, 305] on li "Paint ~25% of the home $0.36" at bounding box center [626, 289] width 137 height 35
type input "Acquisition"
type textarea "Acquisition Scope: ~25% of the home needs interior paint"
type input "0.36"
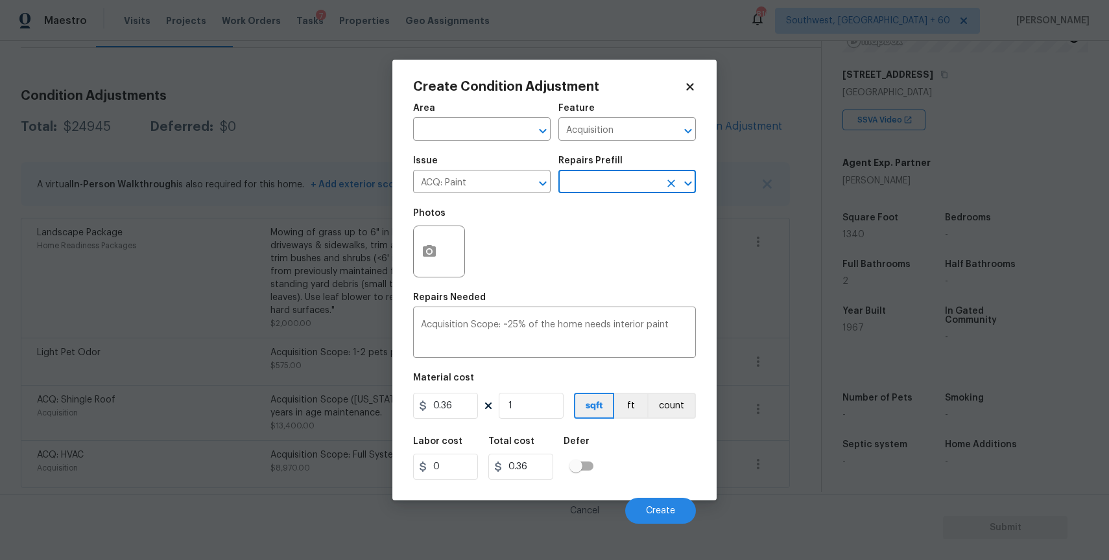
click at [645, 305] on div "Repairs Needed" at bounding box center [554, 301] width 283 height 17
click at [637, 182] on input "text" at bounding box center [608, 183] width 101 height 20
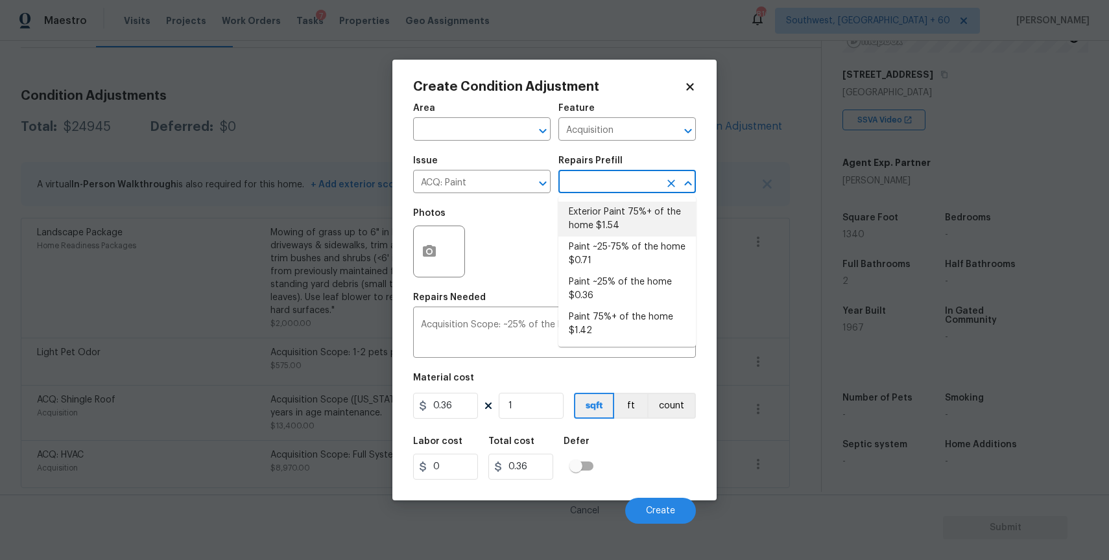
click at [609, 229] on li "Exterior Paint 75%+ of the home $1.54" at bounding box center [626, 219] width 137 height 35
type textarea "Acquisition Scope: 75%+ of the home exterior will likely require paint"
type input "1.54"
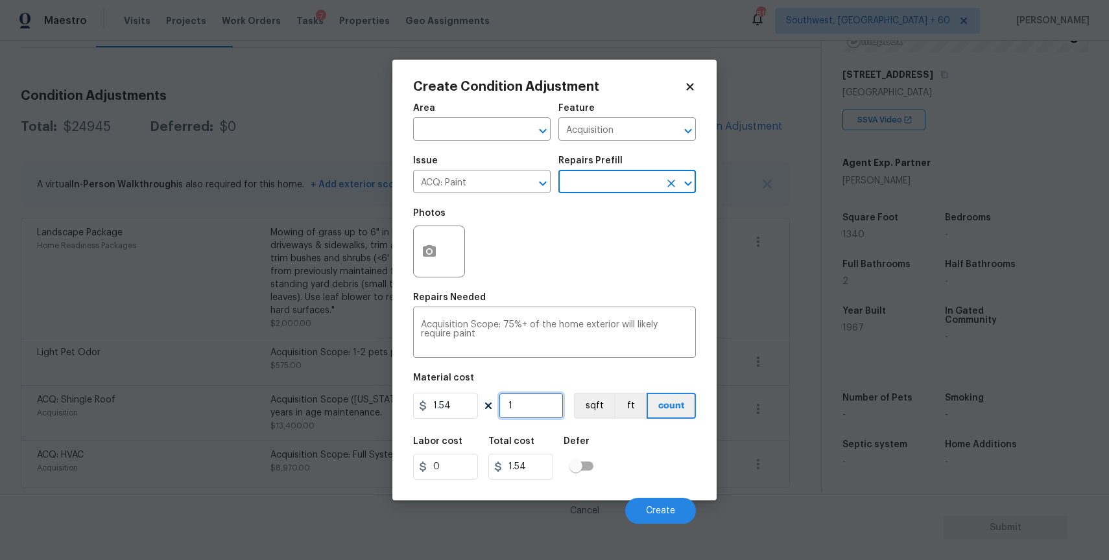
click at [504, 394] on input "1" at bounding box center [531, 406] width 65 height 26
click at [524, 400] on input "1" at bounding box center [531, 406] width 65 height 26
click at [544, 408] on input "1" at bounding box center [531, 406] width 65 height 26
type input "13"
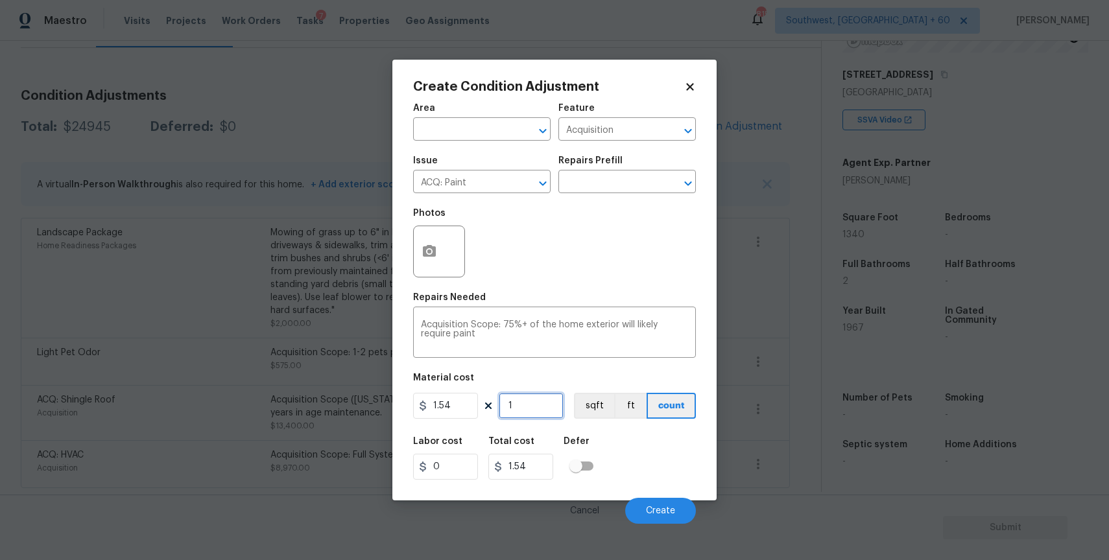
type input "20.02"
type input "134"
type input "206.36"
type input "1340"
type input "2063.6"
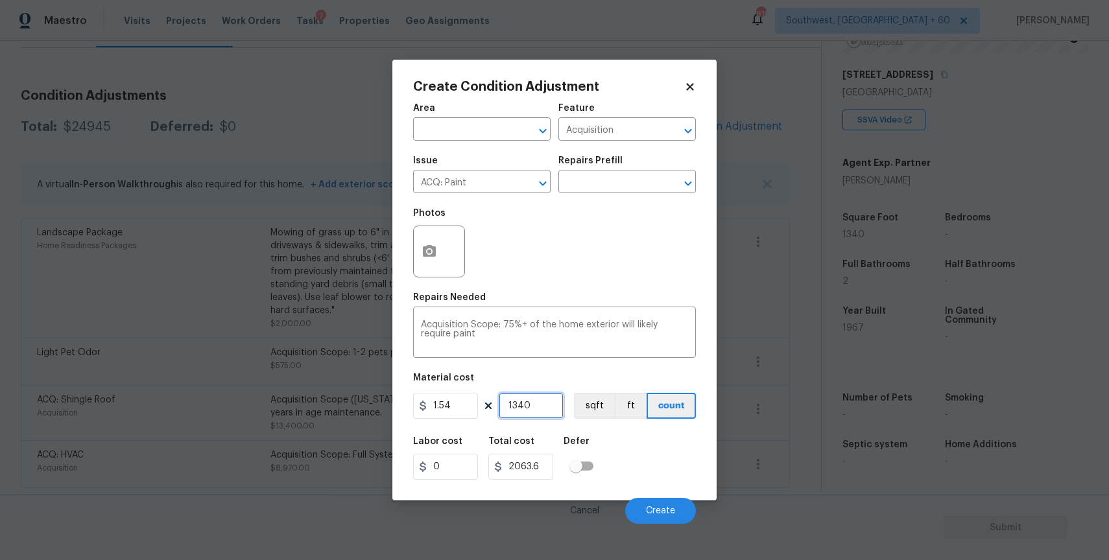
type input "1340"
click at [427, 247] on icon "button" at bounding box center [429, 251] width 13 height 12
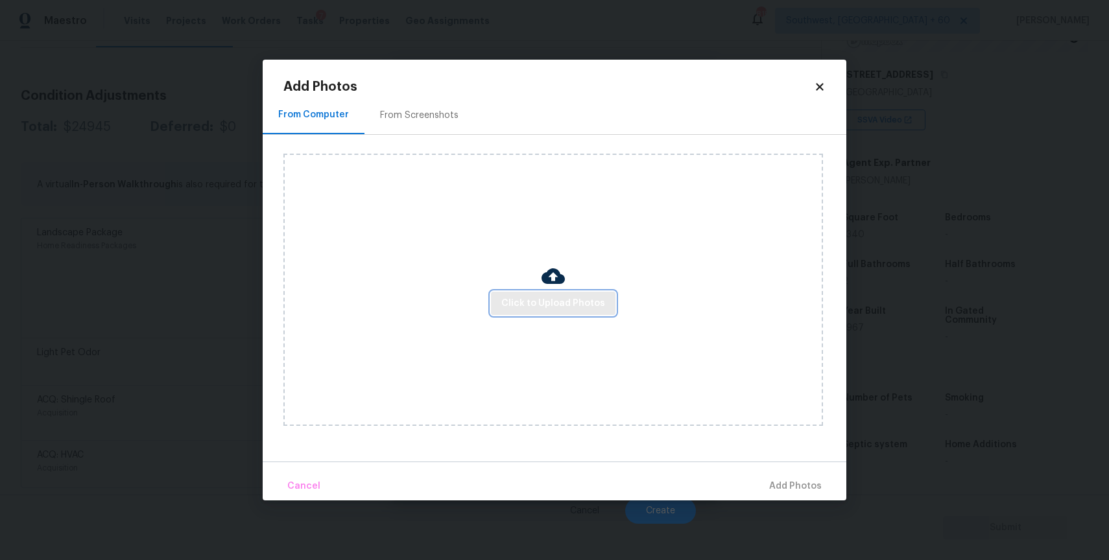
click at [545, 301] on span "Click to Upload Photos" at bounding box center [553, 304] width 104 height 16
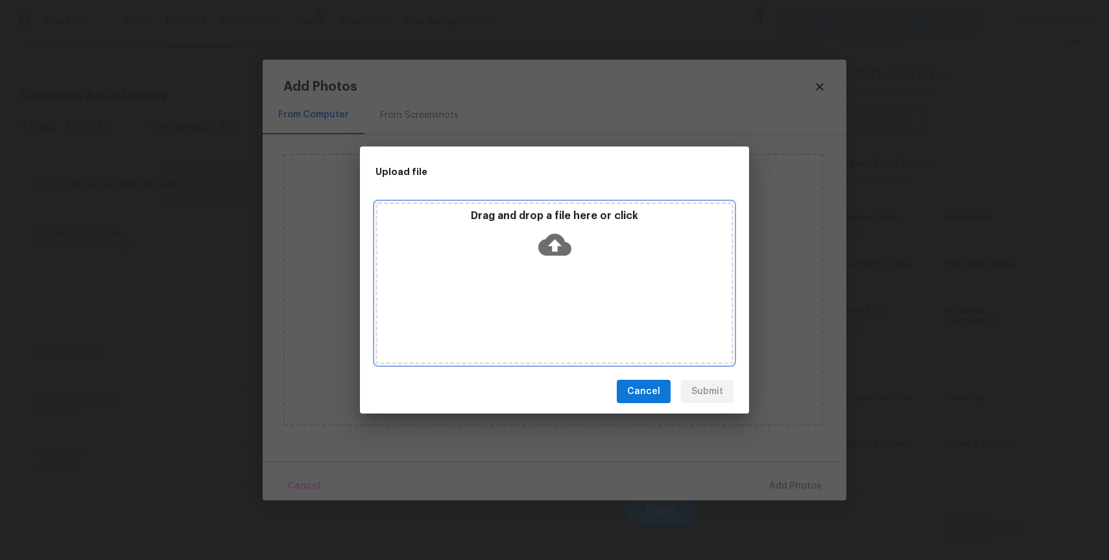
click at [545, 301] on div "Drag and drop a file here or click" at bounding box center [554, 283] width 358 height 162
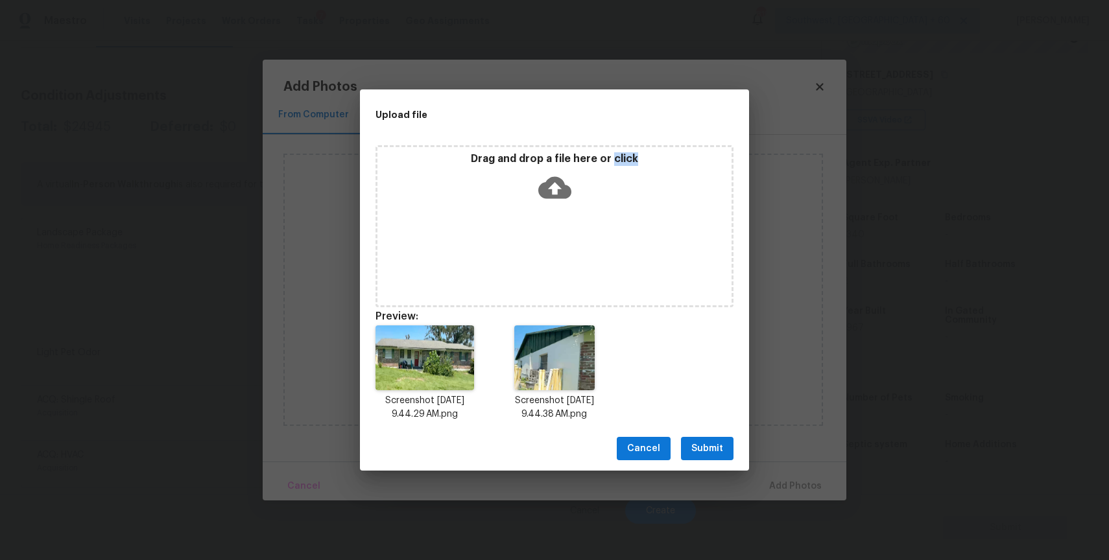
click at [694, 454] on span "Submit" at bounding box center [707, 449] width 32 height 16
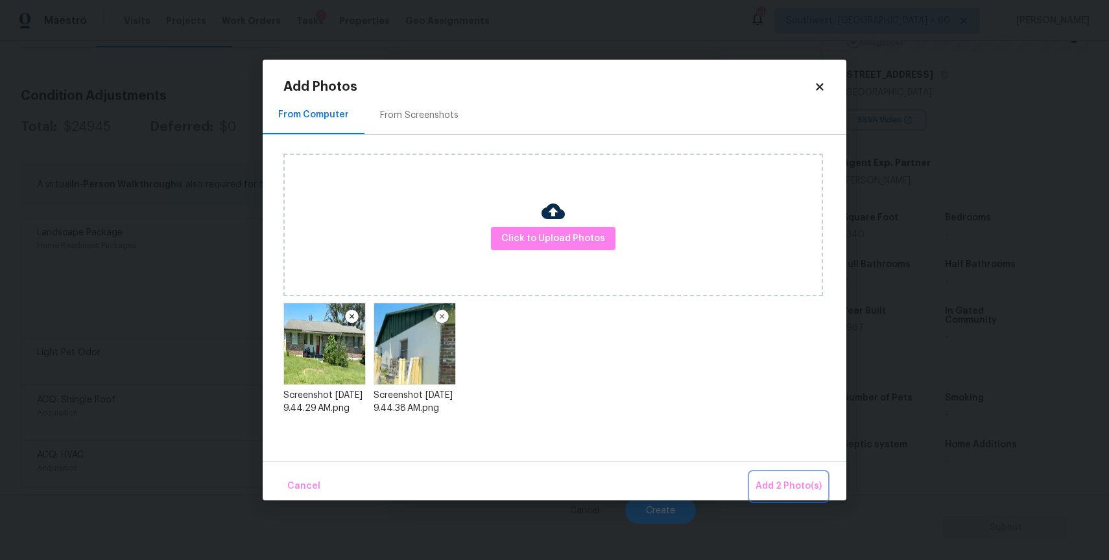
click at [780, 483] on span "Add 2 Photo(s)" at bounding box center [788, 486] width 66 height 16
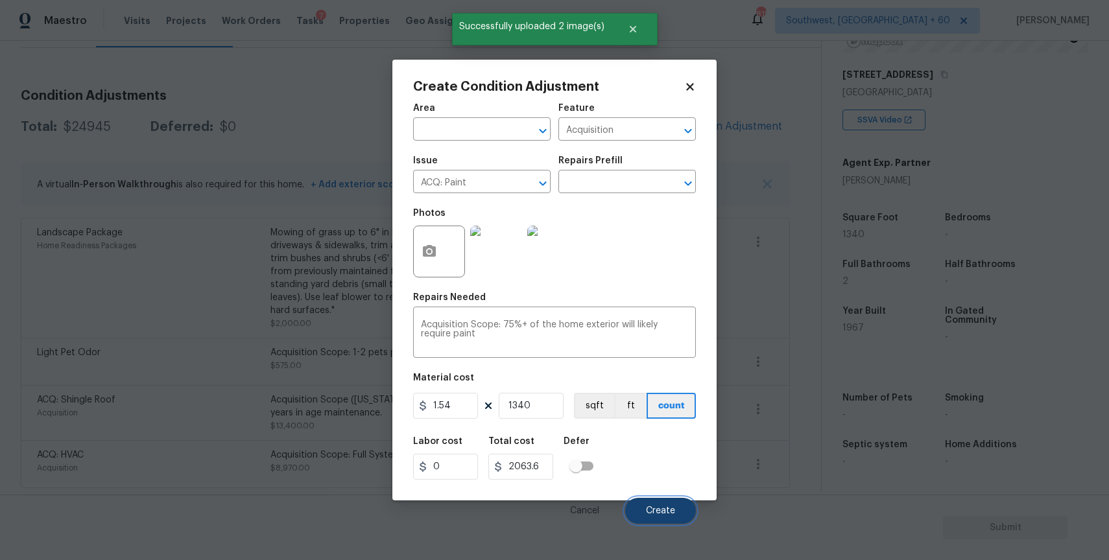
click at [675, 504] on button "Create" at bounding box center [660, 511] width 71 height 26
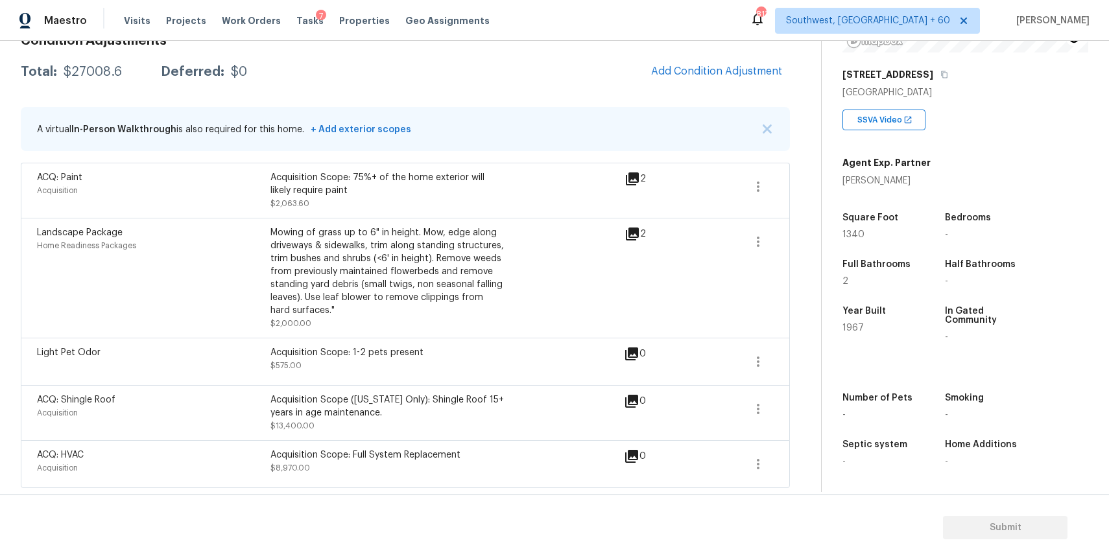
scroll to position [60, 0]
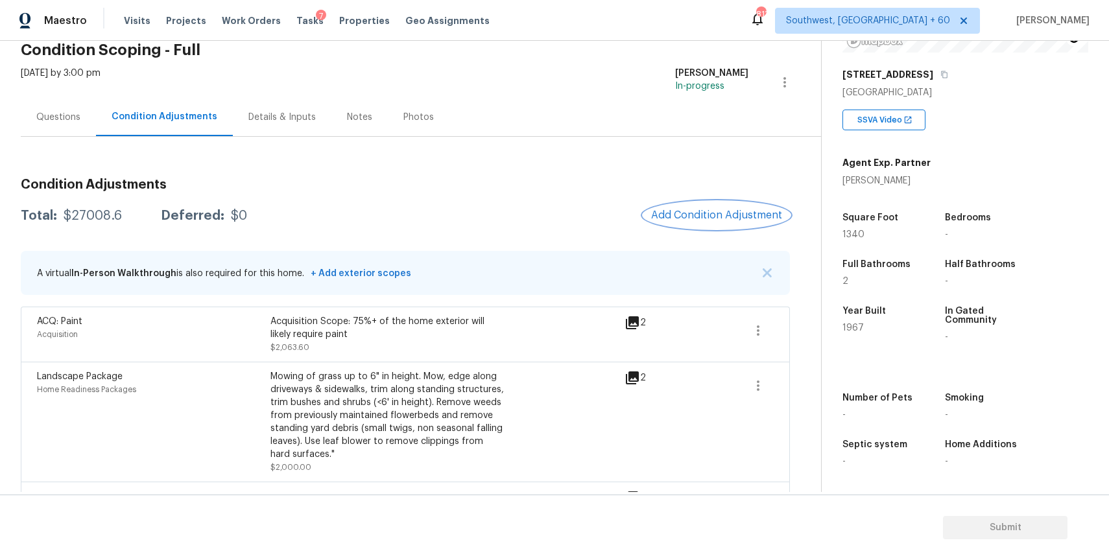
click at [724, 209] on span "Add Condition Adjustment" at bounding box center [716, 215] width 131 height 12
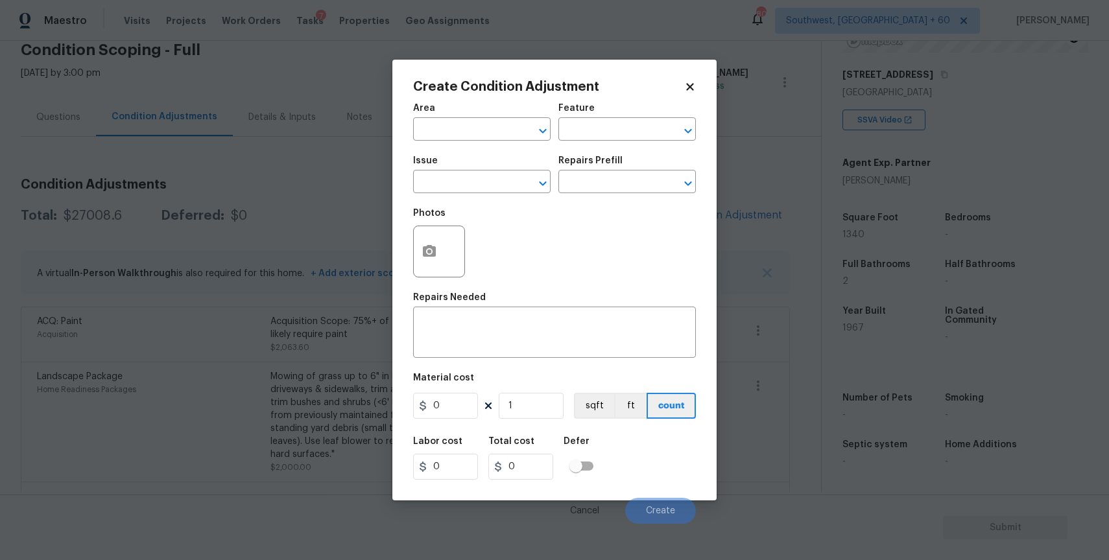
click at [762, 261] on body "Maestro Visits Projects Work Orders Tasks 7 Properties Geo Assignments 809 Sout…" at bounding box center [554, 280] width 1109 height 560
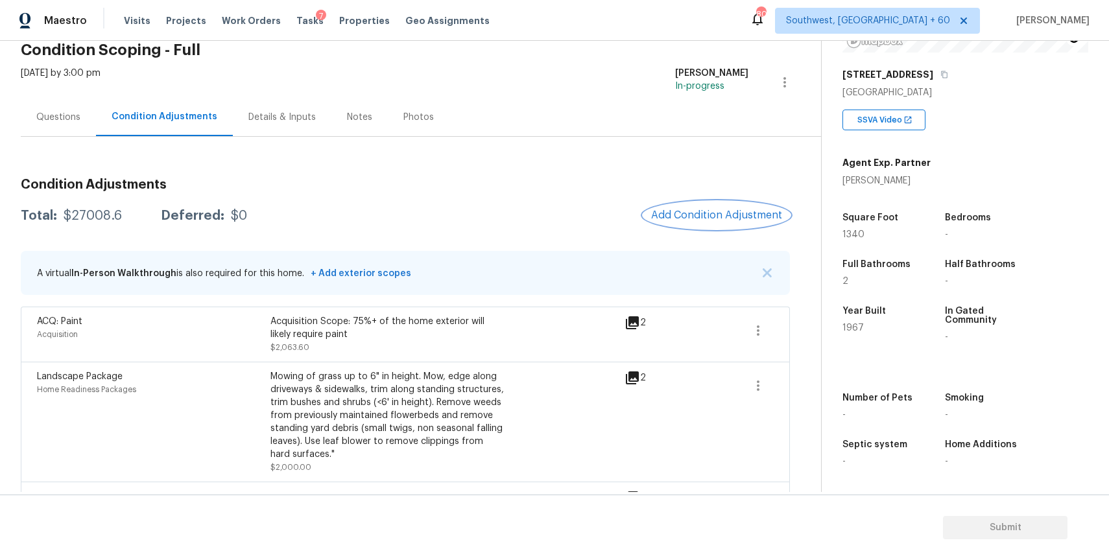
drag, startPoint x: 760, startPoint y: 349, endPoint x: 760, endPoint y: 306, distance: 42.8
click at [760, 323] on span at bounding box center [757, 334] width 31 height 39
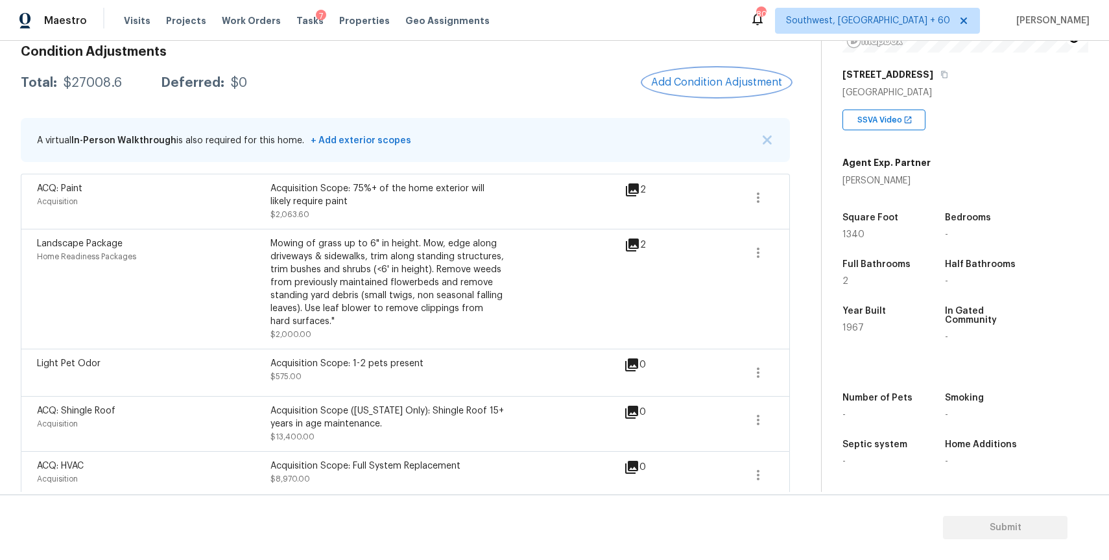
scroll to position [164, 0]
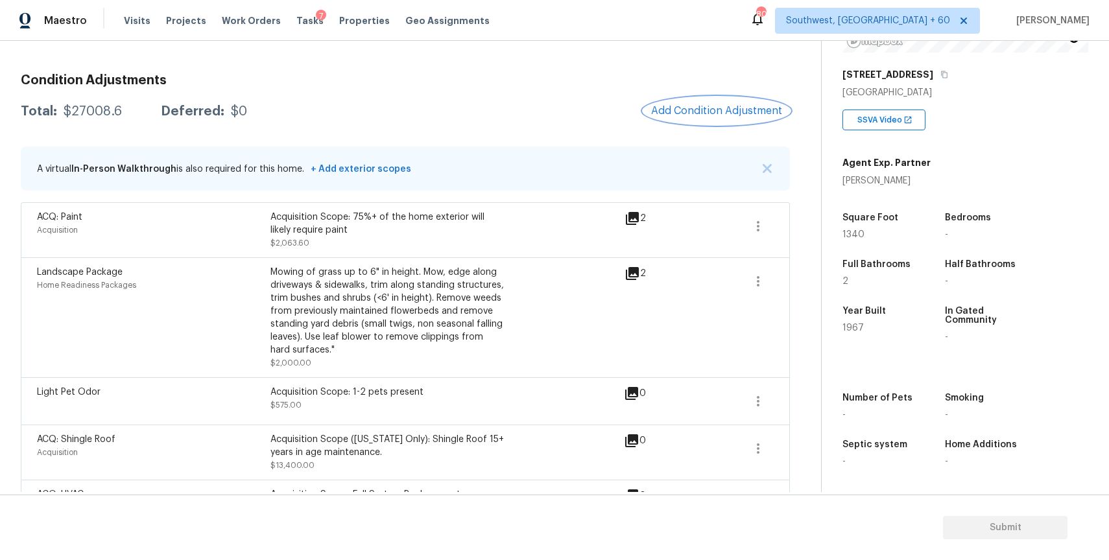
click at [714, 110] on span "Add Condition Adjustment" at bounding box center [716, 111] width 131 height 12
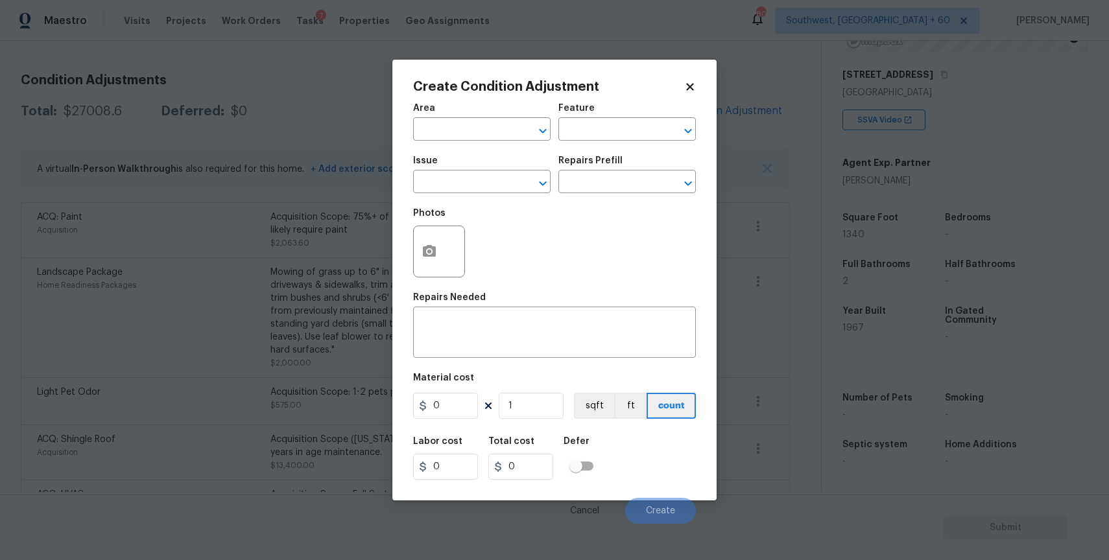
click at [490, 170] on div "Issue" at bounding box center [481, 164] width 137 height 17
click at [497, 181] on input "text" at bounding box center [463, 183] width 101 height 20
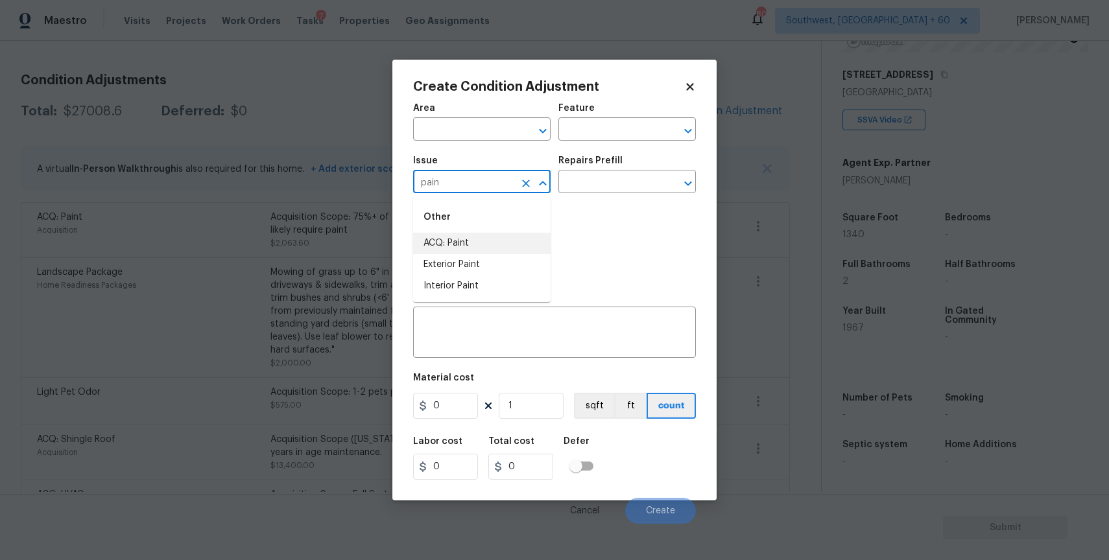
click at [521, 248] on li "ACQ: Paint" at bounding box center [481, 243] width 137 height 21
type input "ACQ: Paint"
click at [605, 204] on div "Photos" at bounding box center [554, 243] width 283 height 84
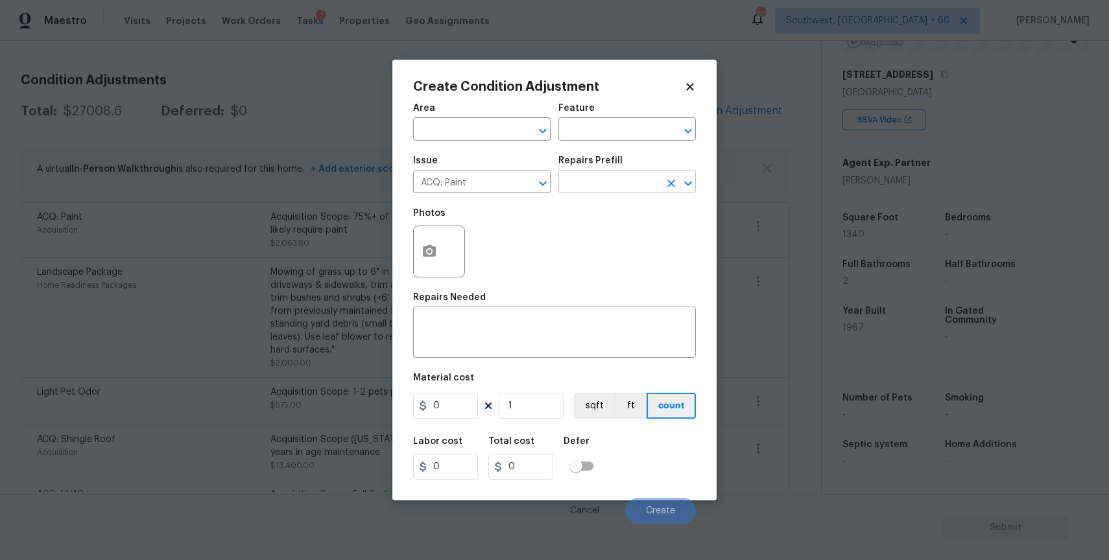
click at [629, 189] on input "text" at bounding box center [608, 183] width 101 height 20
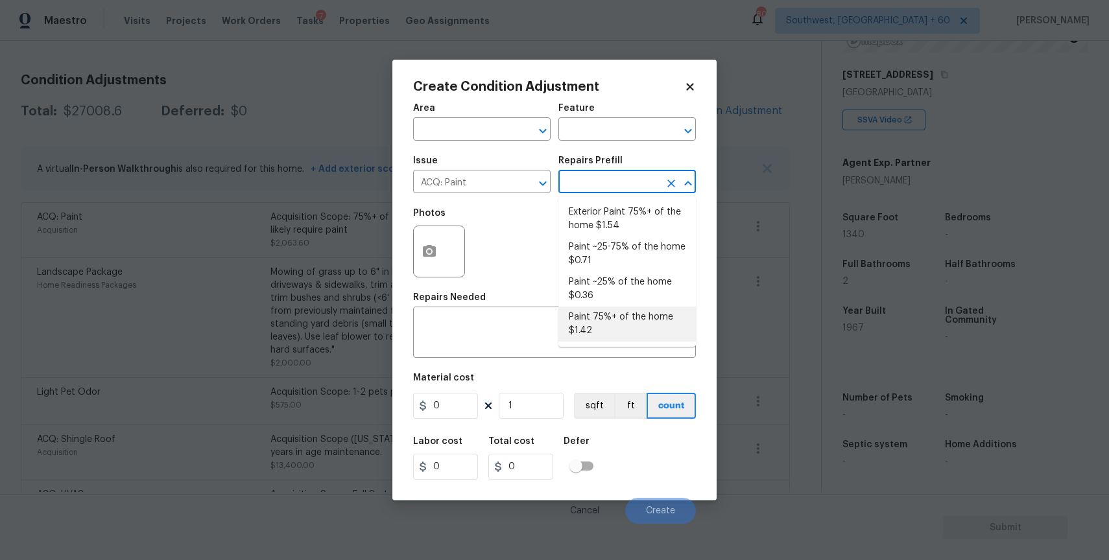
click at [614, 318] on li "Paint 75%+ of the home $1.42" at bounding box center [626, 324] width 137 height 35
type input "Acquisition"
type textarea "Acquisition Scope: 75%+ of the home will likely require interior paint"
type input "1.42"
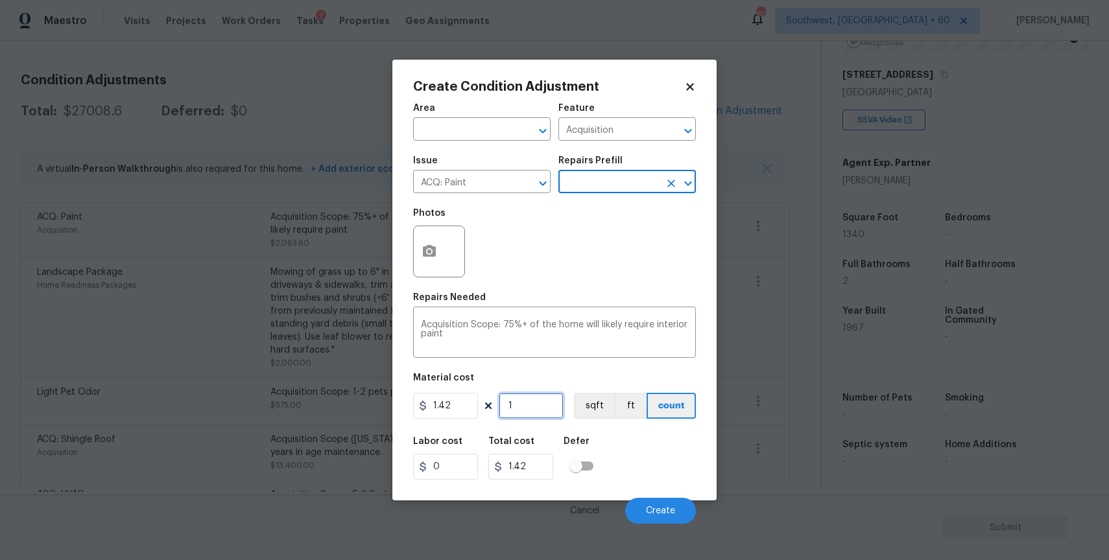
click at [535, 407] on input "1" at bounding box center [531, 406] width 65 height 26
type input "0"
type input "1"
type input "1.42"
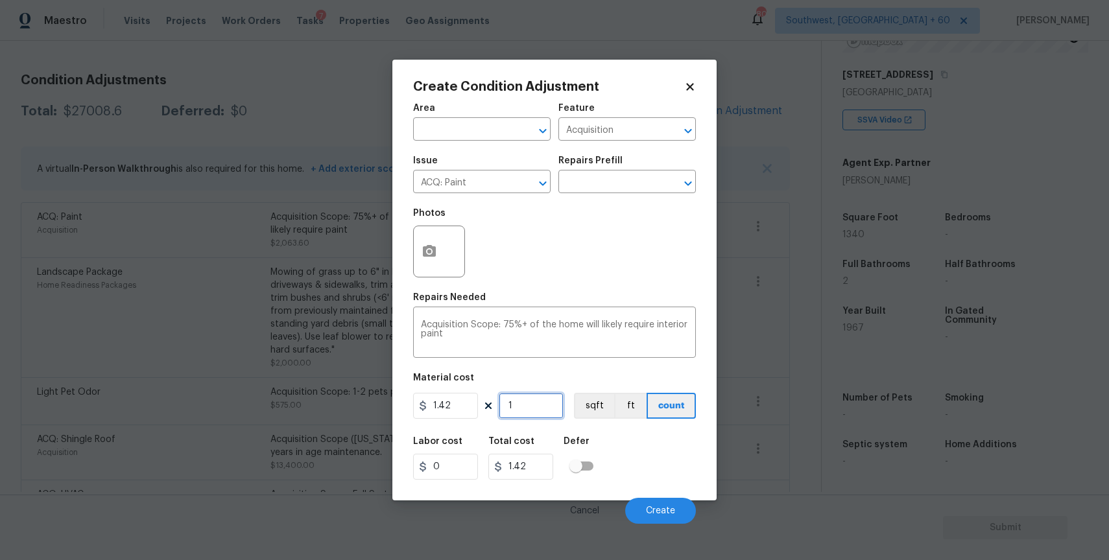
type input "13"
type input "18.46"
type input "134"
type input "190.28"
type input "1340"
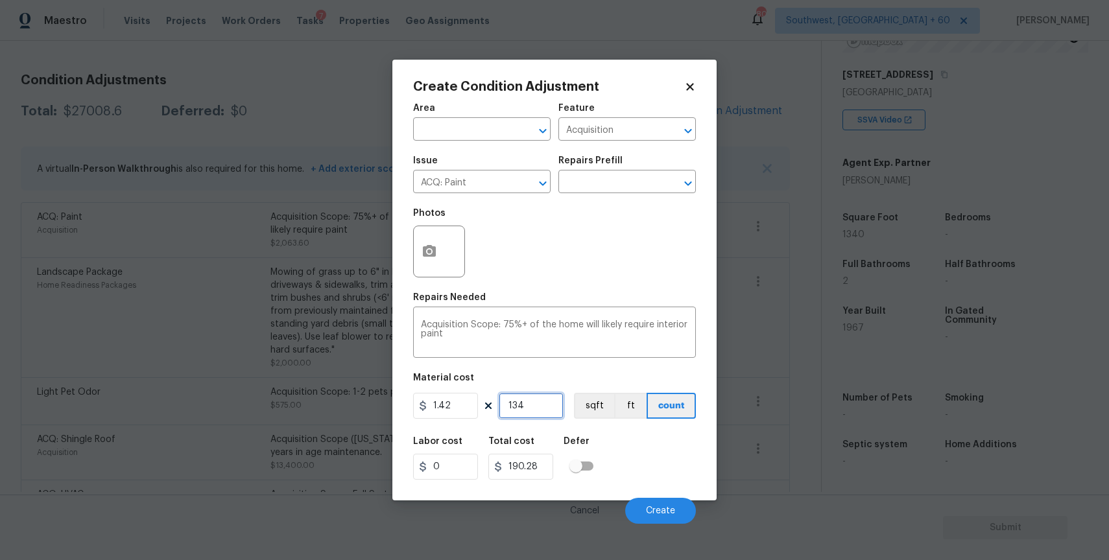
type input "1902.8"
type input "1340"
click at [415, 244] on button "button" at bounding box center [429, 251] width 31 height 51
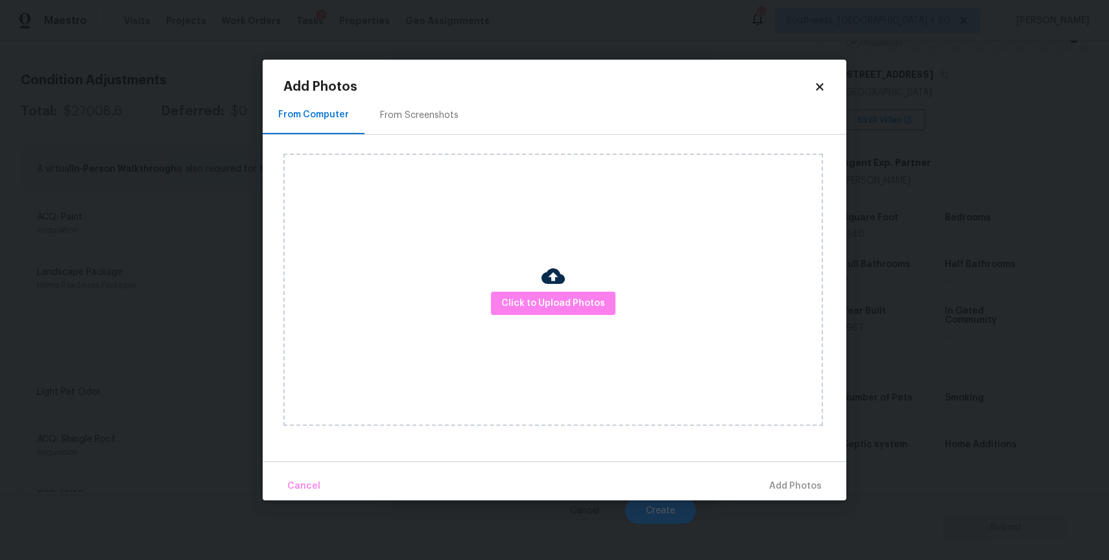
click at [532, 317] on div "Click to Upload Photos" at bounding box center [552, 290] width 539 height 272
click at [543, 301] on span "Click to Upload Photos" at bounding box center [553, 304] width 104 height 16
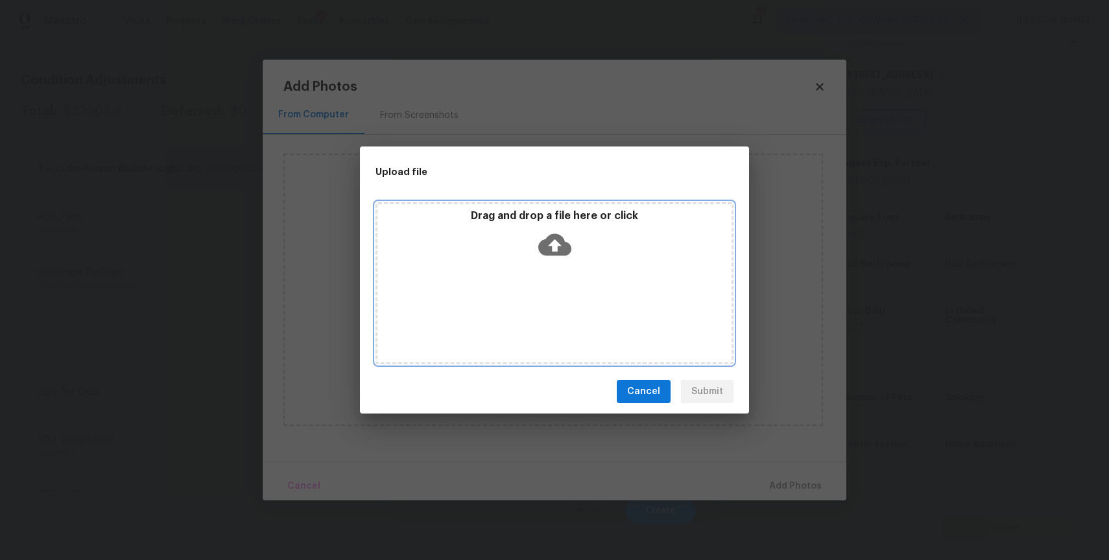
click at [539, 293] on div "Drag and drop a file here or click" at bounding box center [554, 283] width 358 height 162
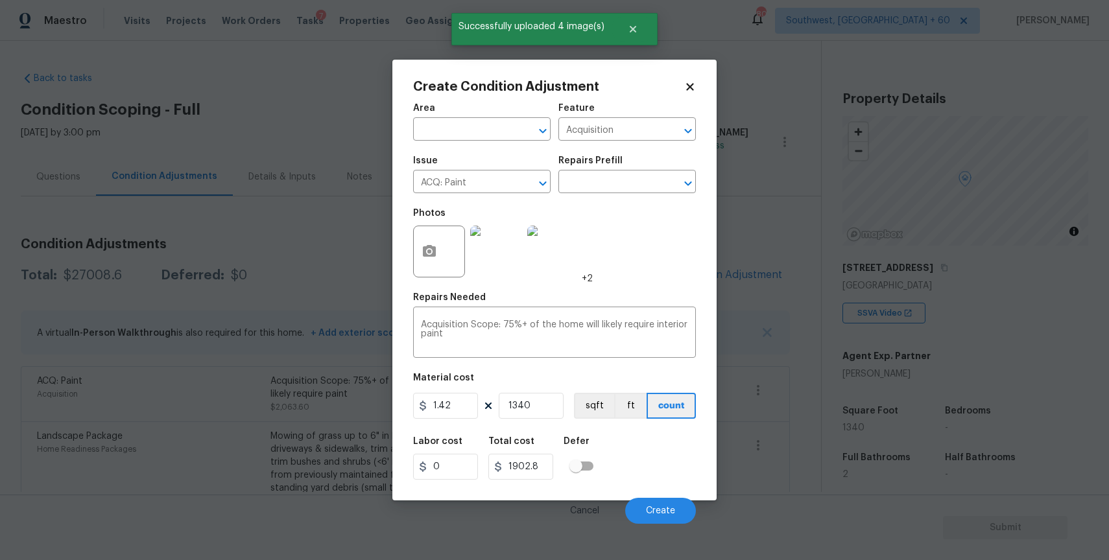
scroll to position [193, 0]
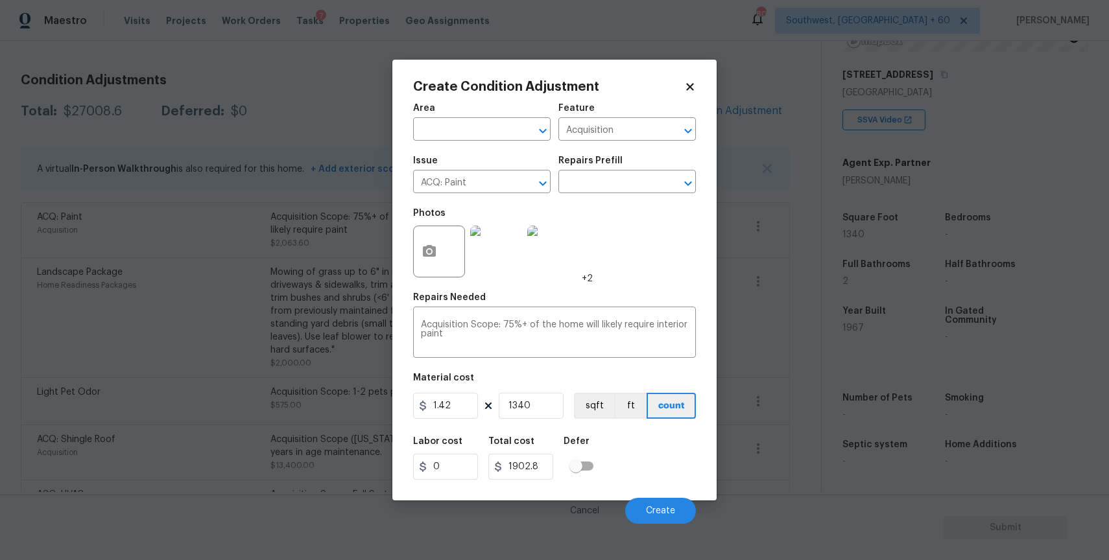
click at [566, 273] on img at bounding box center [553, 252] width 52 height 52
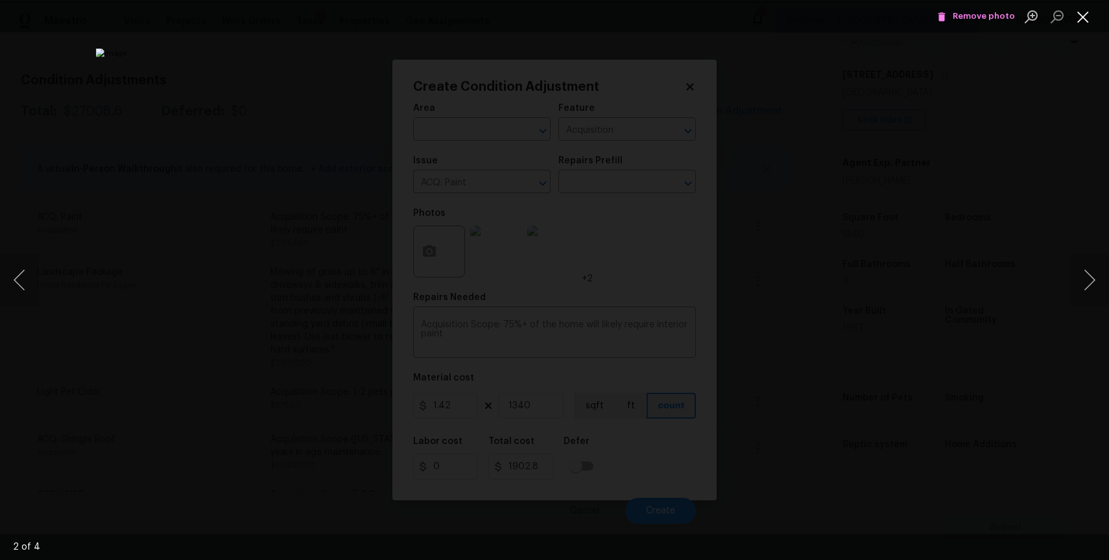
click at [1082, 15] on button "Close lightbox" at bounding box center [1083, 16] width 26 height 23
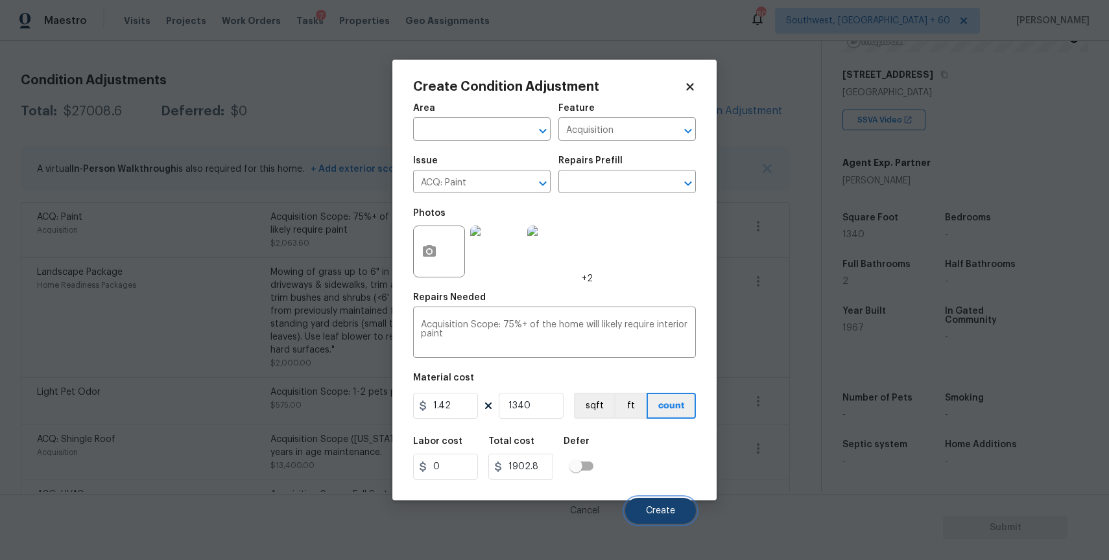
click at [639, 508] on button "Create" at bounding box center [660, 511] width 71 height 26
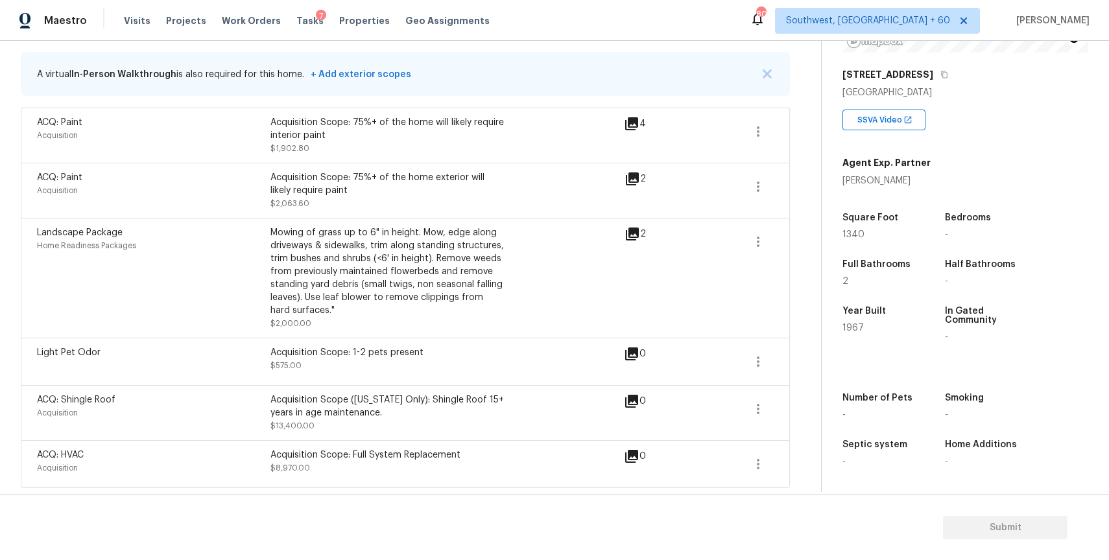
scroll to position [109, 0]
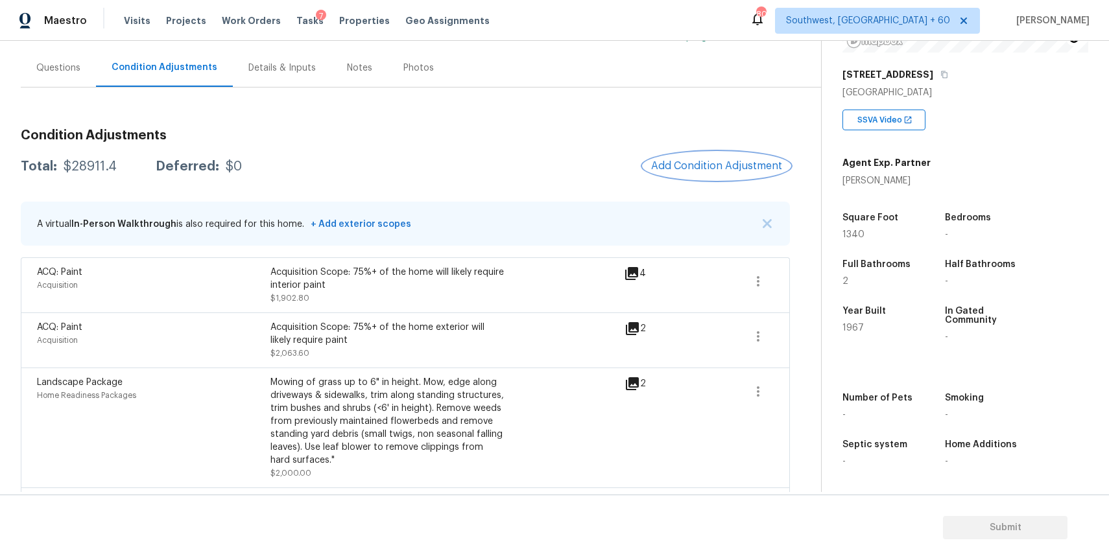
click at [681, 159] on button "Add Condition Adjustment" at bounding box center [716, 165] width 147 height 27
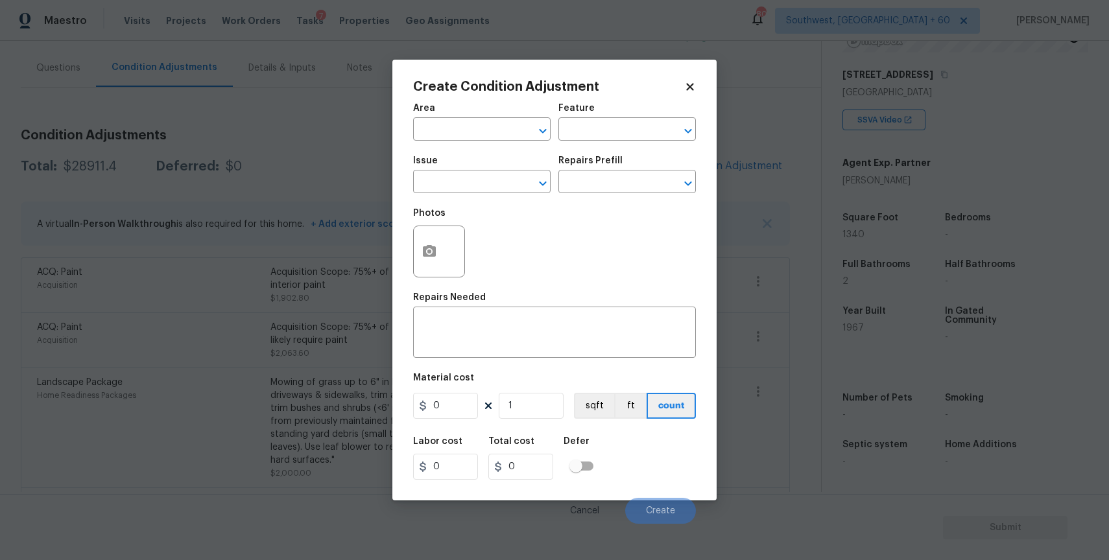
click at [479, 170] on div "Issue" at bounding box center [481, 164] width 137 height 17
click at [497, 177] on input "text" at bounding box center [463, 183] width 101 height 20
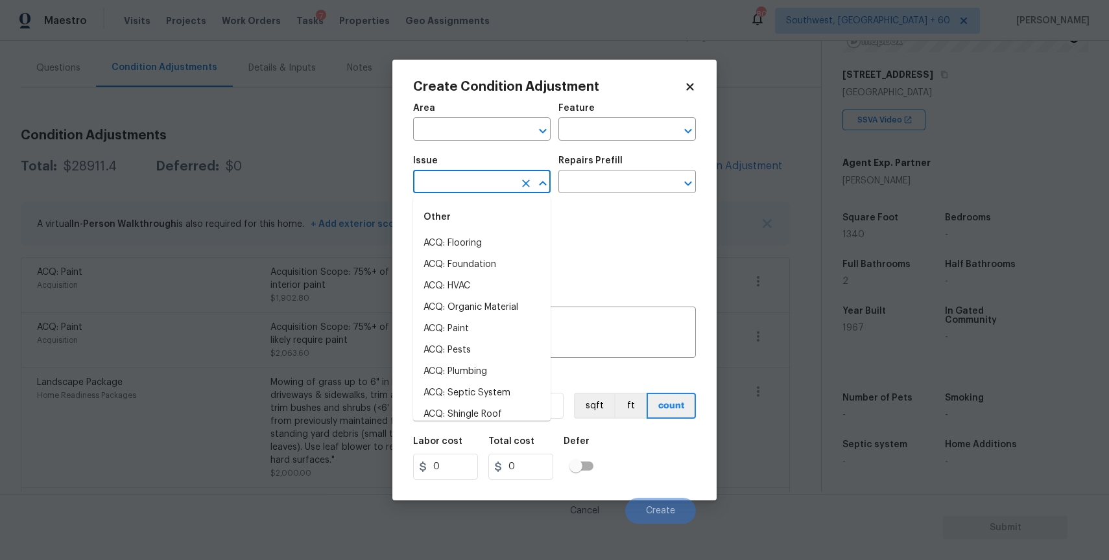
click at [497, 177] on input "text" at bounding box center [463, 183] width 101 height 20
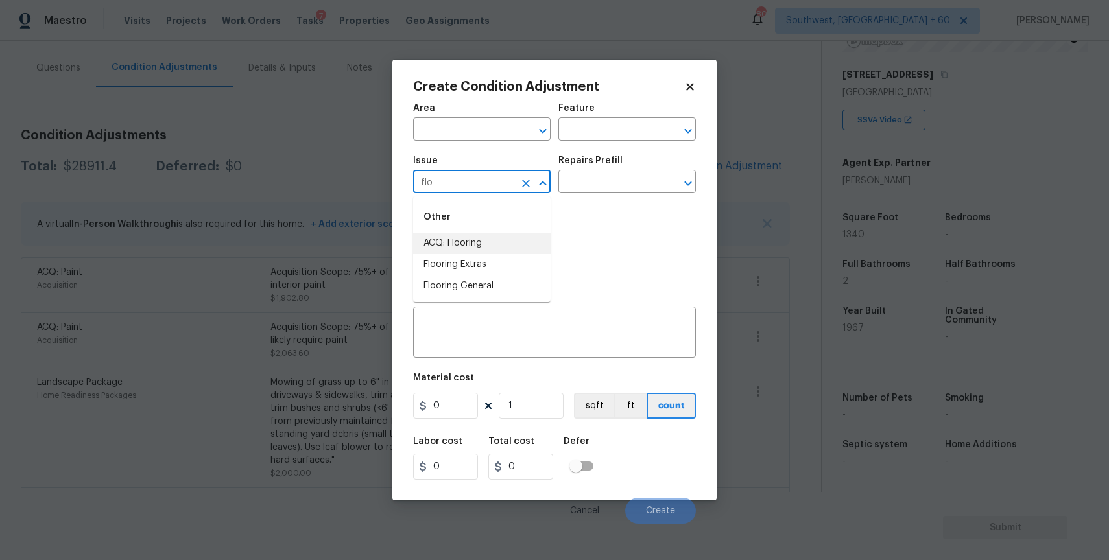
click at [503, 235] on li "ACQ: Flooring" at bounding box center [481, 243] width 137 height 21
type input "ACQ: Flooring"
click at [587, 182] on input "text" at bounding box center [608, 183] width 101 height 20
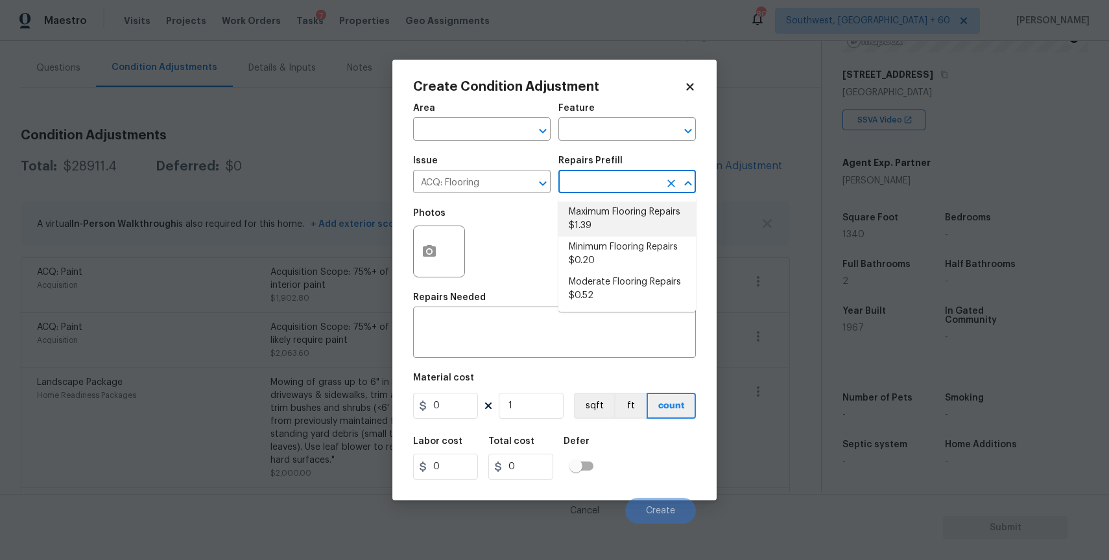
click at [647, 204] on li "Maximum Flooring Repairs $1.39" at bounding box center [626, 219] width 137 height 35
type input "Acquisition"
type textarea "Acquisition Scope: Maximum flooring repairs"
type input "1.39"
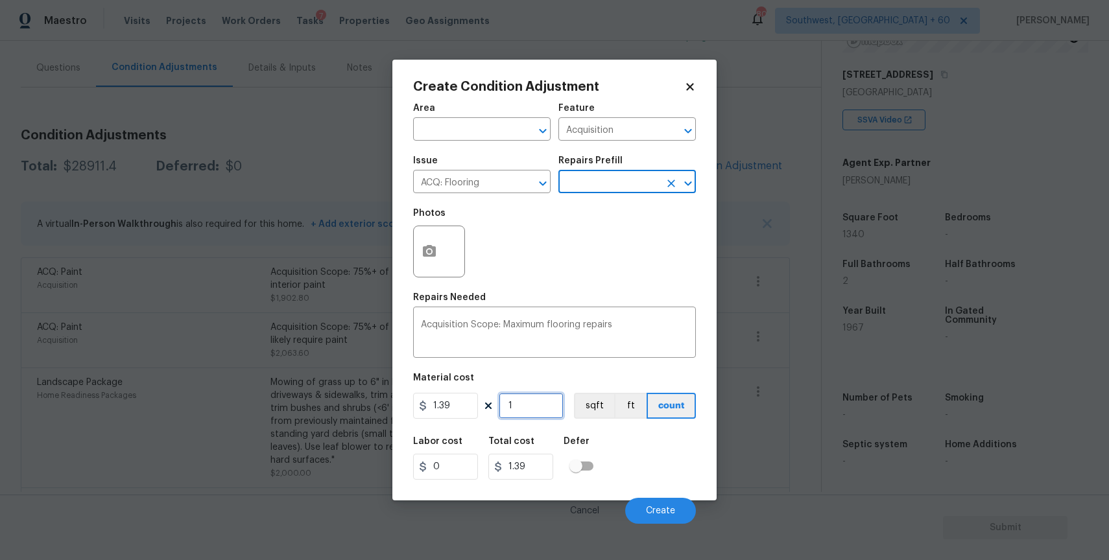
click at [500, 409] on input "1" at bounding box center [531, 406] width 65 height 26
click at [539, 409] on input "1" at bounding box center [531, 406] width 65 height 26
type input "0"
type input "1"
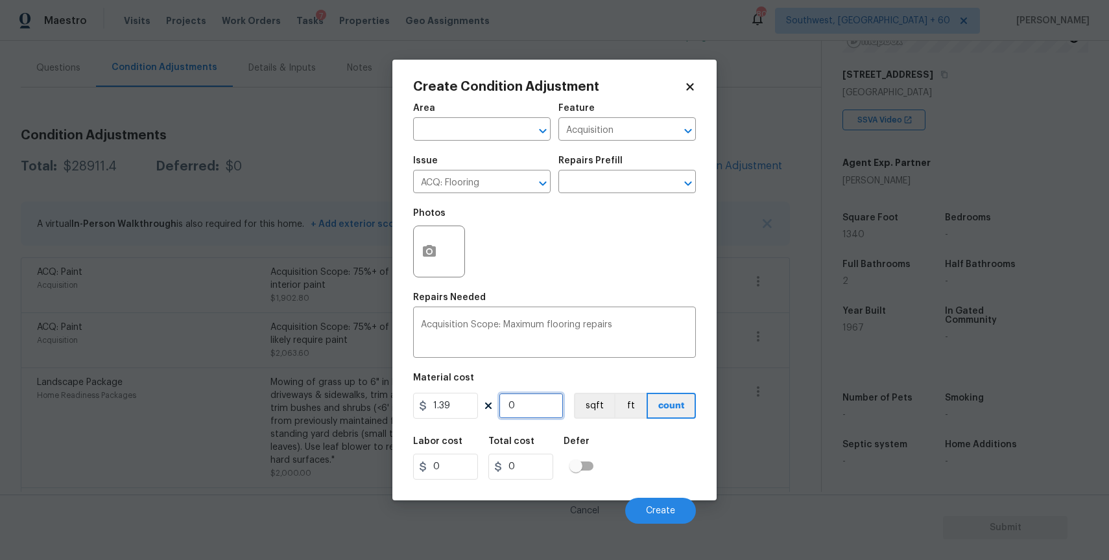
type input "1.39"
type input "13"
type input "18.07"
type input "134"
type input "186.26"
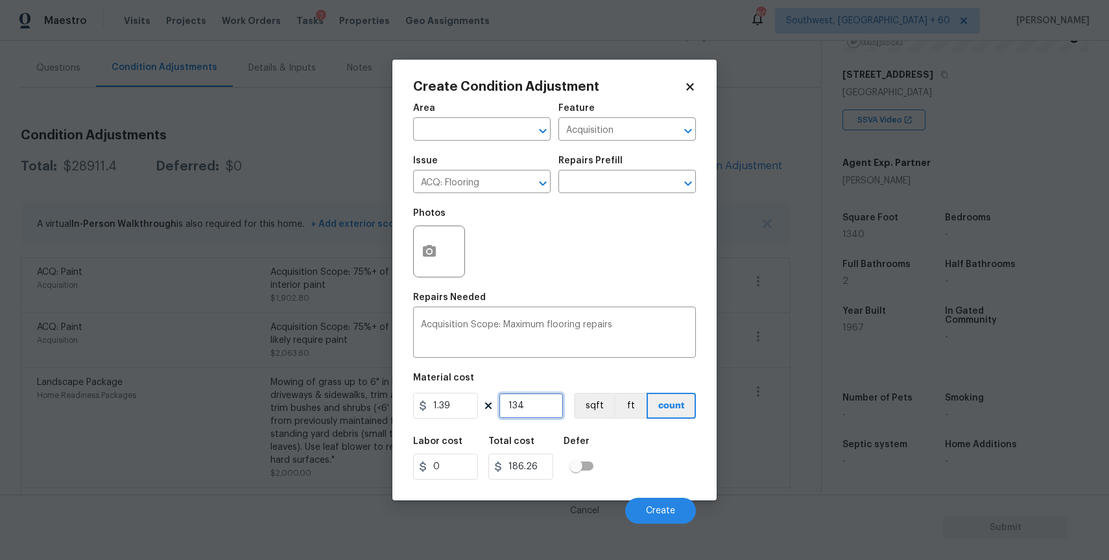
type input "1340"
type input "1862.6"
type input "1340"
click at [419, 221] on div "Photos" at bounding box center [440, 217] width 54 height 17
click at [429, 237] on button "button" at bounding box center [429, 251] width 31 height 51
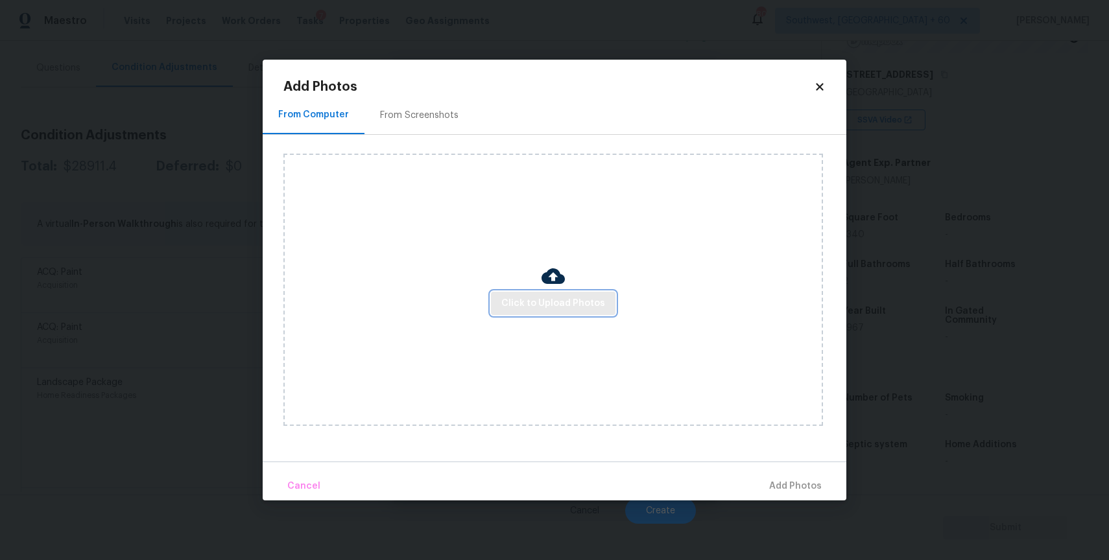
click at [530, 298] on span "Click to Upload Photos" at bounding box center [553, 304] width 104 height 16
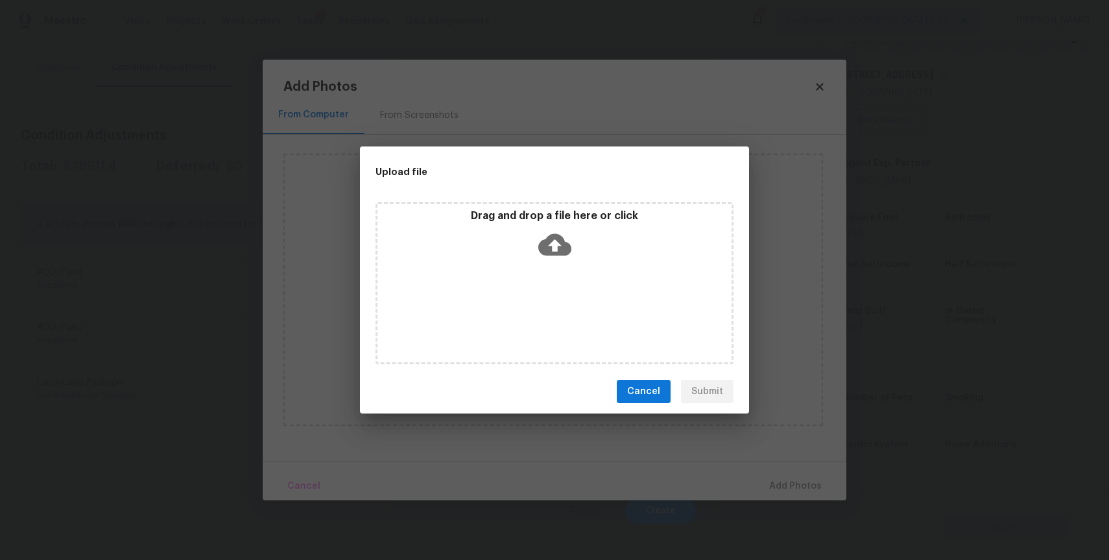
click at [530, 298] on div "Drag and drop a file here or click" at bounding box center [554, 283] width 358 height 162
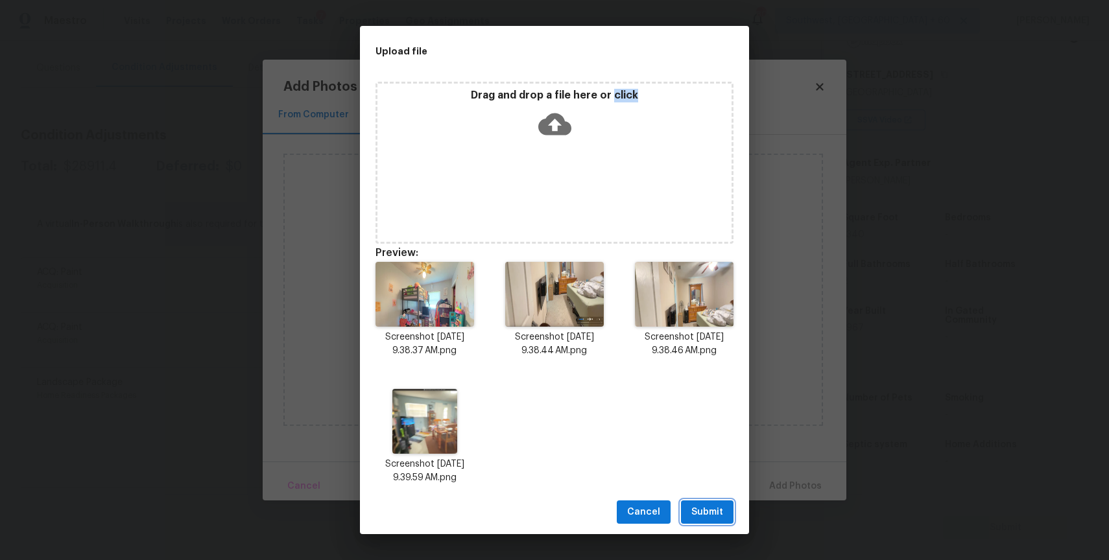
click at [712, 521] on button "Submit" at bounding box center [707, 512] width 53 height 24
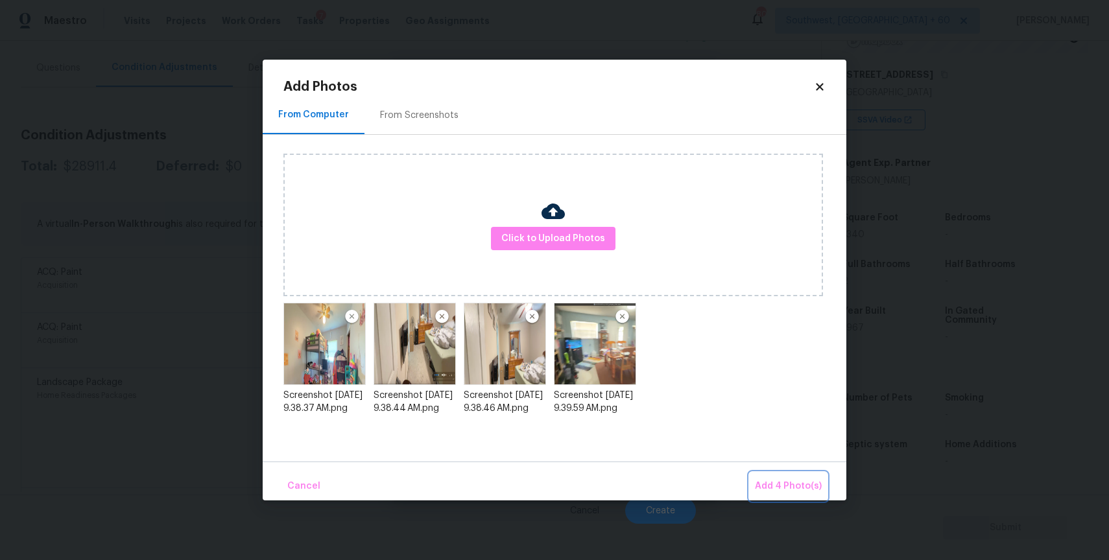
click at [815, 485] on span "Add 4 Photo(s)" at bounding box center [788, 486] width 67 height 16
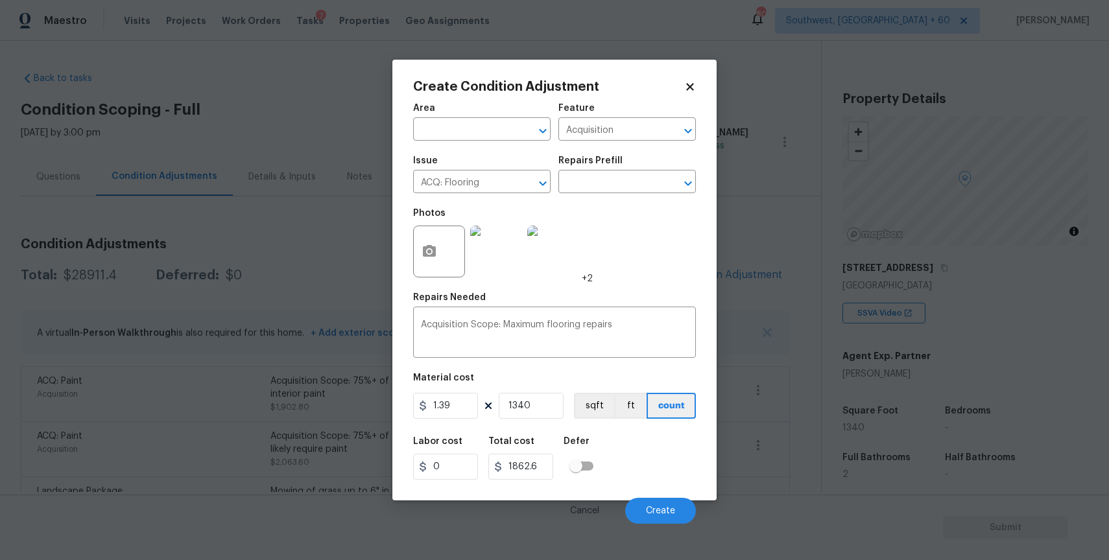
scroll to position [193, 0]
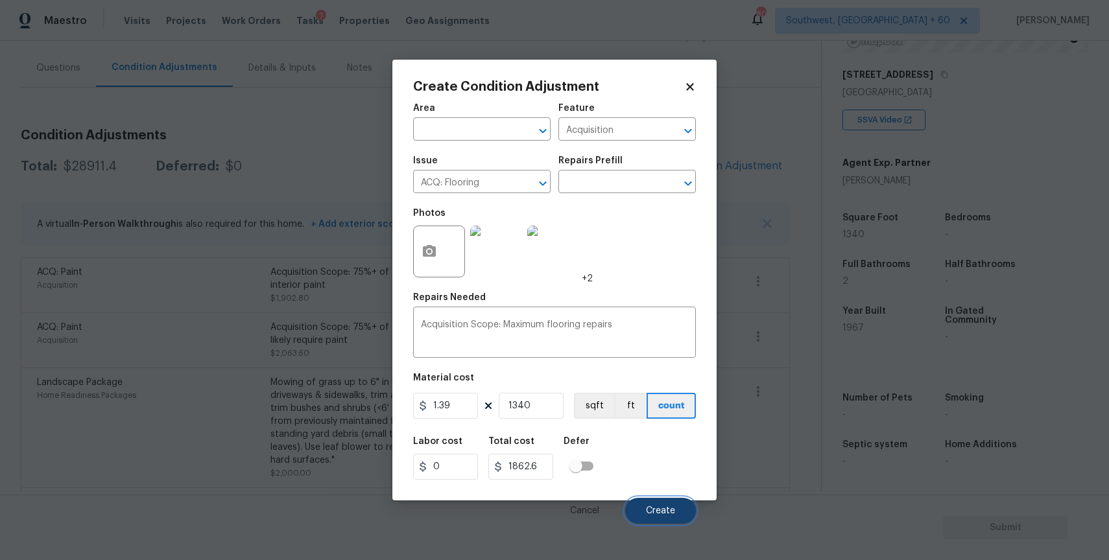
click at [664, 503] on button "Create" at bounding box center [660, 511] width 71 height 26
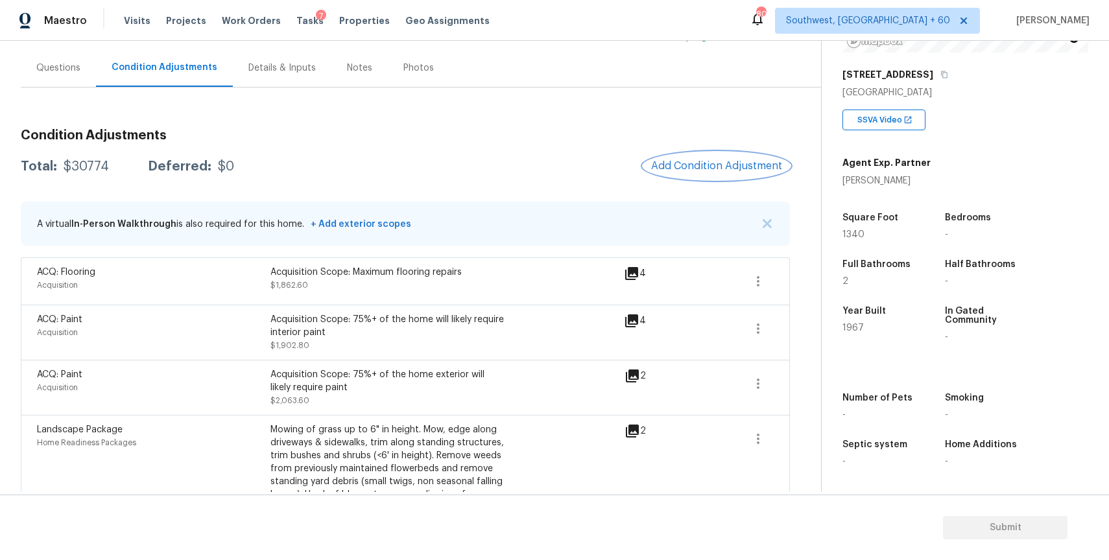
click at [719, 162] on span "Add Condition Adjustment" at bounding box center [716, 166] width 131 height 12
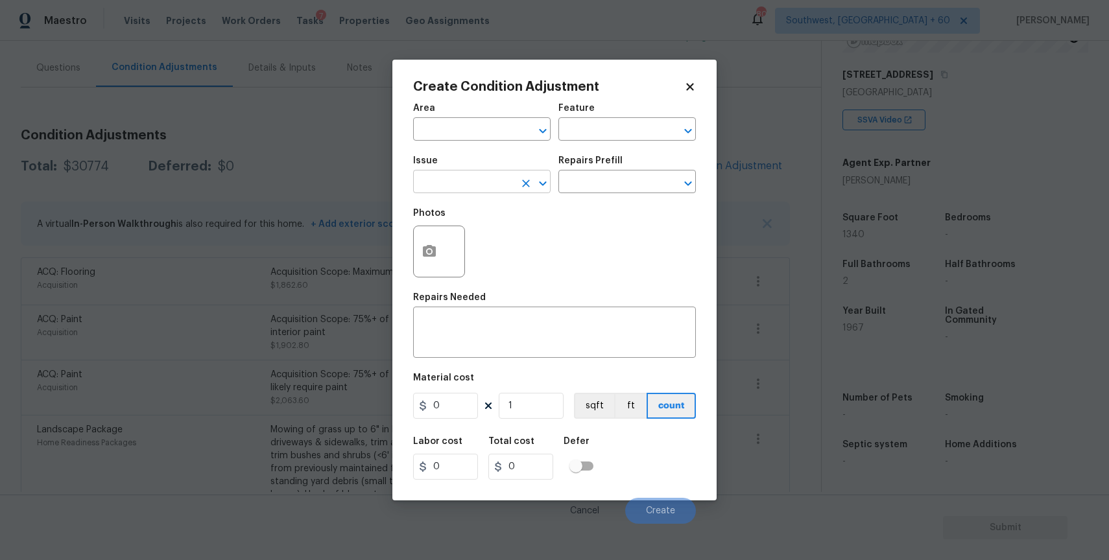
click at [477, 183] on input "text" at bounding box center [463, 183] width 101 height 20
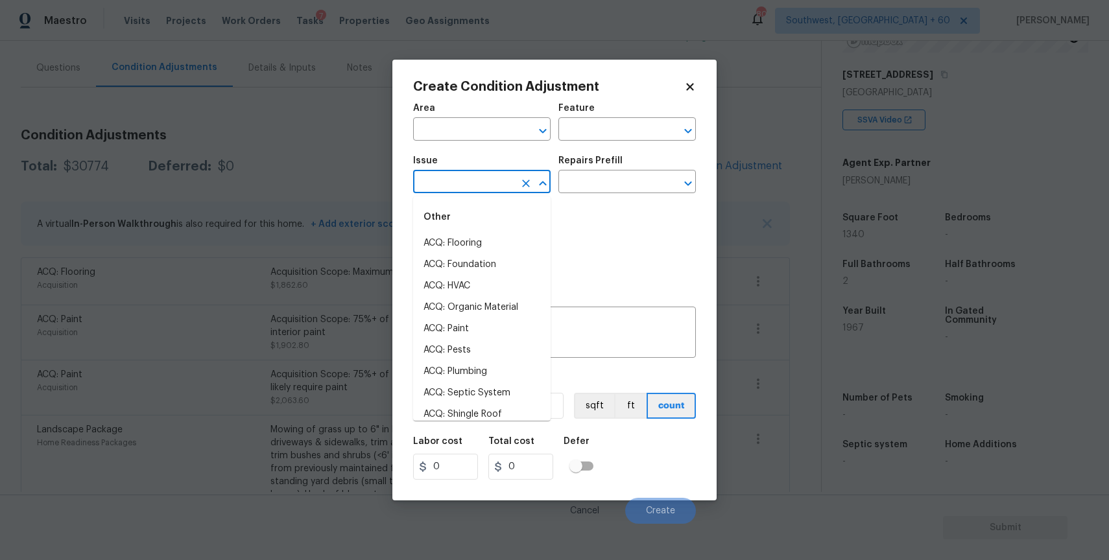
click at [327, 149] on body "Maestro Visits Projects Work Orders Tasks 7 Properties Geo Assignments [GEOGRAP…" at bounding box center [554, 280] width 1109 height 560
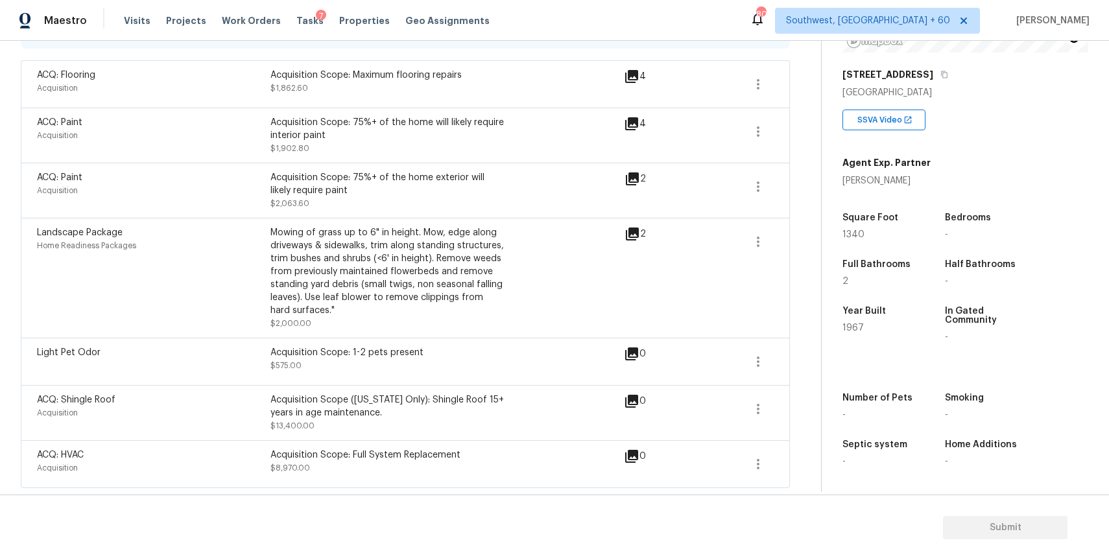
scroll to position [0, 0]
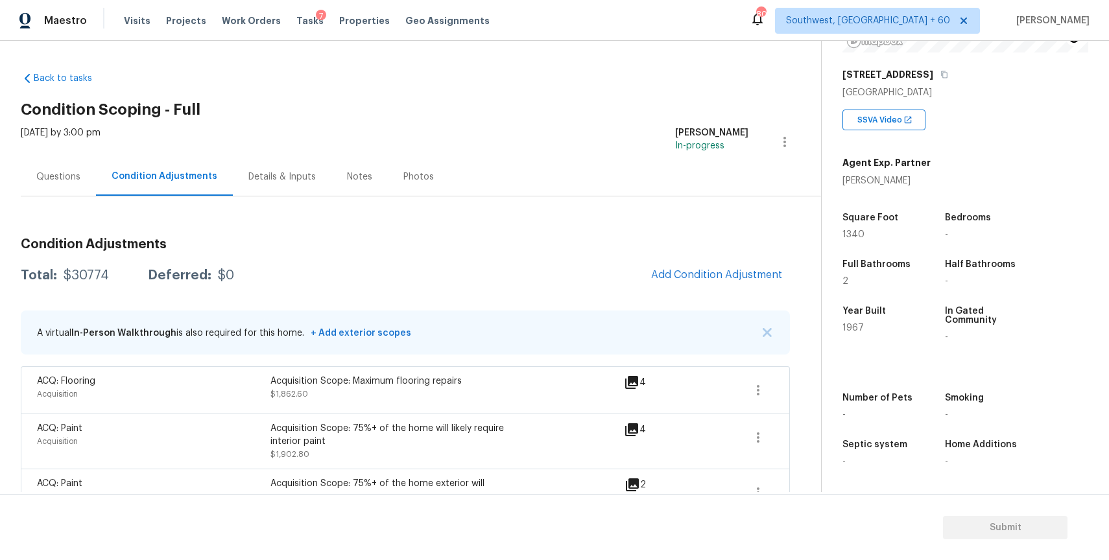
click at [728, 290] on div "Condition Adjustments Total: $30774 Deferred: $0 Add Condition Adjustment A vir…" at bounding box center [405, 511] width 769 height 567
click at [747, 279] on span "Add Condition Adjustment" at bounding box center [716, 275] width 131 height 12
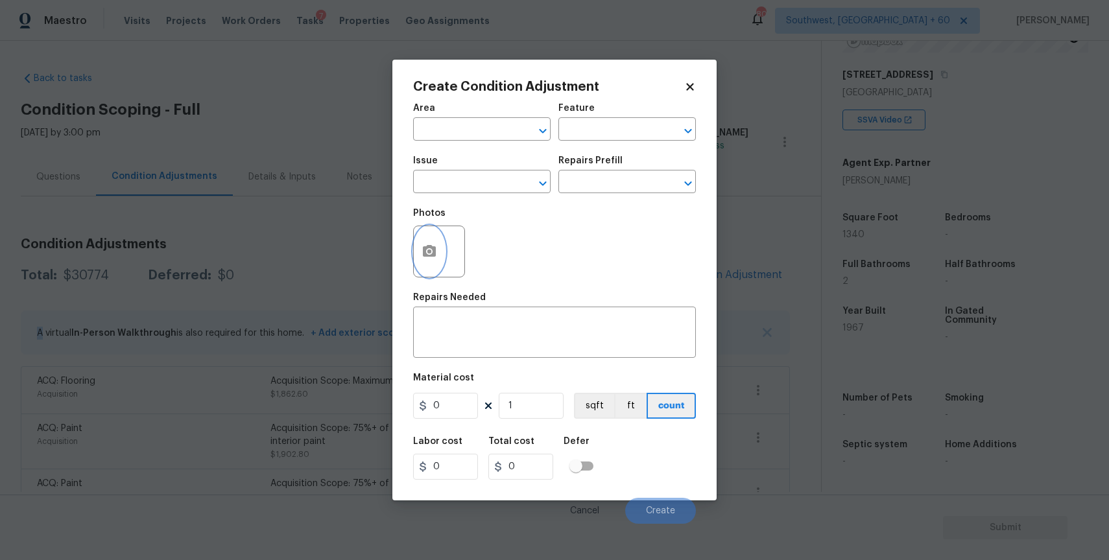
click at [436, 247] on icon "button" at bounding box center [429, 252] width 16 height 16
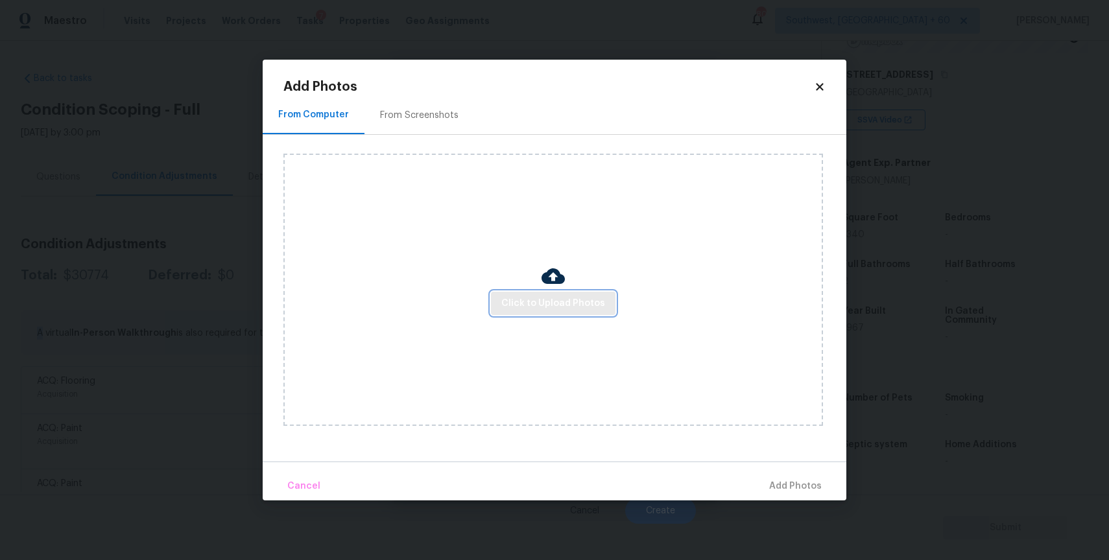
click at [561, 308] on span "Click to Upload Photos" at bounding box center [553, 304] width 104 height 16
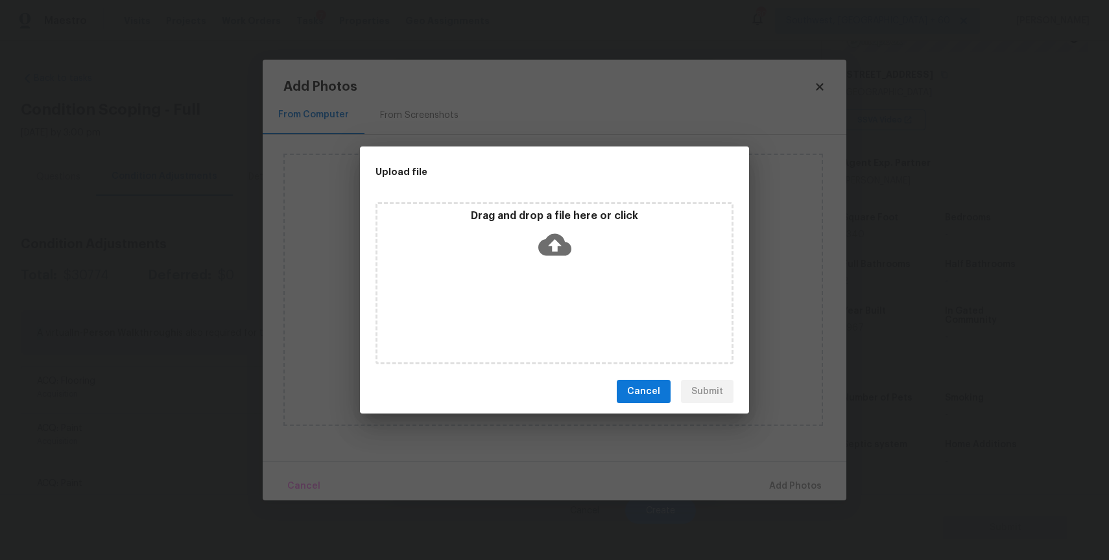
click at [561, 308] on div "Drag and drop a file here or click" at bounding box center [554, 283] width 358 height 162
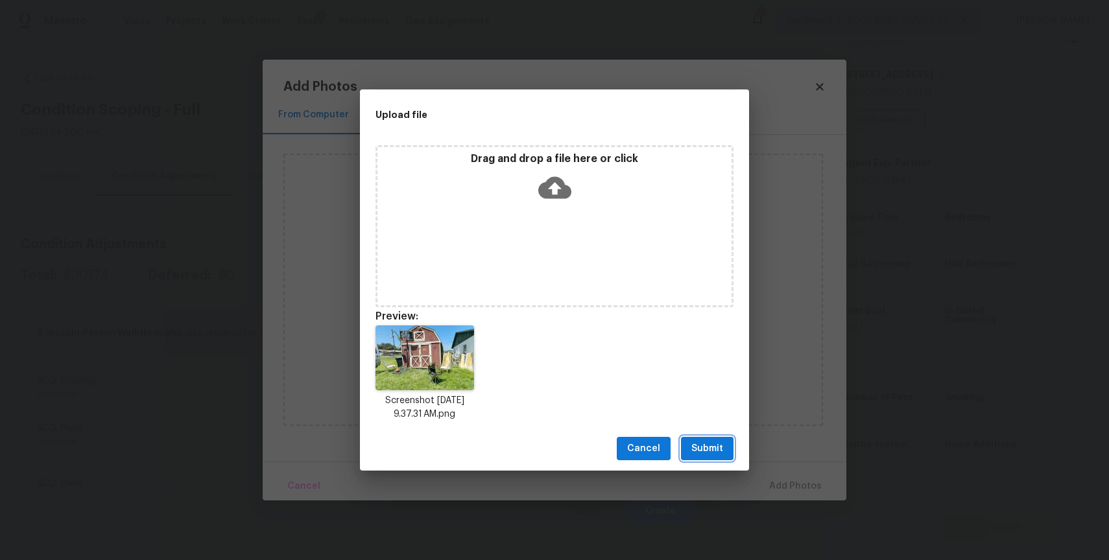
click at [732, 456] on button "Submit" at bounding box center [707, 449] width 53 height 24
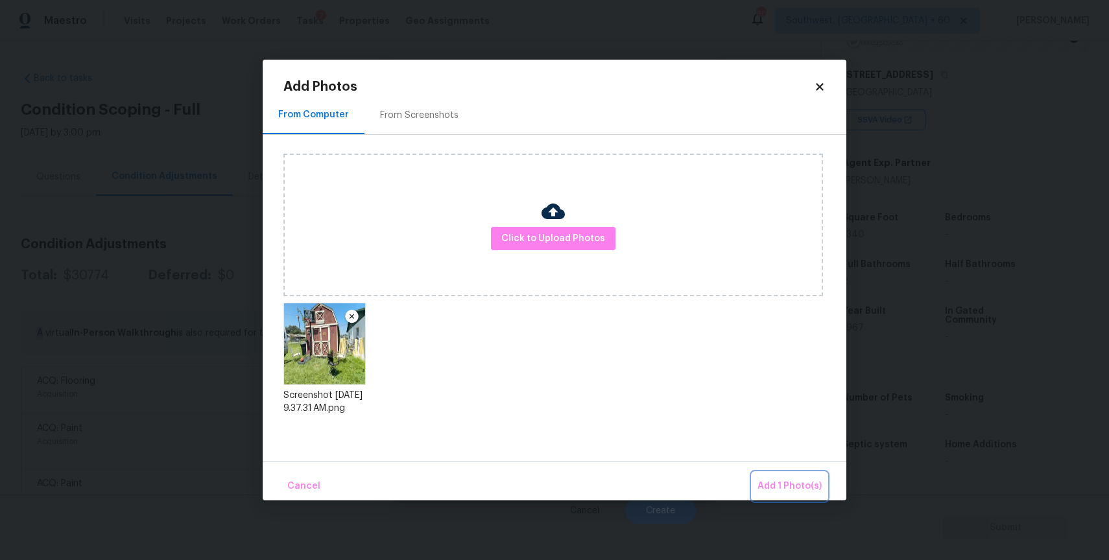
click at [803, 479] on span "Add 1 Photo(s)" at bounding box center [789, 486] width 64 height 16
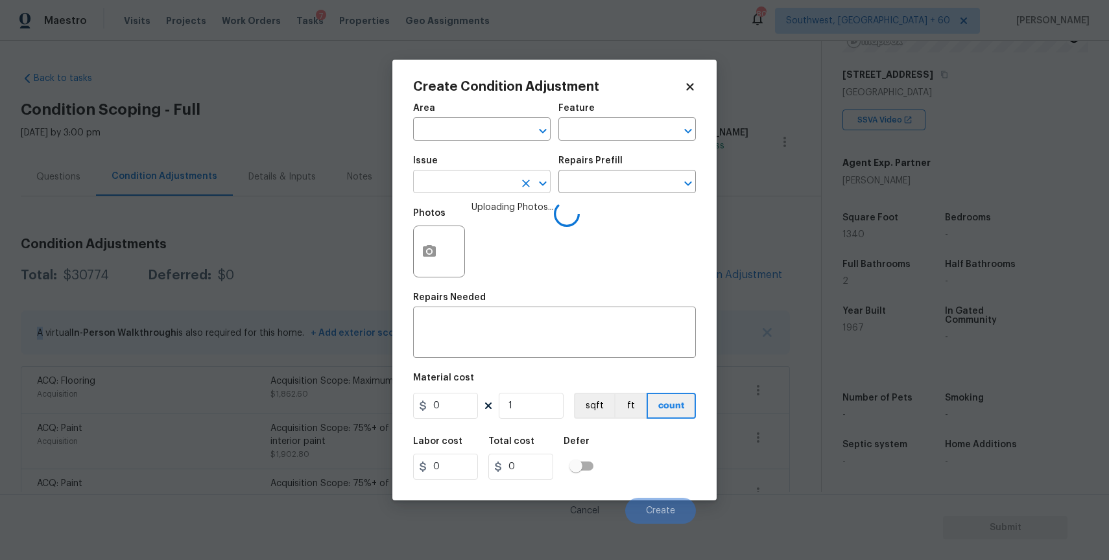
click at [497, 174] on input "text" at bounding box center [463, 183] width 101 height 20
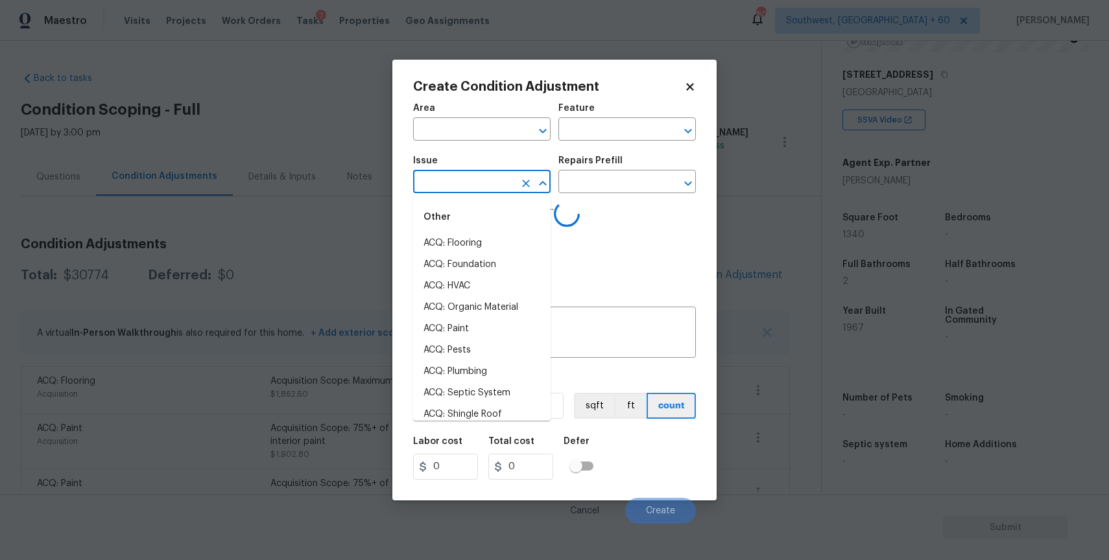
click at [501, 181] on input "text" at bounding box center [463, 183] width 101 height 20
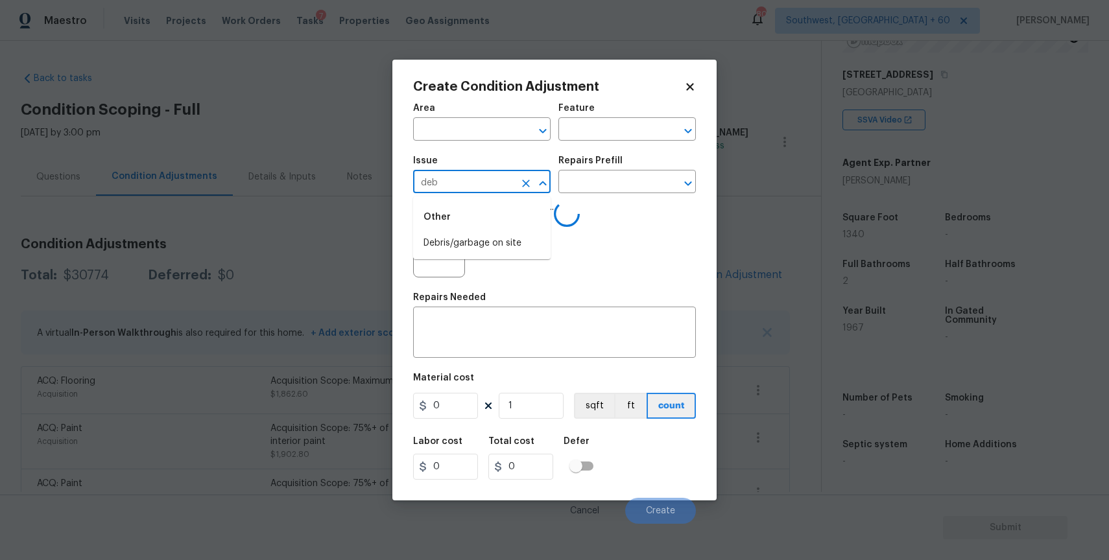
click at [499, 220] on div "Other" at bounding box center [481, 217] width 137 height 31
click at [515, 247] on li "Debris/garbage on site" at bounding box center [481, 243] width 137 height 21
type input "Debris/garbage on site"
click at [535, 325] on textarea at bounding box center [554, 333] width 267 height 27
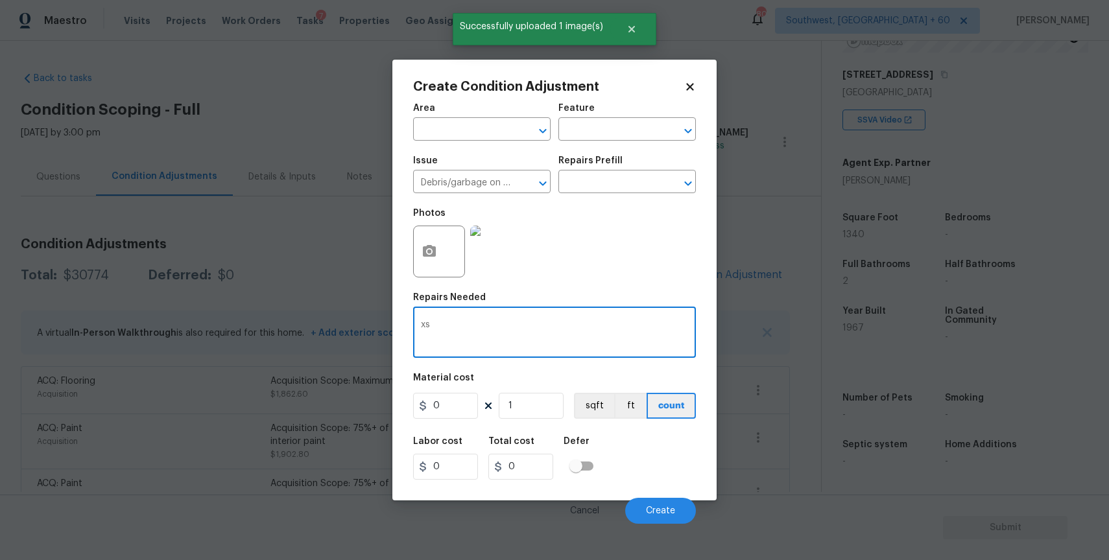
type textarea "x"
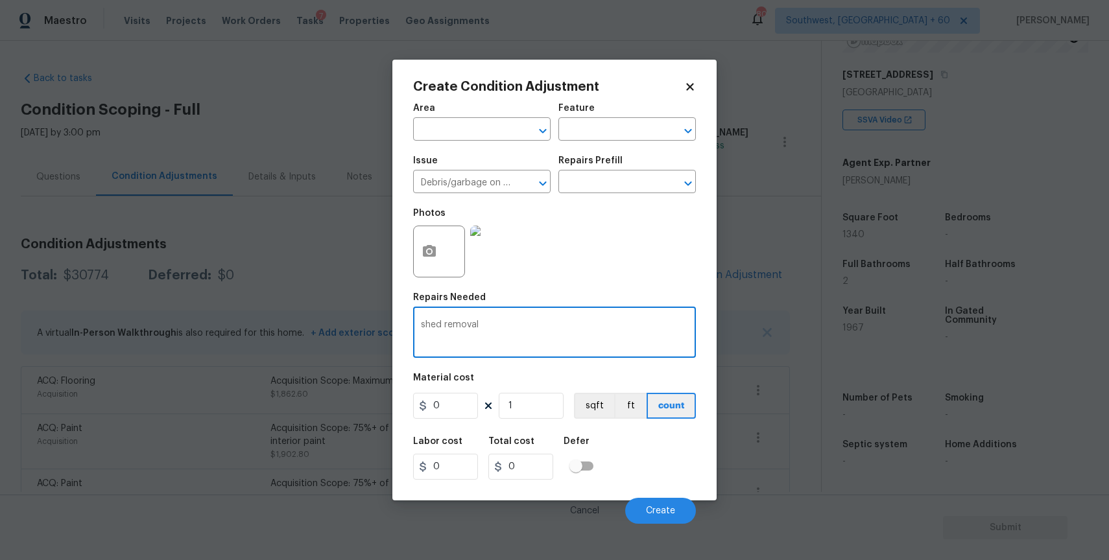
type textarea "shed removal"
click at [465, 403] on input "0" at bounding box center [445, 406] width 65 height 26
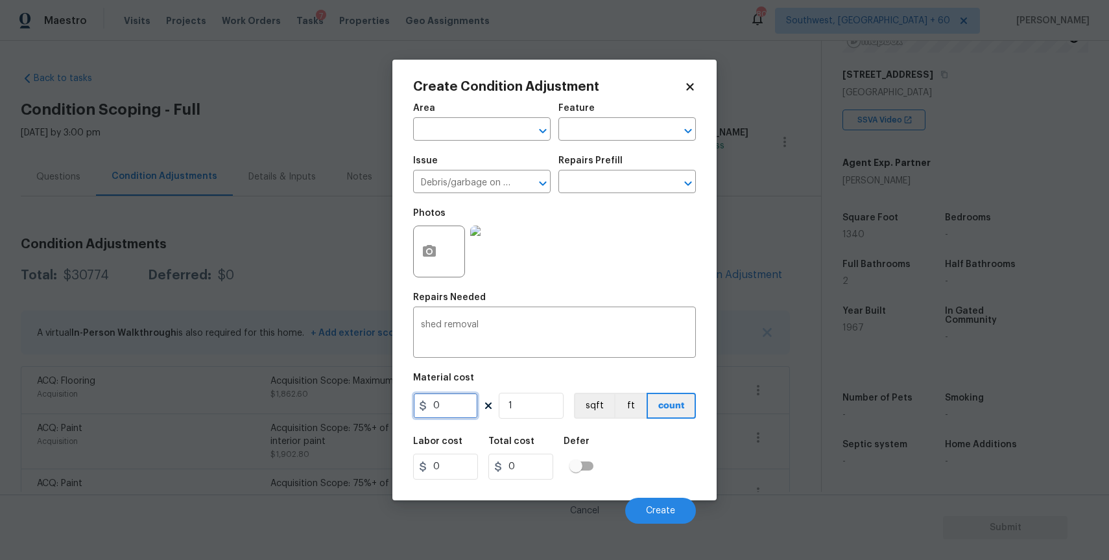
click at [465, 403] on input "0" at bounding box center [445, 406] width 65 height 26
type input "2000"
click at [668, 513] on span "Create" at bounding box center [660, 511] width 29 height 10
type input "2000"
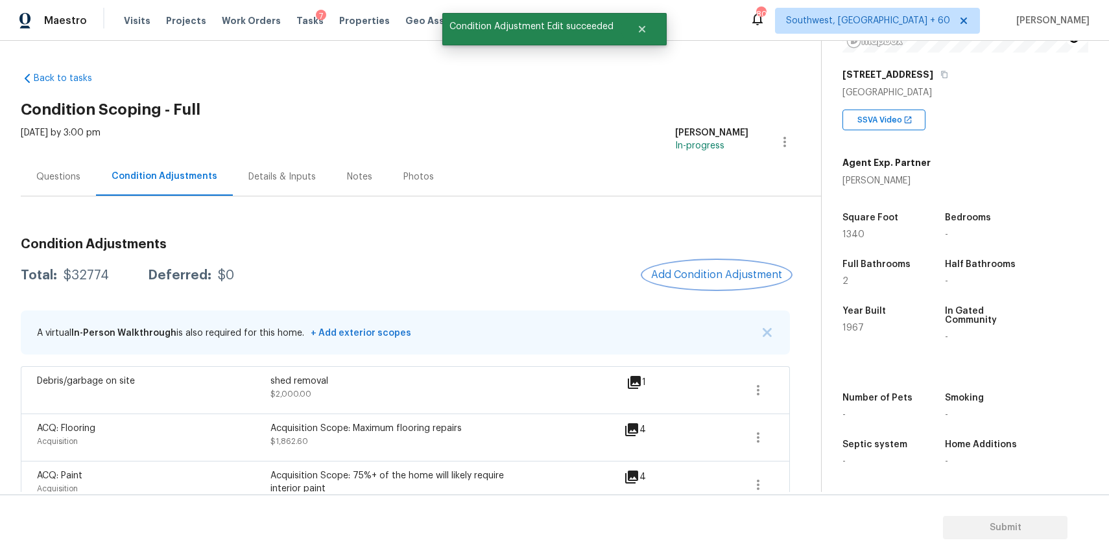
click at [744, 269] on span "Add Condition Adjustment" at bounding box center [716, 275] width 131 height 12
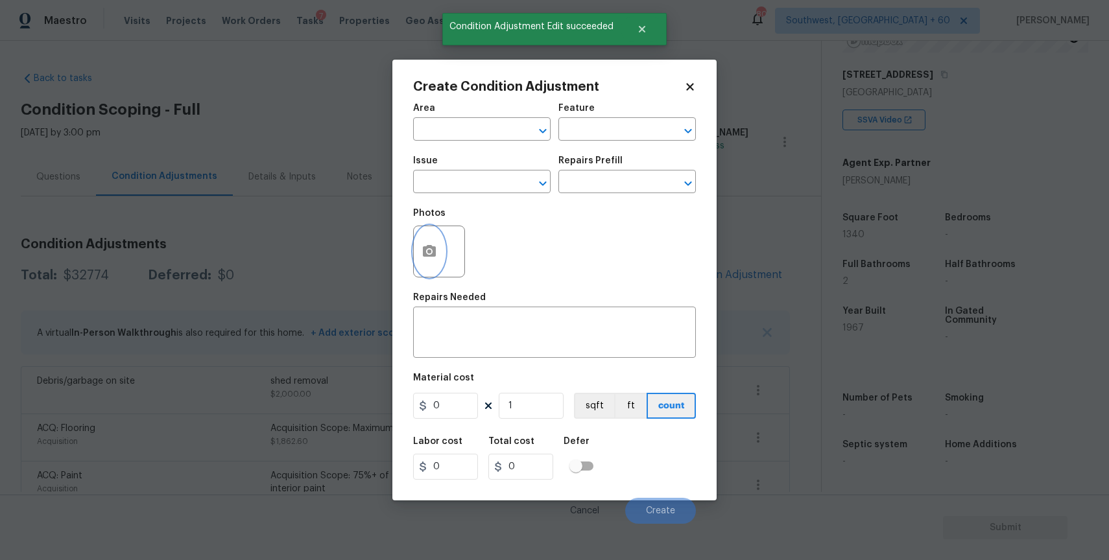
click at [434, 244] on button "button" at bounding box center [429, 251] width 31 height 51
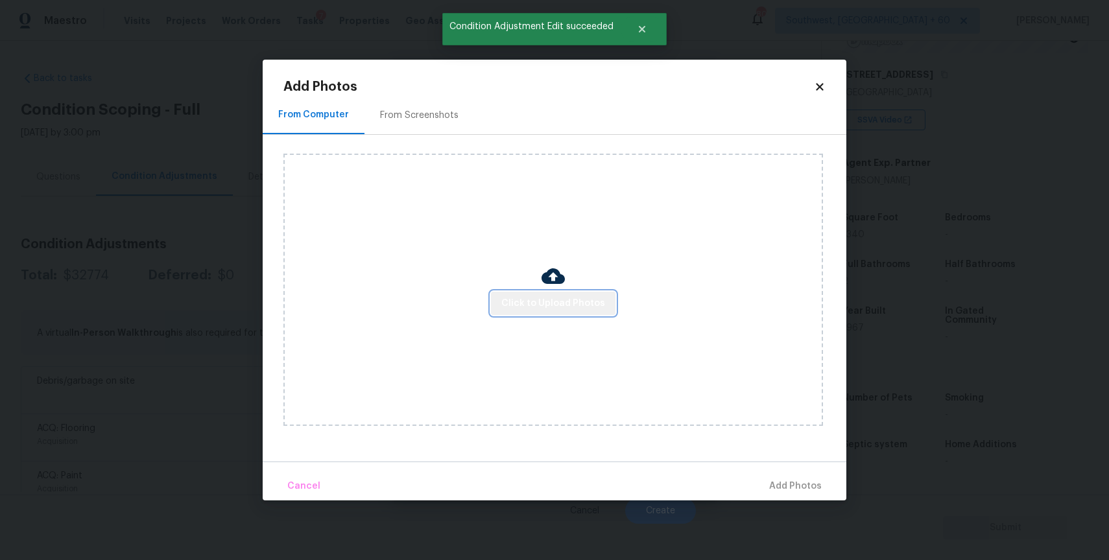
click at [574, 307] on span "Click to Upload Photos" at bounding box center [553, 304] width 104 height 16
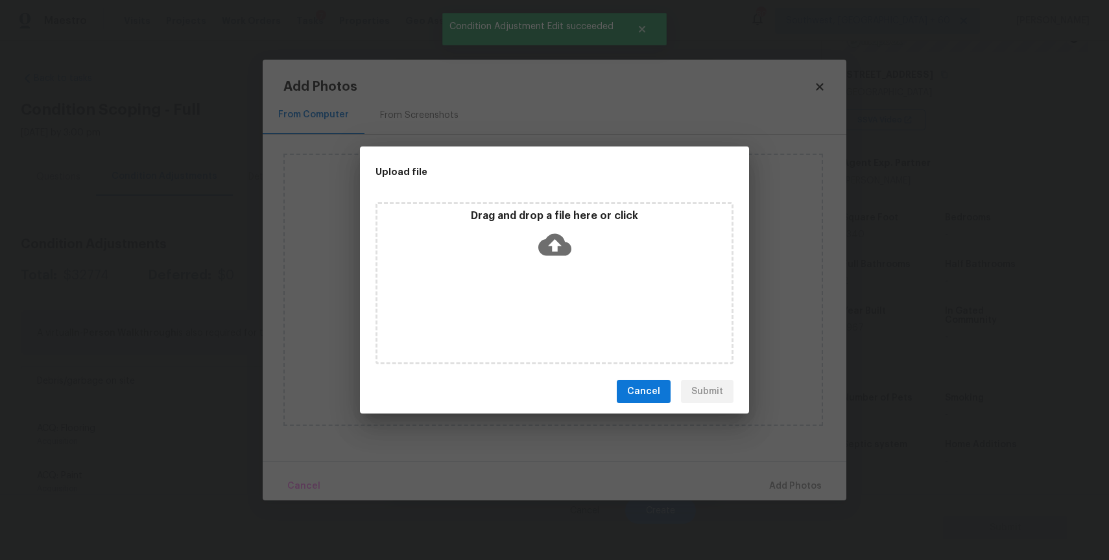
click at [559, 256] on icon at bounding box center [554, 244] width 33 height 33
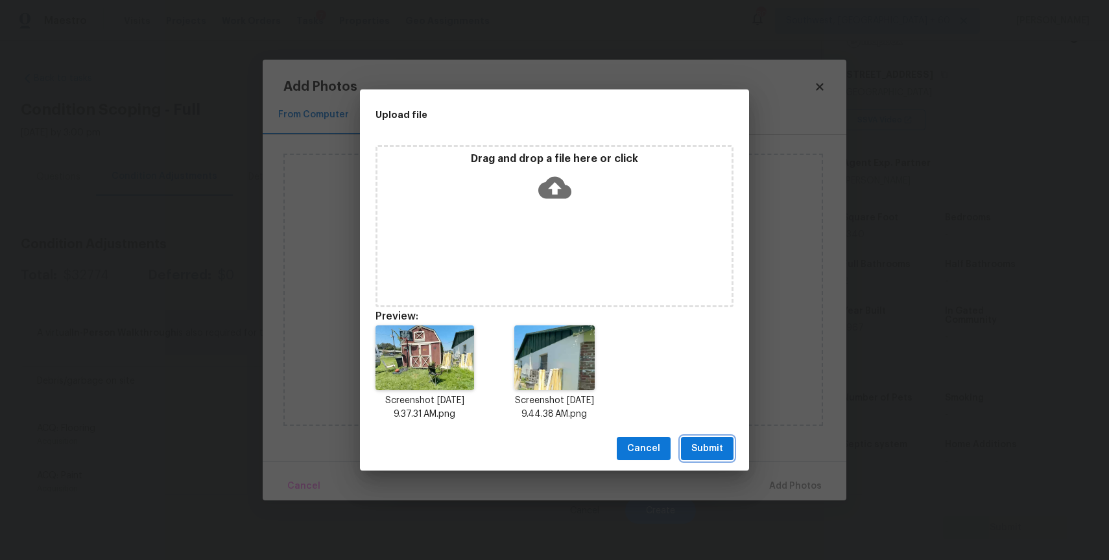
click at [718, 452] on span "Submit" at bounding box center [707, 449] width 32 height 16
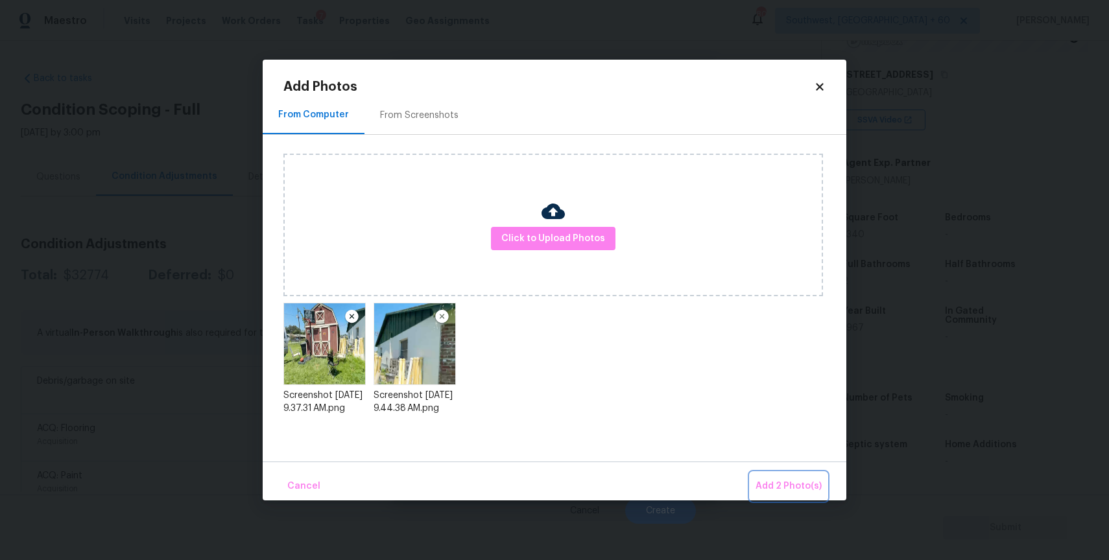
click at [790, 482] on span "Add 2 Photo(s)" at bounding box center [788, 486] width 66 height 16
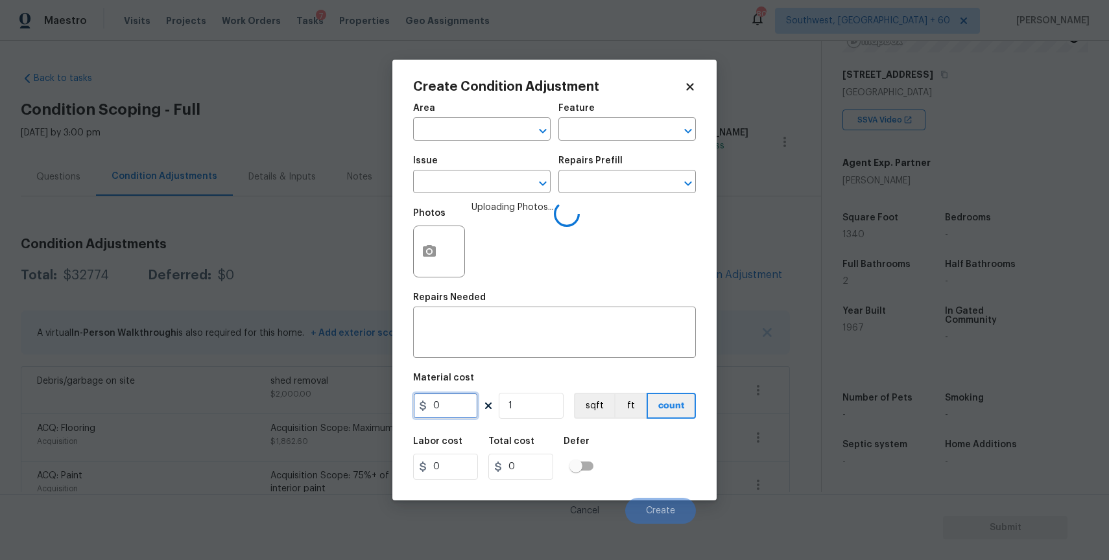
click at [459, 400] on input "0" at bounding box center [445, 406] width 65 height 26
type input "500"
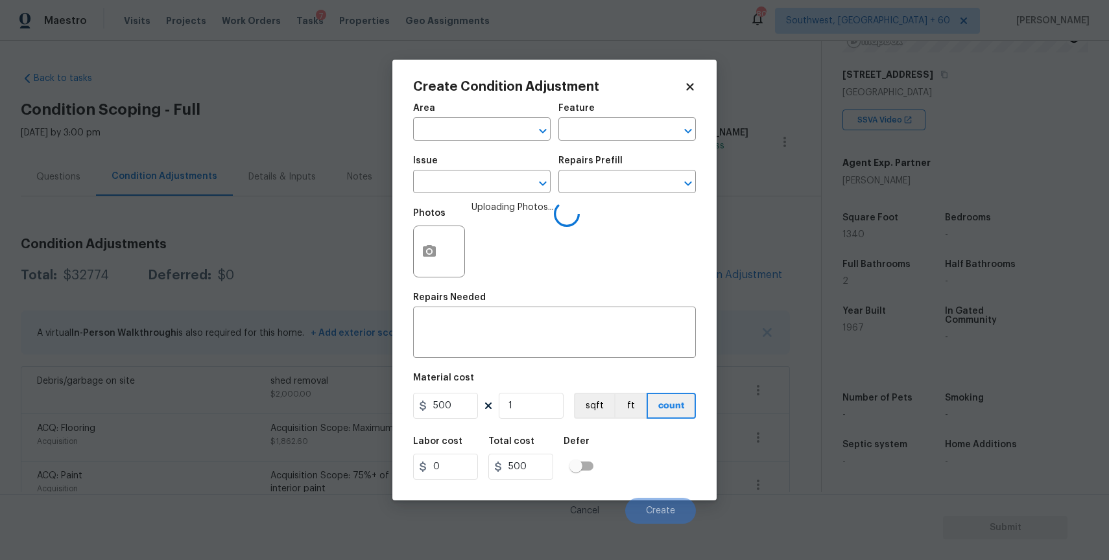
click at [484, 196] on span "Issue ​" at bounding box center [481, 174] width 137 height 53
click at [505, 180] on input "text" at bounding box center [463, 183] width 101 height 20
click at [504, 241] on li "Debris/garbage on site" at bounding box center [481, 243] width 137 height 21
type input "Debris/garbage on site"
click at [636, 151] on div "Issue Debris/garbage on site ​ Repairs Prefill ​" at bounding box center [554, 174] width 283 height 53
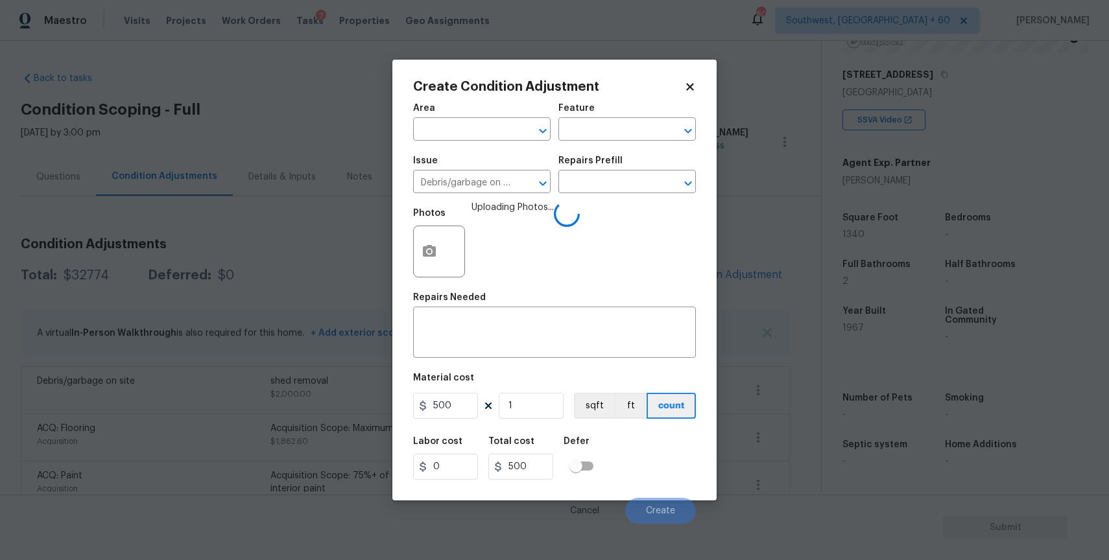
click at [646, 171] on div "Repairs Prefill" at bounding box center [626, 164] width 137 height 17
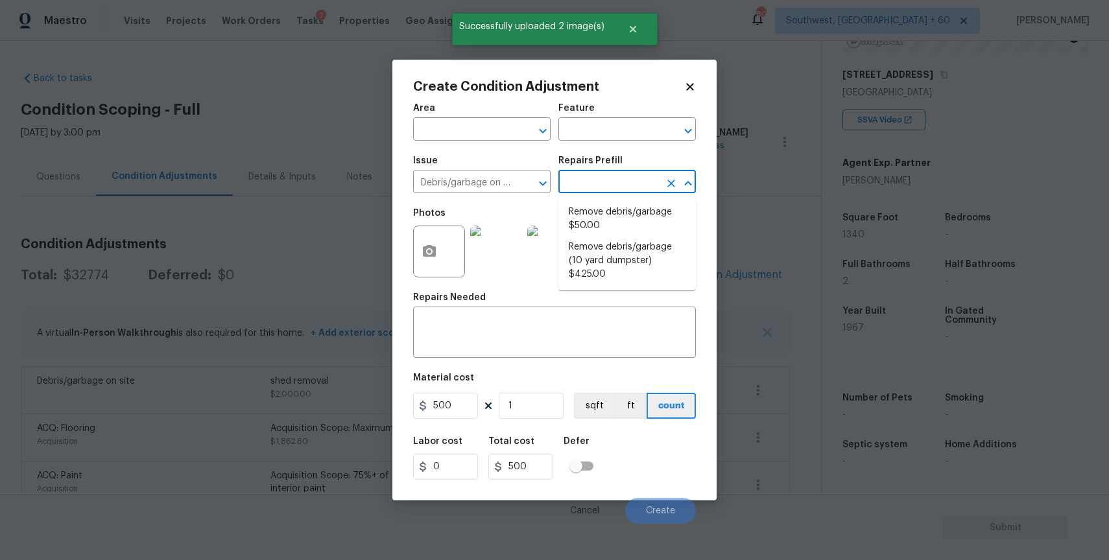
click at [605, 183] on input "text" at bounding box center [608, 183] width 101 height 20
click at [665, 225] on li "Remove debris/garbage $50.00" at bounding box center [626, 219] width 137 height 35
type textarea "Remove, haul off, and properly dispose of any debris left by seller to offsite …"
type input "50"
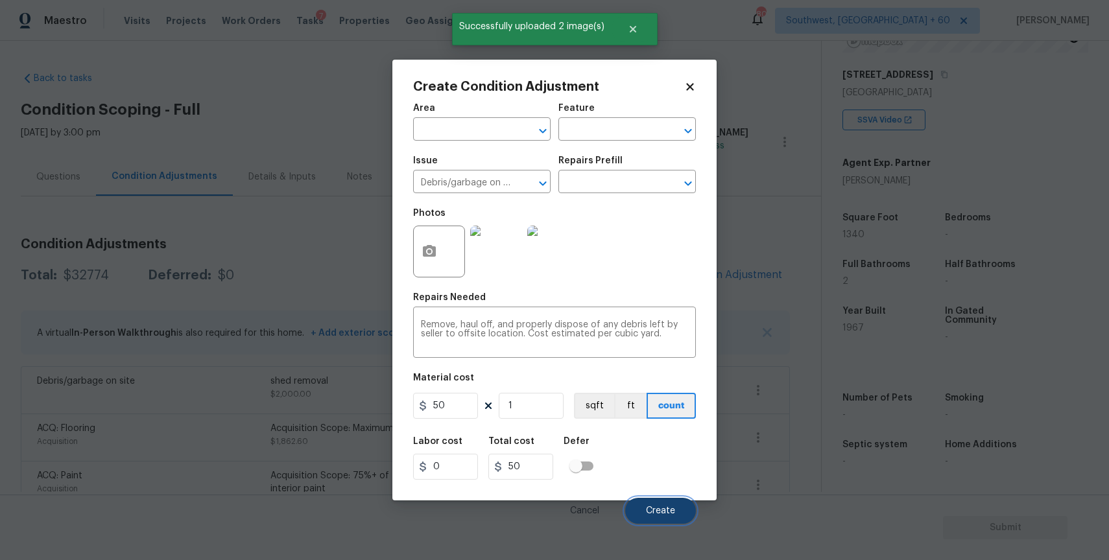
click at [647, 505] on button "Create" at bounding box center [660, 511] width 71 height 26
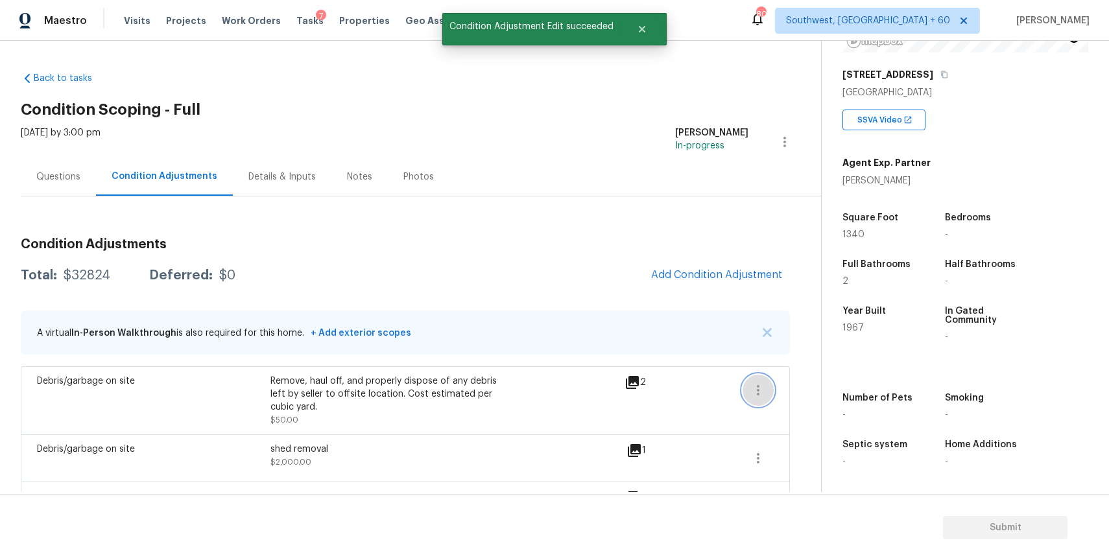
click at [761, 394] on icon "button" at bounding box center [758, 390] width 16 height 16
click at [806, 390] on div "Edit" at bounding box center [831, 387] width 101 height 13
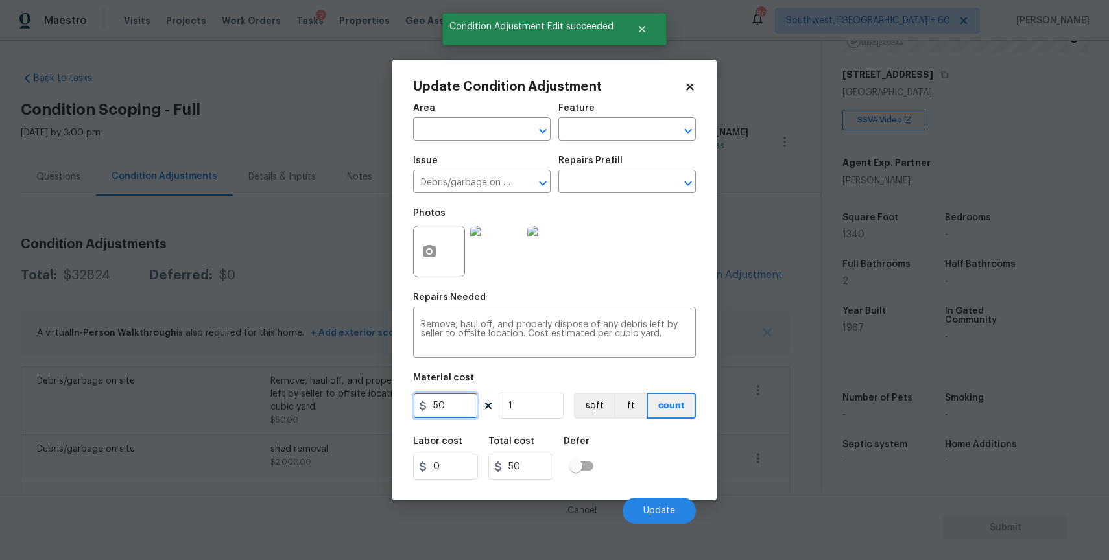
click at [469, 408] on input "50" at bounding box center [445, 406] width 65 height 26
click at [458, 407] on input "50" at bounding box center [445, 406] width 65 height 26
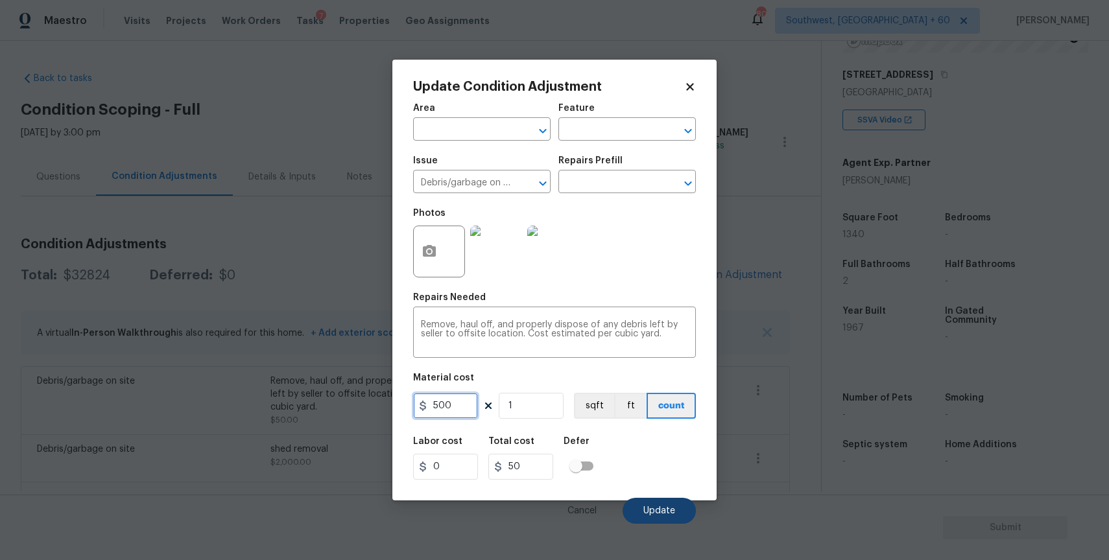
type input "500"
click at [648, 506] on span "Update" at bounding box center [659, 511] width 32 height 10
type input "500"
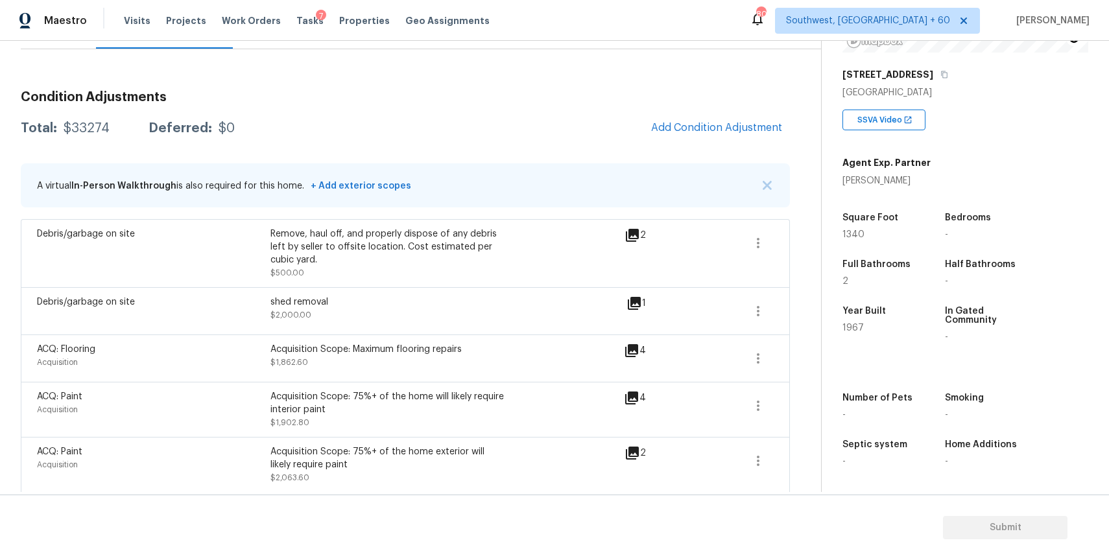
scroll to position [62, 0]
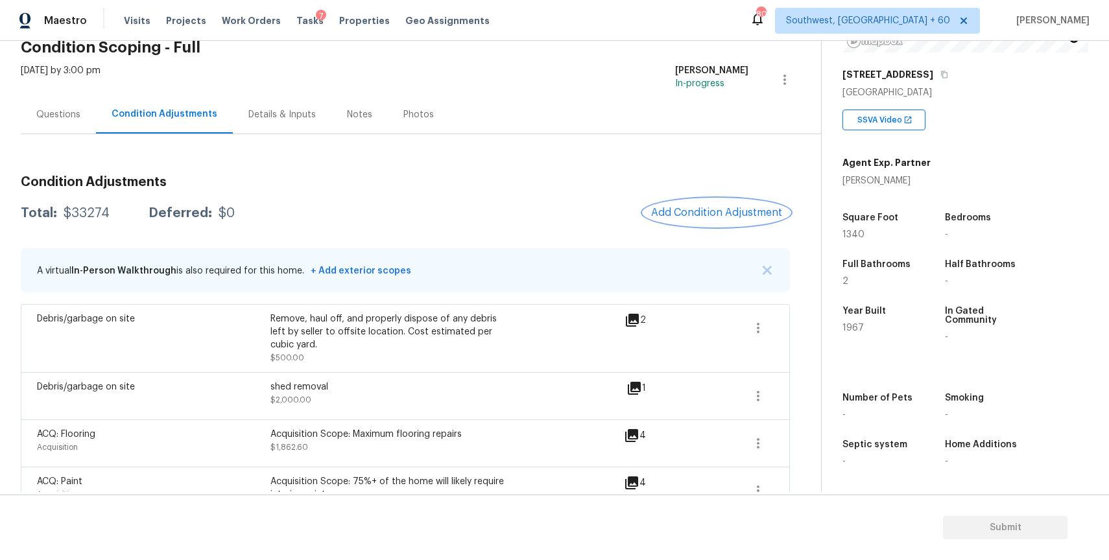
click at [753, 203] on button "Add Condition Adjustment" at bounding box center [716, 212] width 147 height 27
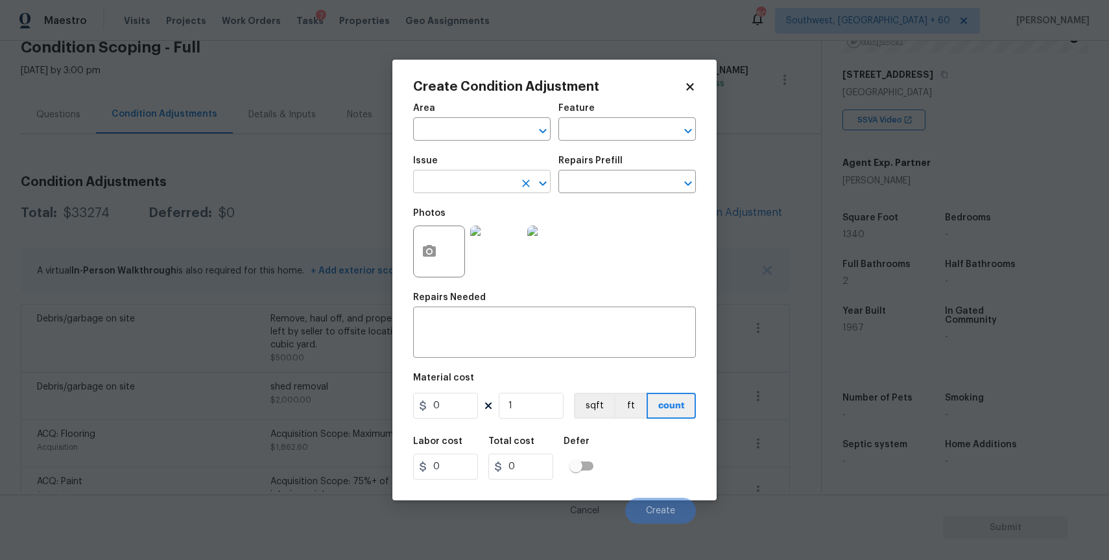
click at [474, 179] on input "text" at bounding box center [463, 183] width 101 height 20
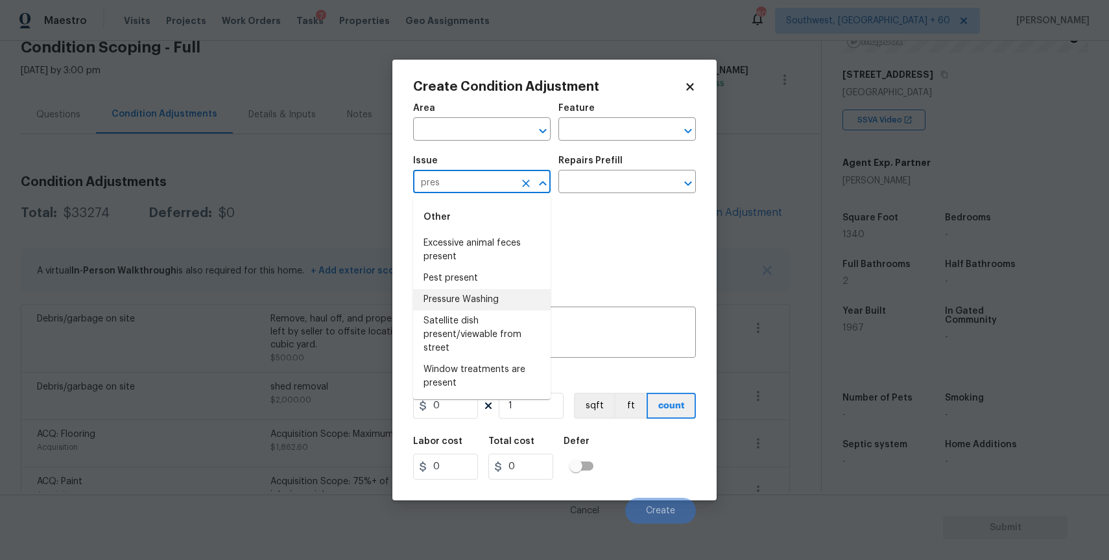
click at [501, 297] on li "Pressure Washing" at bounding box center [481, 299] width 137 height 21
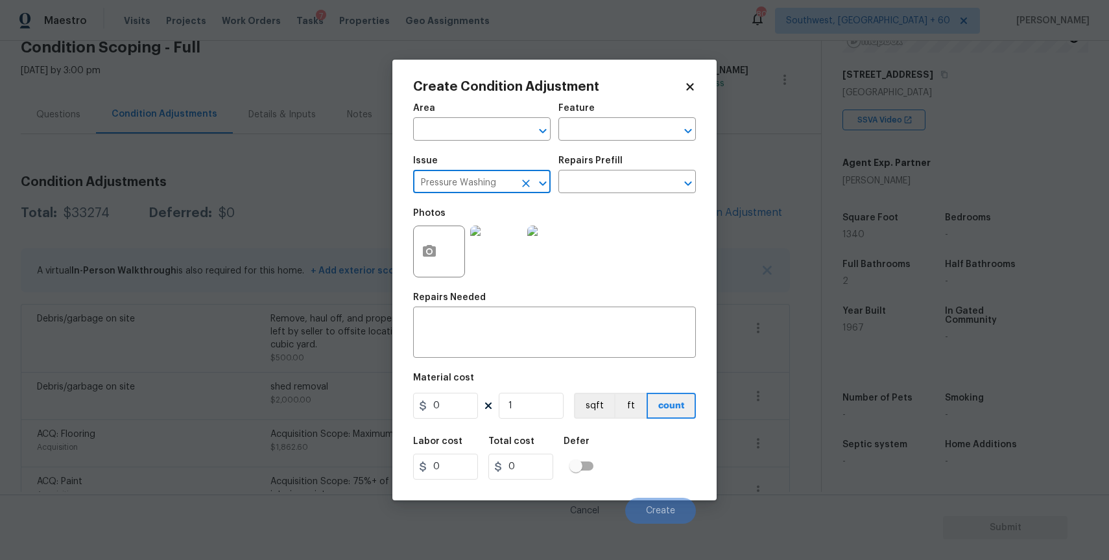
type input "Pressure Washing"
click at [511, 360] on div "Area ​ Feature ​ Issue Pressure Washing ​ Repairs Prefill ​ Photos Repairs Need…" at bounding box center [554, 310] width 283 height 428
click at [535, 342] on textarea at bounding box center [554, 333] width 267 height 27
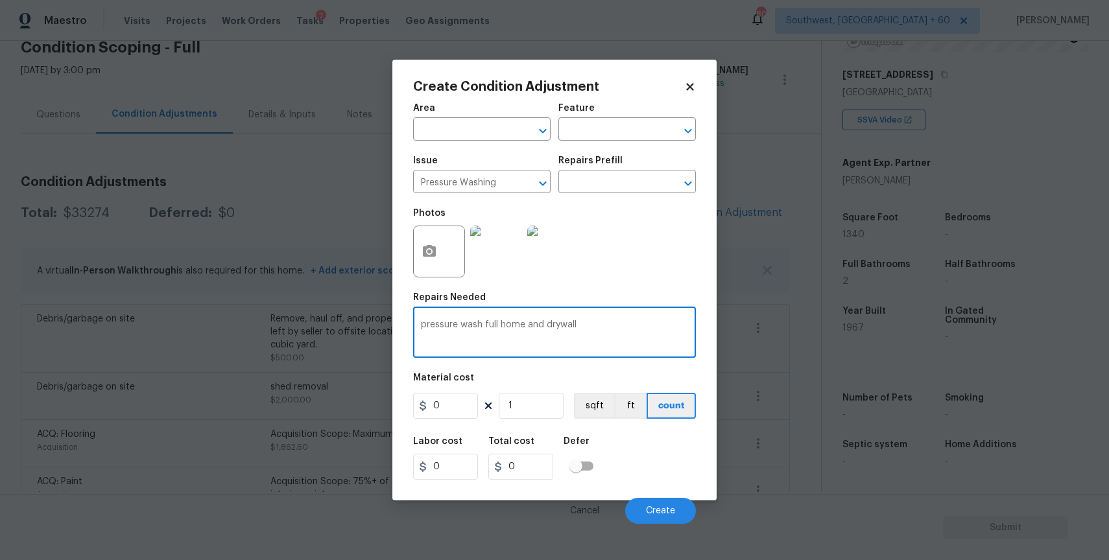
type textarea "pressure wash full home and drywall"
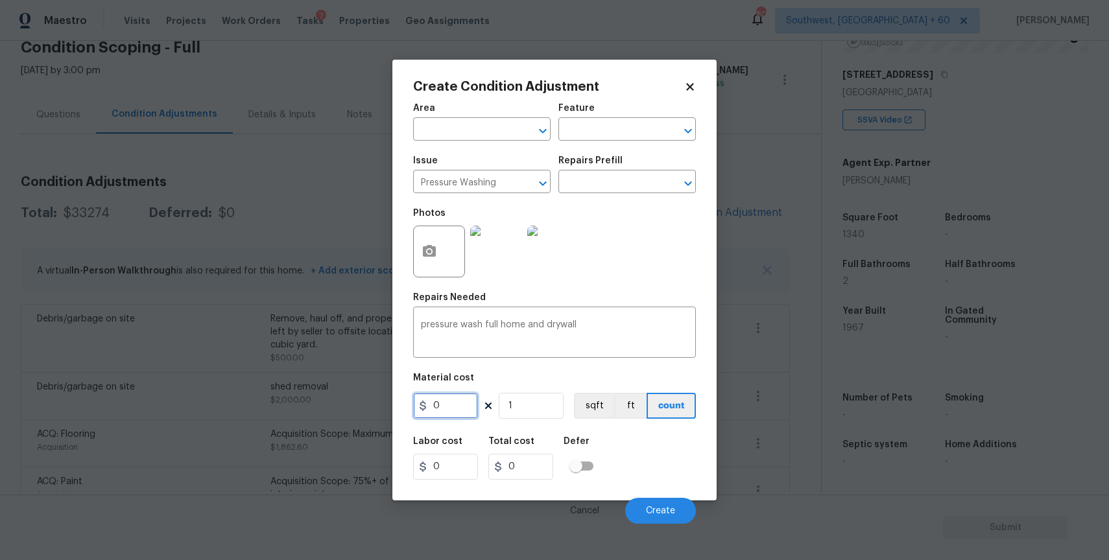
click at [461, 414] on input "0" at bounding box center [445, 406] width 65 height 26
drag, startPoint x: 461, startPoint y: 414, endPoint x: 613, endPoint y: 495, distance: 172.6
click at [476, 421] on figure "Material cost 300 1 sqft ft count" at bounding box center [554, 397] width 283 height 48
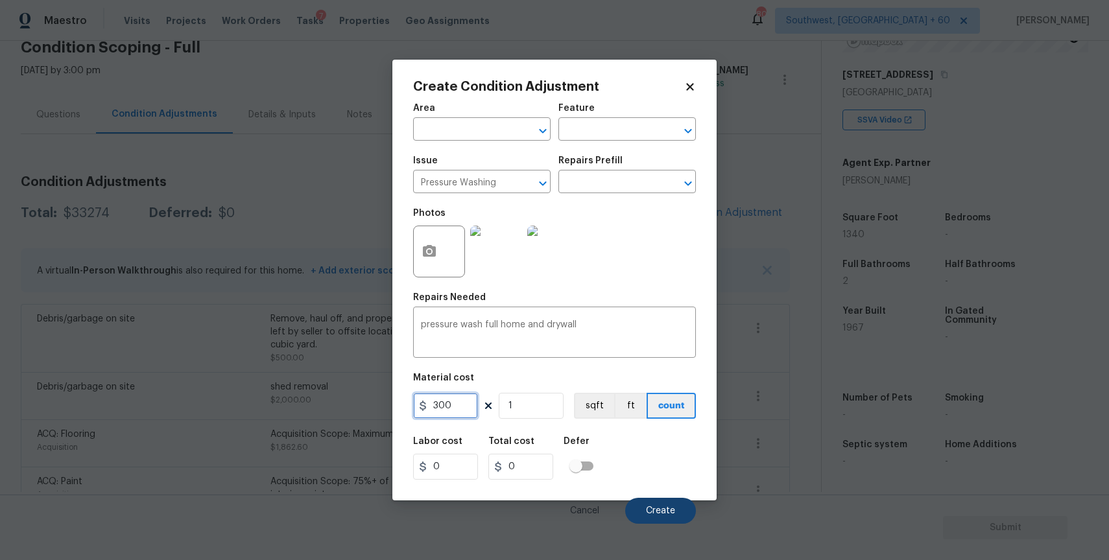
type input "300"
click at [667, 506] on span "Create" at bounding box center [660, 511] width 29 height 10
type input "300"
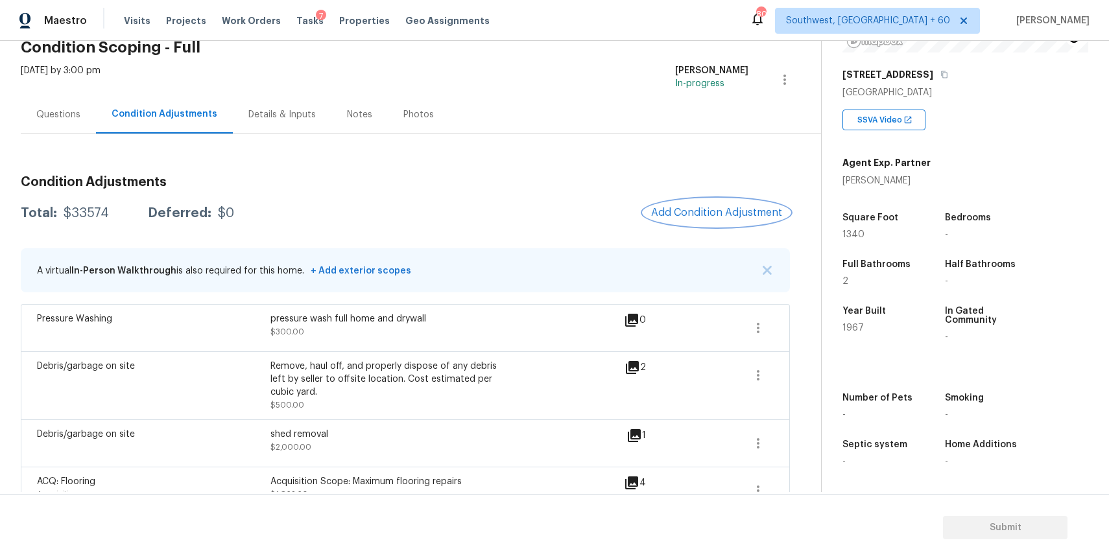
click at [744, 207] on span "Add Condition Adjustment" at bounding box center [716, 213] width 131 height 12
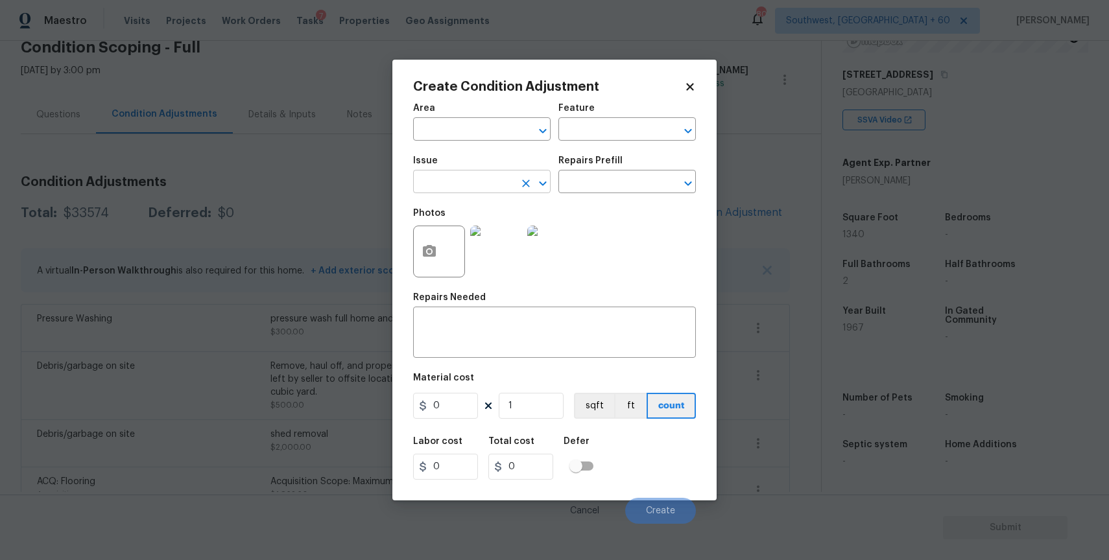
click at [479, 183] on input "text" at bounding box center [463, 183] width 101 height 20
click at [491, 253] on li "Drywall" at bounding box center [481, 243] width 137 height 21
type input "Drywall"
click at [427, 266] on button "button" at bounding box center [429, 251] width 31 height 51
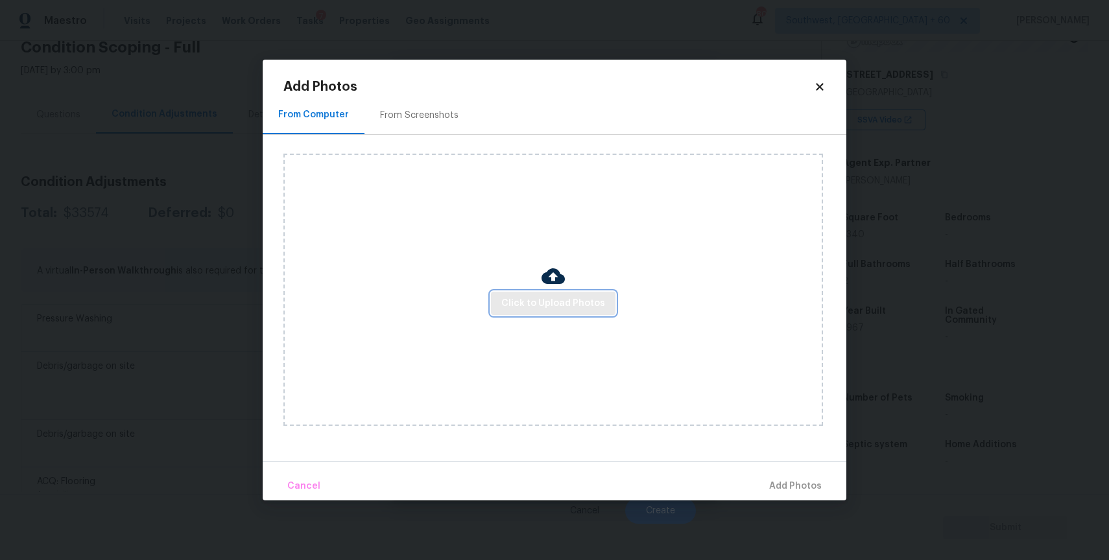
click at [598, 300] on span "Click to Upload Photos" at bounding box center [553, 304] width 104 height 16
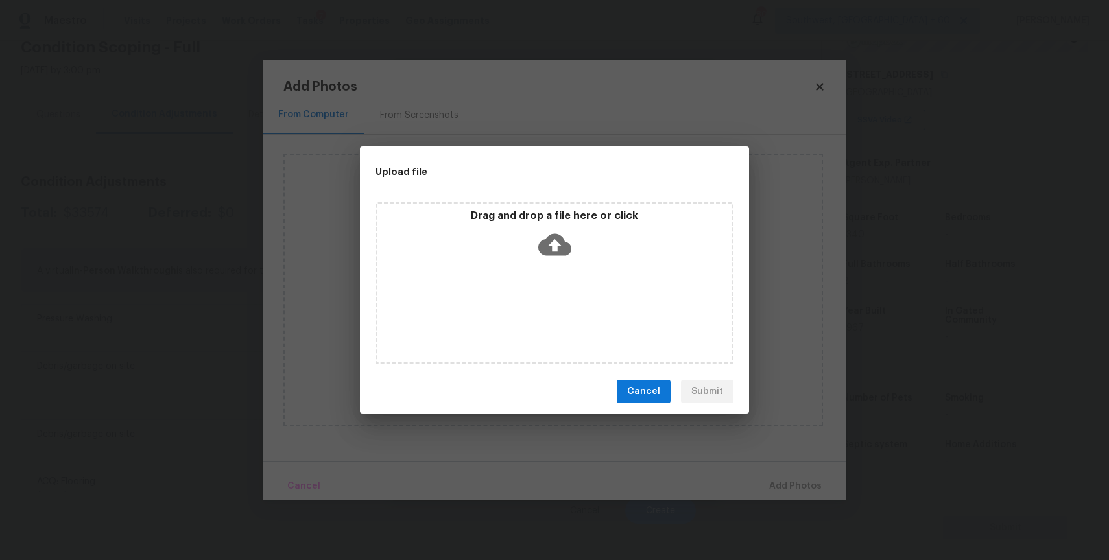
click at [574, 273] on div "Drag and drop a file here or click" at bounding box center [554, 283] width 358 height 162
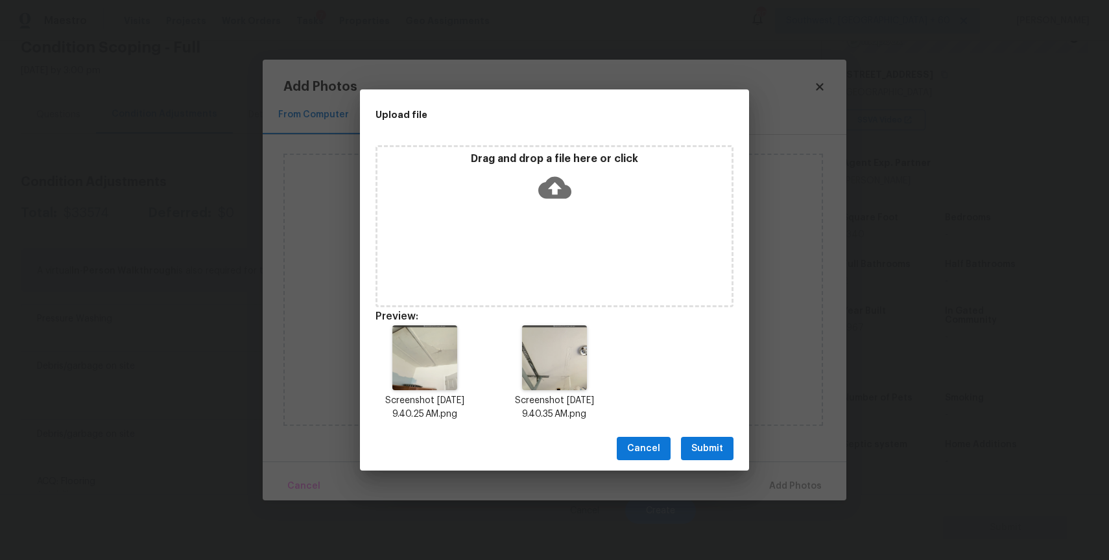
click at [712, 441] on span "Submit" at bounding box center [707, 449] width 32 height 16
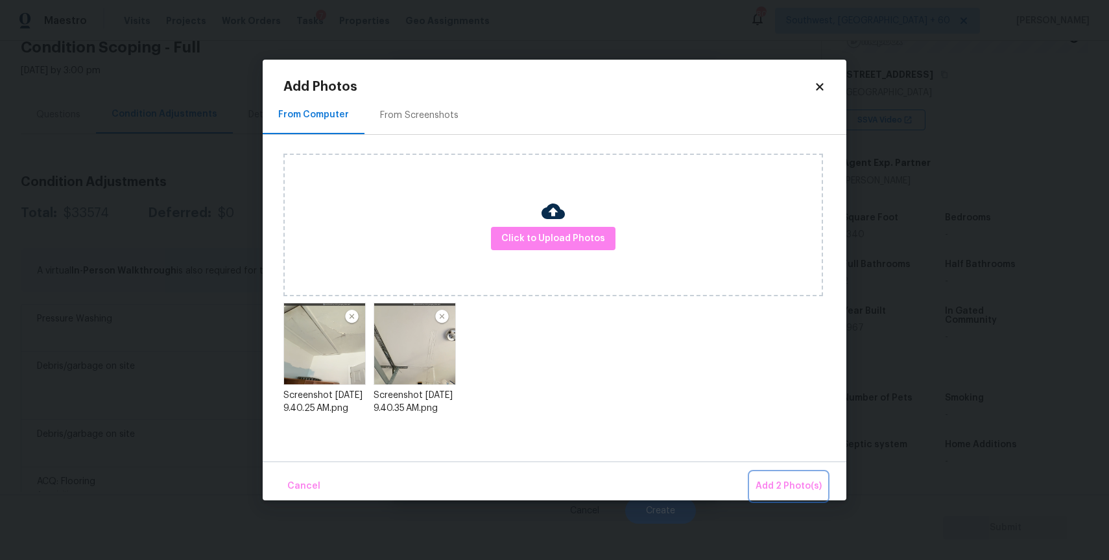
click at [786, 475] on button "Add 2 Photo(s)" at bounding box center [788, 487] width 76 height 28
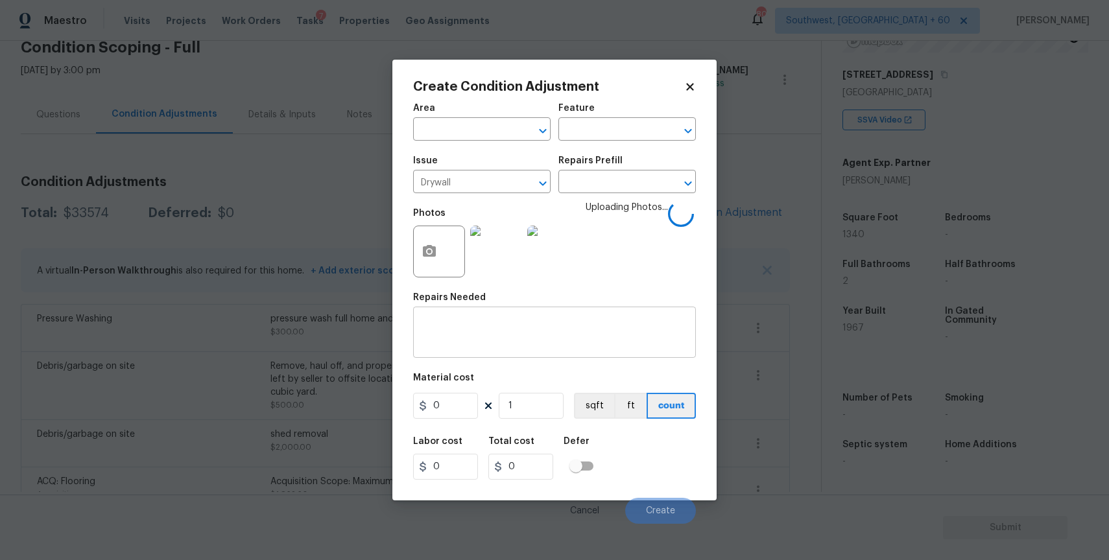
click at [534, 330] on textarea at bounding box center [554, 333] width 267 height 27
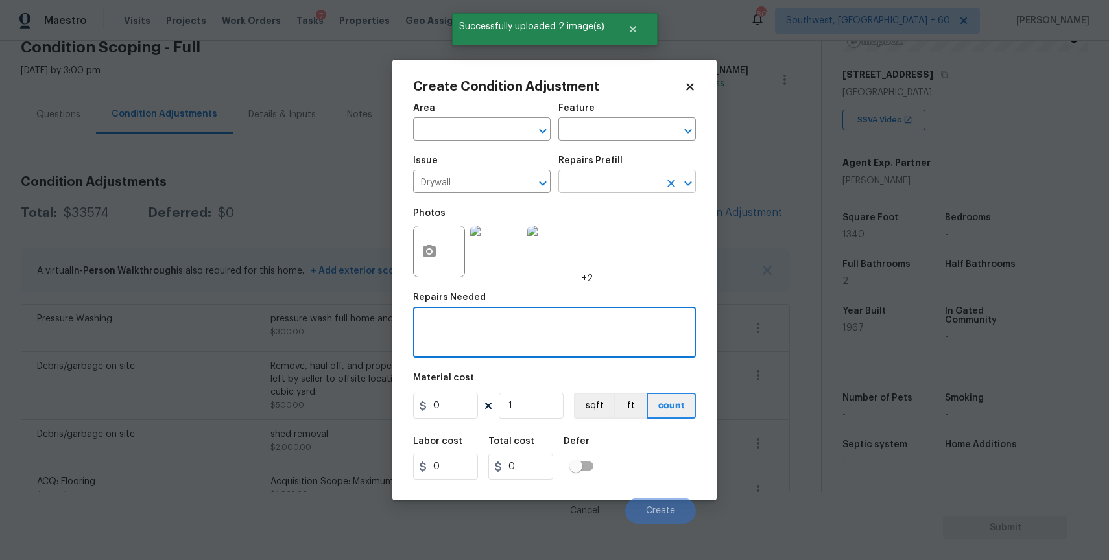
click at [626, 189] on input "text" at bounding box center [608, 183] width 101 height 20
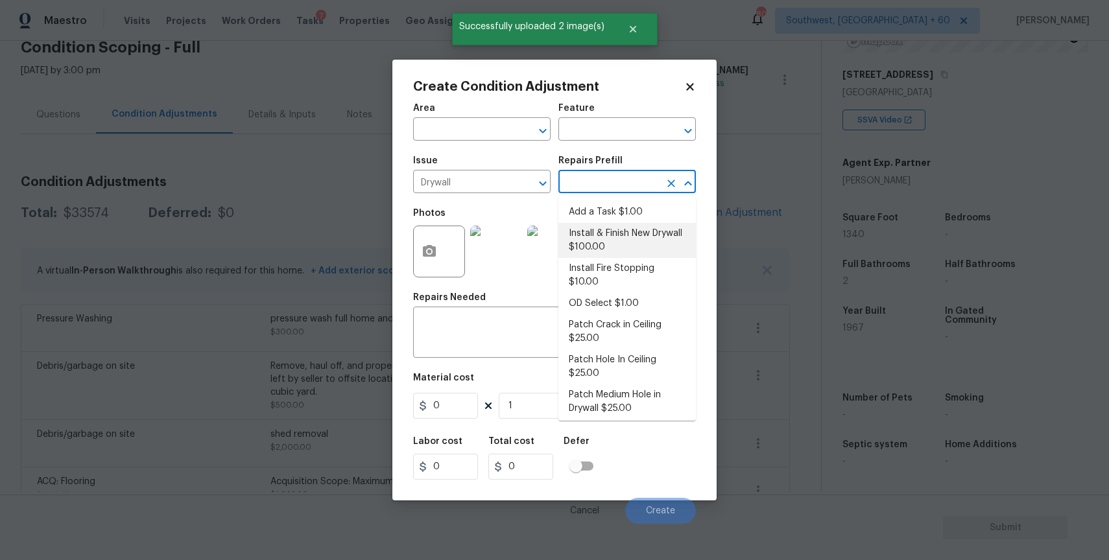
click at [645, 229] on li "Install & Finish New Drywall $100.00" at bounding box center [626, 240] width 137 height 35
type input "Walls and Ceiling"
type textarea "Remove the existing damaged drywall and replace with new. Ensure that the new d…"
type input "100"
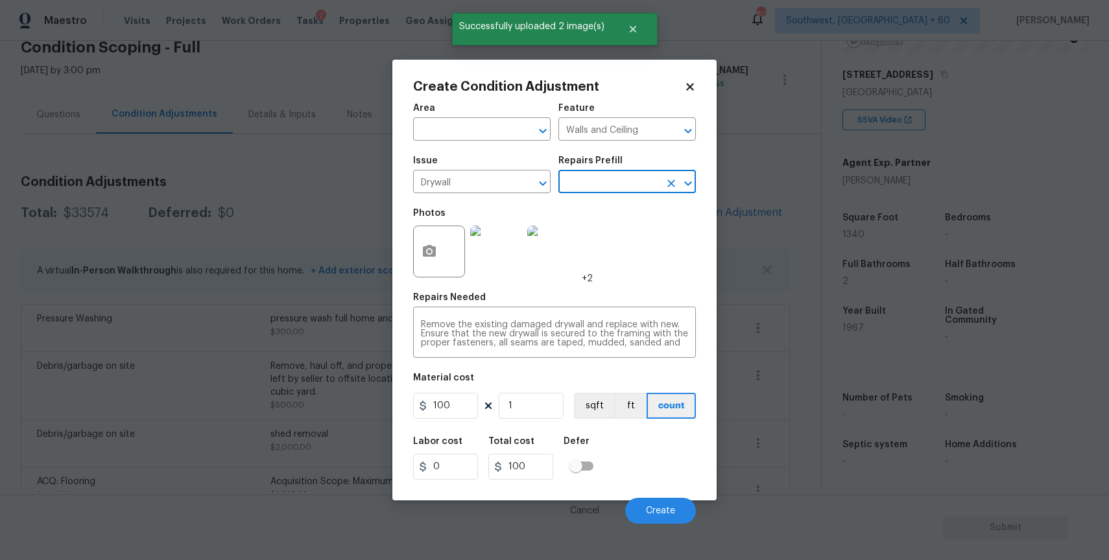
click at [458, 425] on div "Area ​ Feature Walls and Ceiling ​ Issue Drywall ​ Repairs Prefill ​ Photos +2 …" at bounding box center [554, 310] width 283 height 428
click at [466, 418] on input "100" at bounding box center [445, 406] width 65 height 26
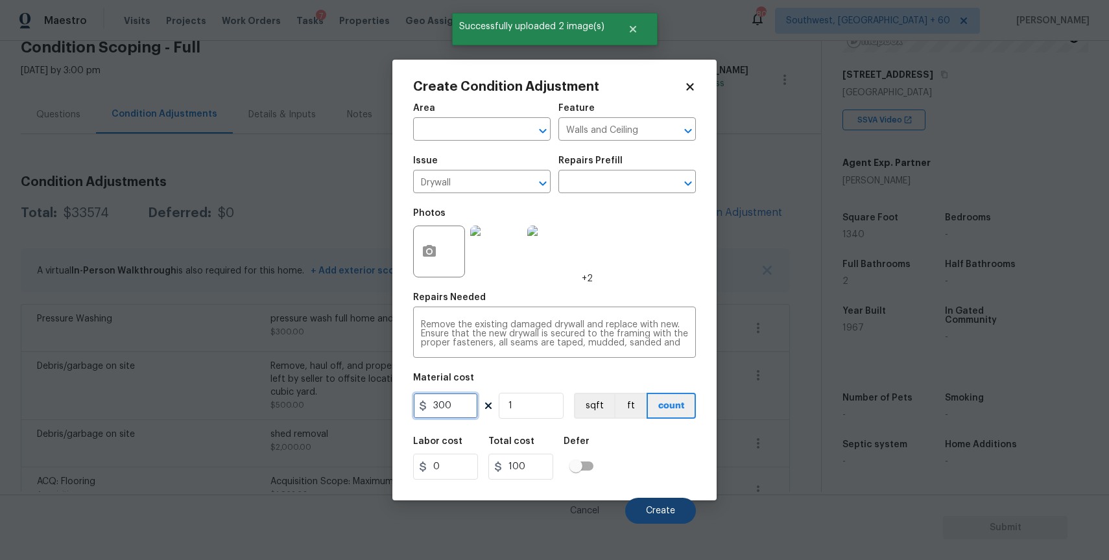
type input "300"
click at [650, 498] on button "Create" at bounding box center [660, 511] width 71 height 26
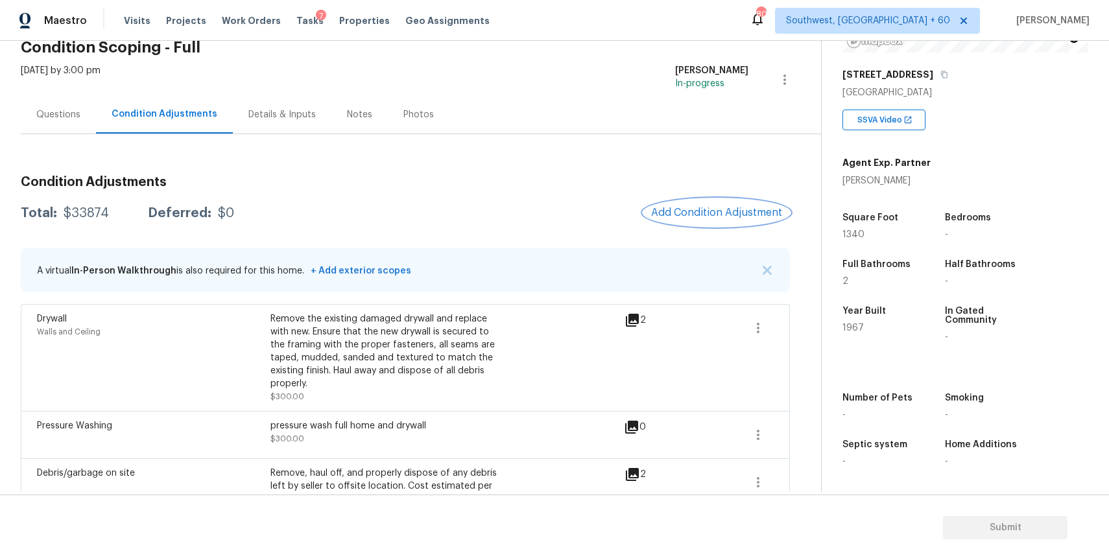
click at [719, 211] on span "Add Condition Adjustment" at bounding box center [716, 213] width 131 height 12
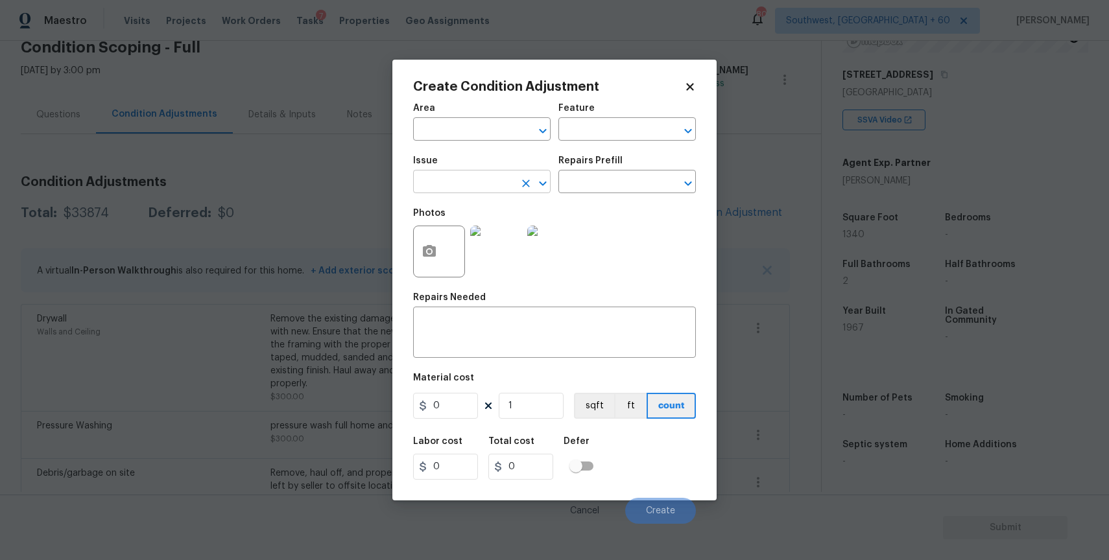
click at [452, 190] on input "text" at bounding box center [463, 183] width 101 height 20
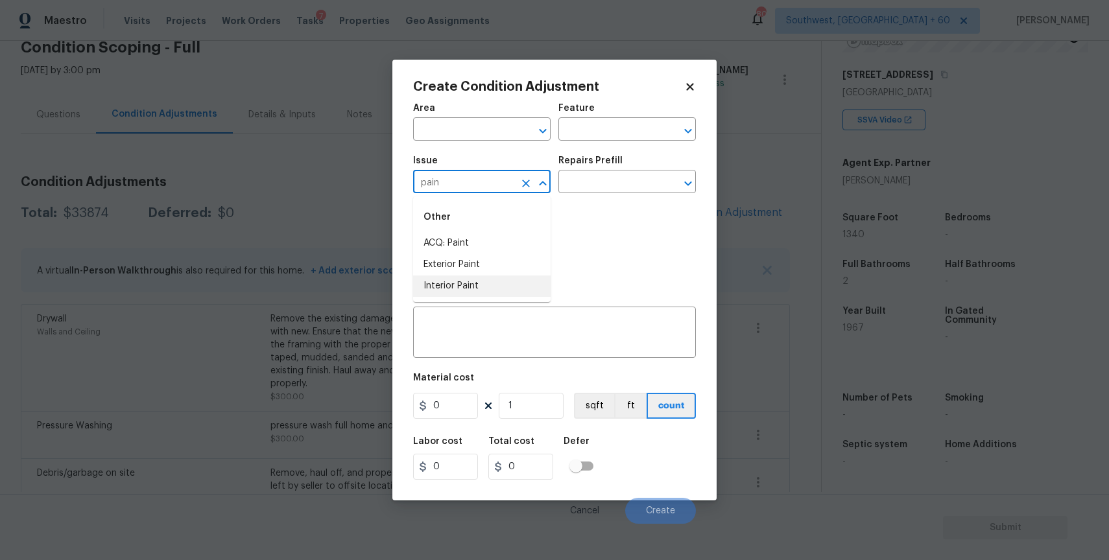
click at [523, 281] on li "Interior Paint" at bounding box center [481, 286] width 137 height 21
type input "Interior Paint"
click at [605, 180] on input "text" at bounding box center [608, 183] width 101 height 20
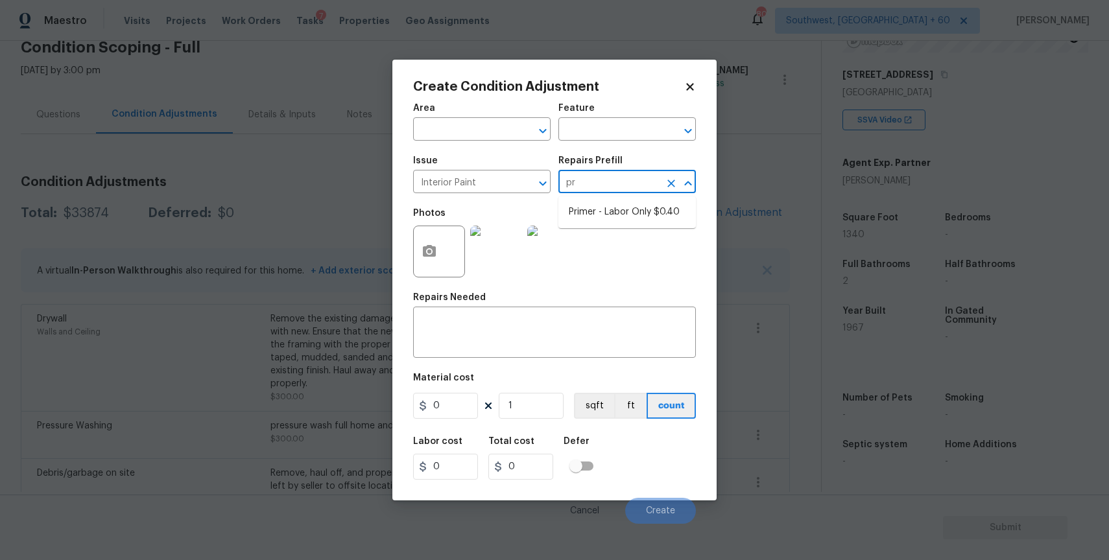
type input "pri"
click at [655, 209] on li "Primer - Labor Only $0.40" at bounding box center [626, 212] width 137 height 21
type input "Overall Paint"
type textarea "Interior primer - PRIMER PROVIDED BY OPENDOOR - All nails, screws, drywall anch…"
type input "0.4"
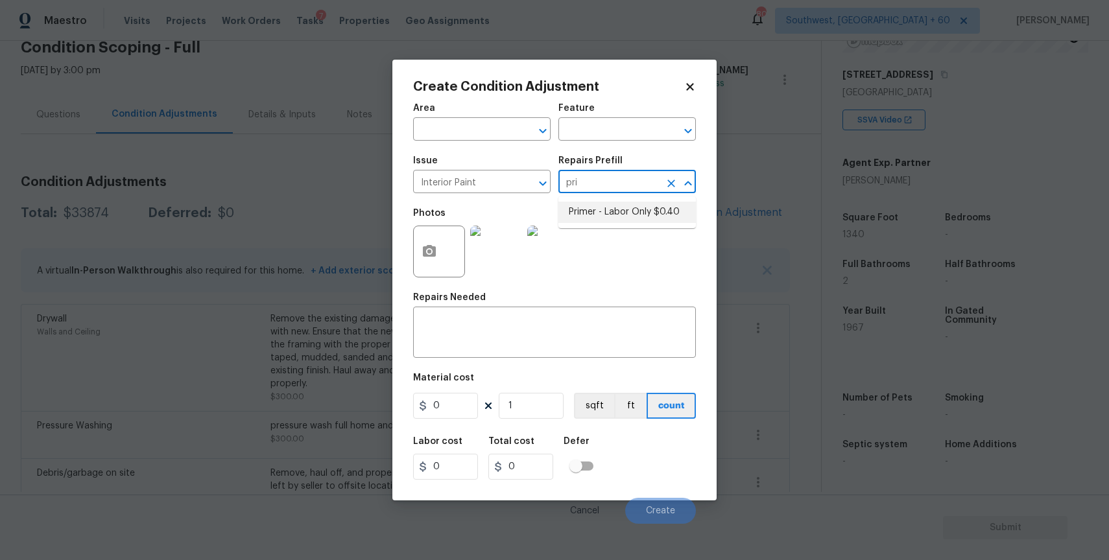
type input "0.4"
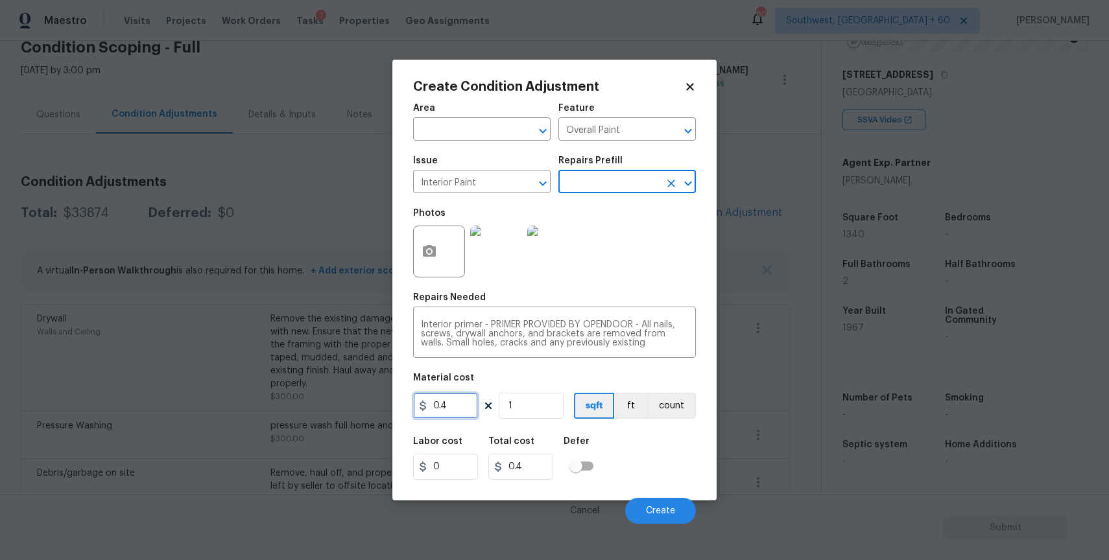
click at [457, 405] on input "0.4" at bounding box center [445, 406] width 65 height 26
type input "300"
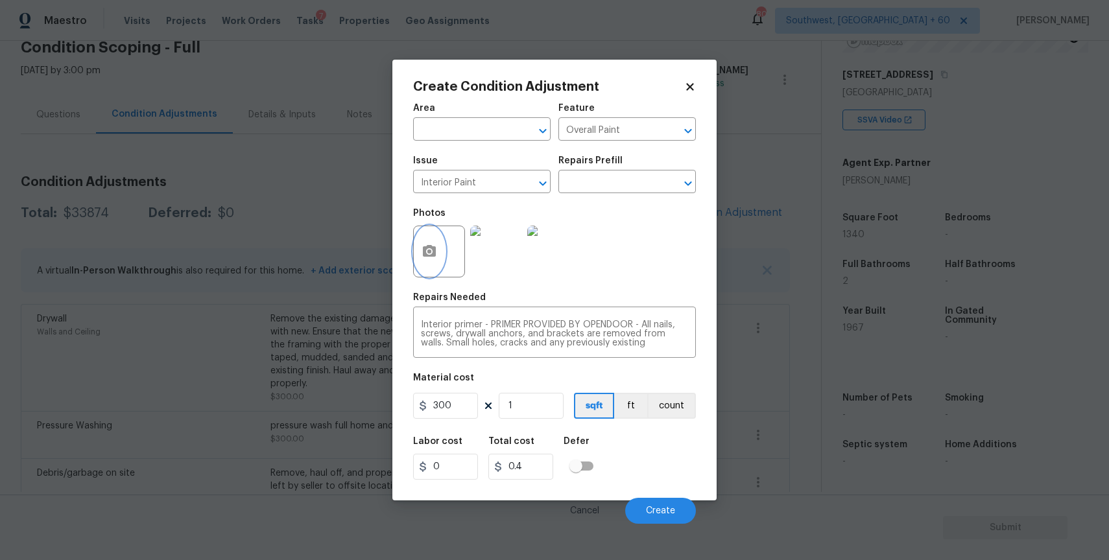
type input "300"
click at [427, 246] on icon "button" at bounding box center [429, 251] width 13 height 12
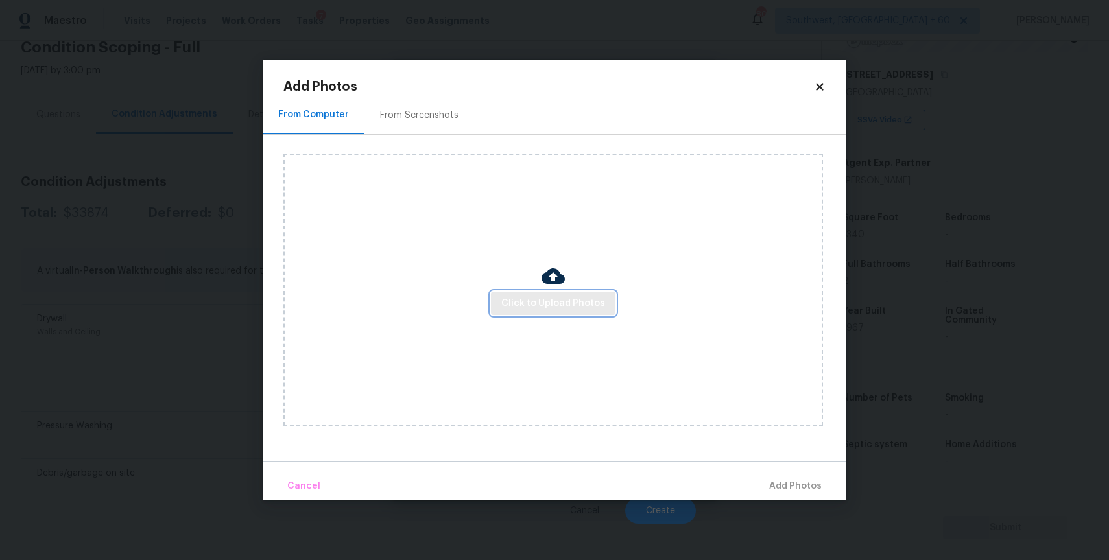
click at [510, 306] on span "Click to Upload Photos" at bounding box center [553, 304] width 104 height 16
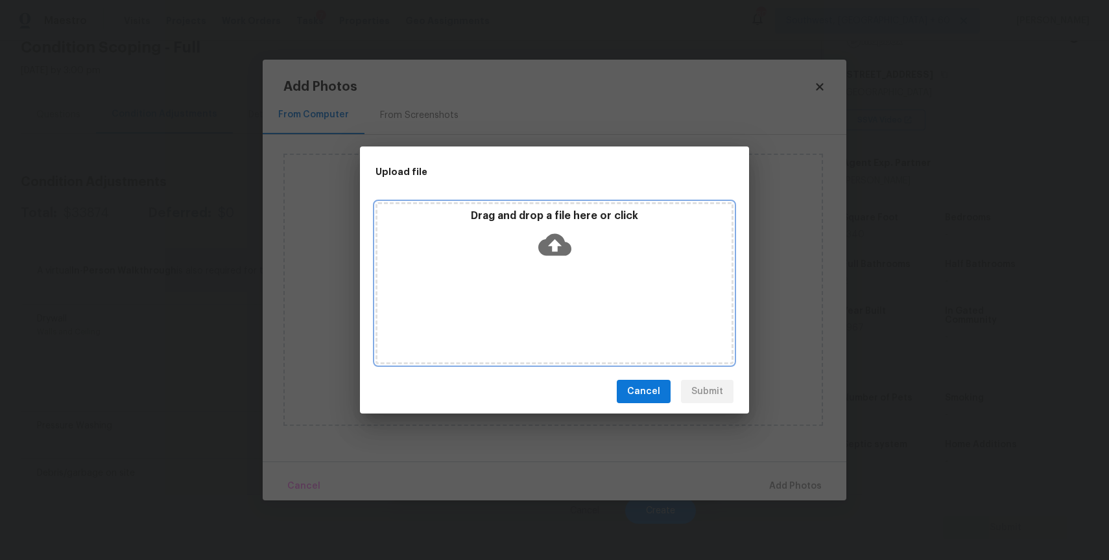
click at [529, 290] on div "Drag and drop a file here or click" at bounding box center [554, 283] width 358 height 162
